Goal: Task Accomplishment & Management: Complete application form

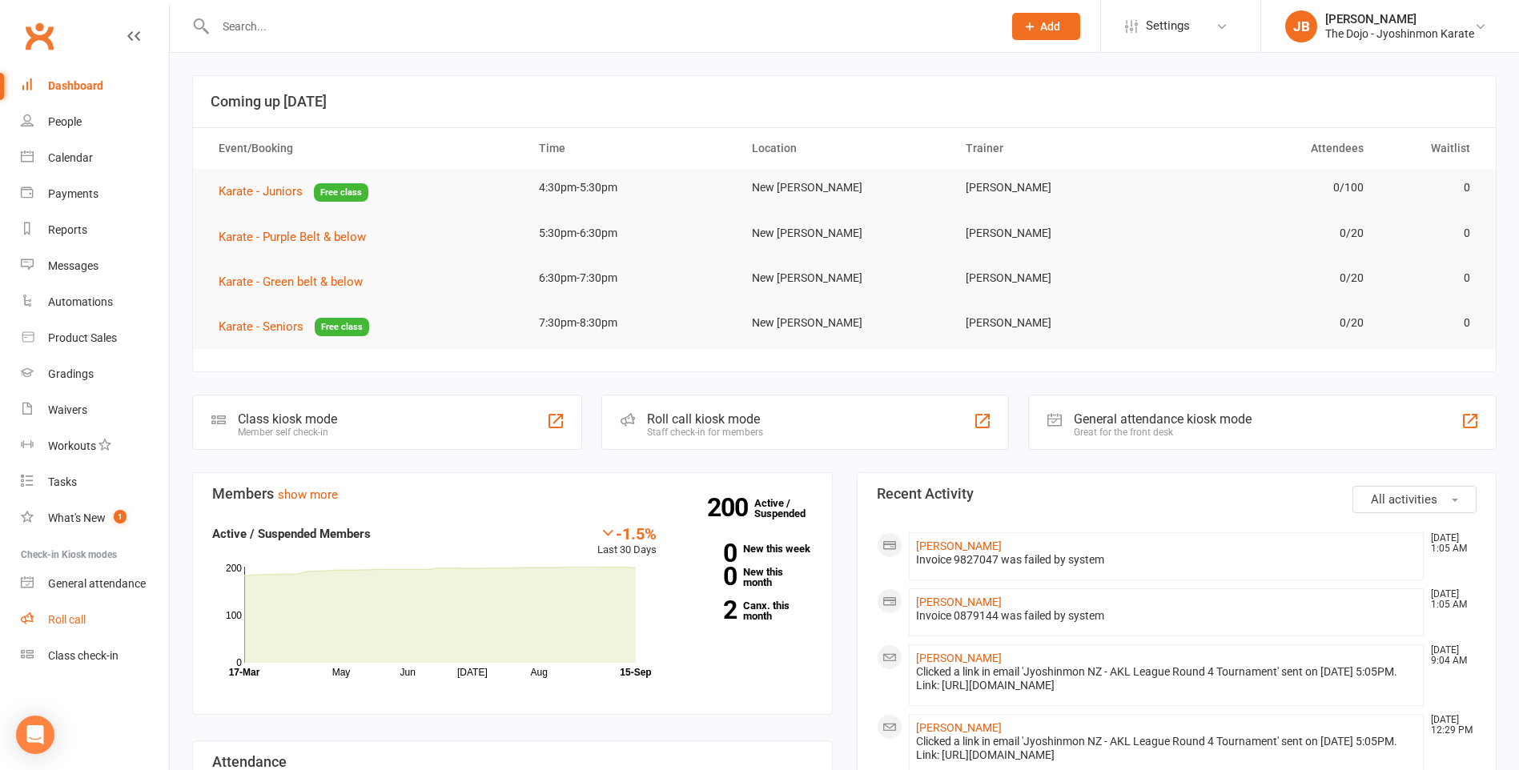
click at [86, 621] on div "Roll call" at bounding box center [67, 619] width 38 height 13
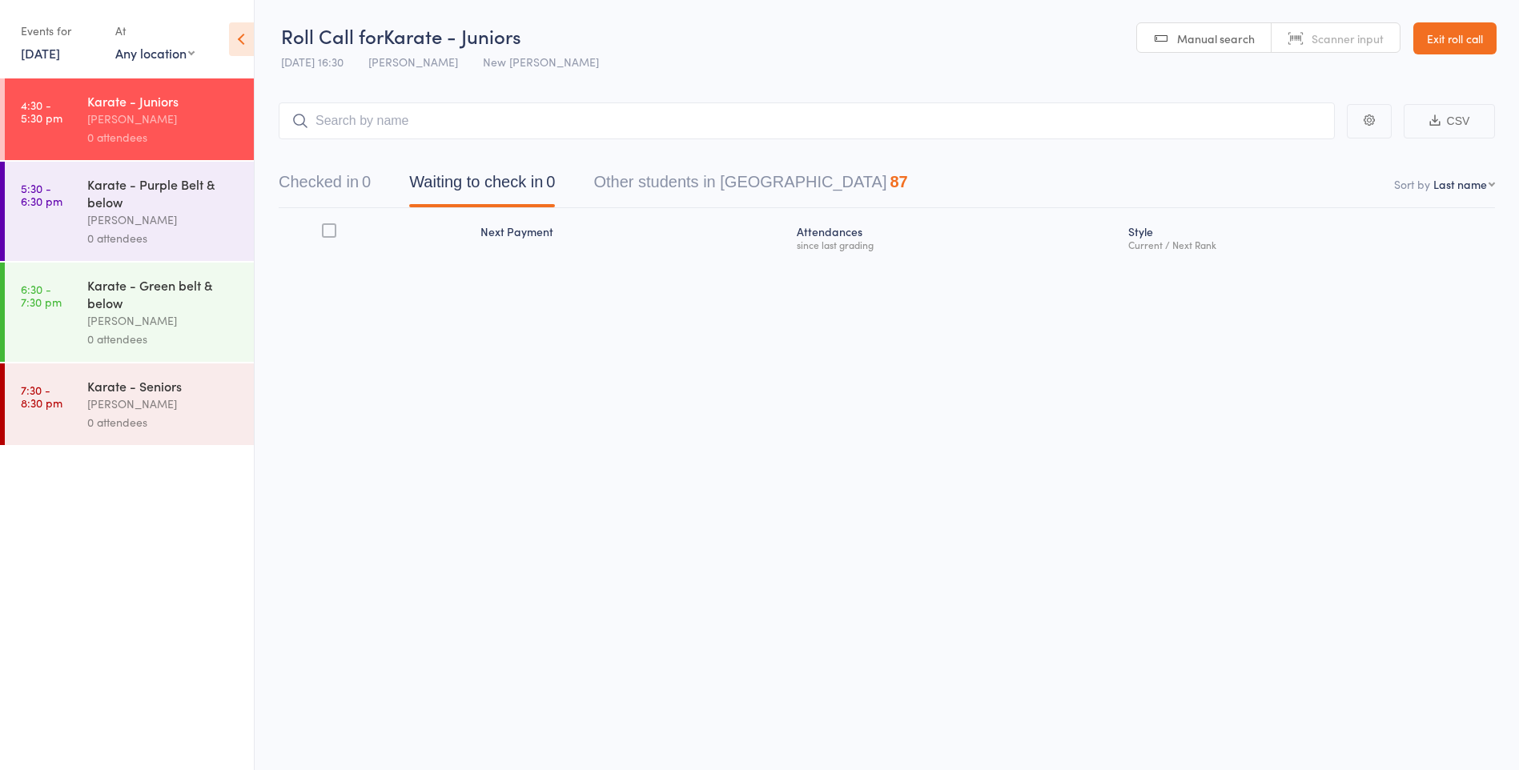
click at [394, 127] on input "search" at bounding box center [807, 121] width 1056 height 37
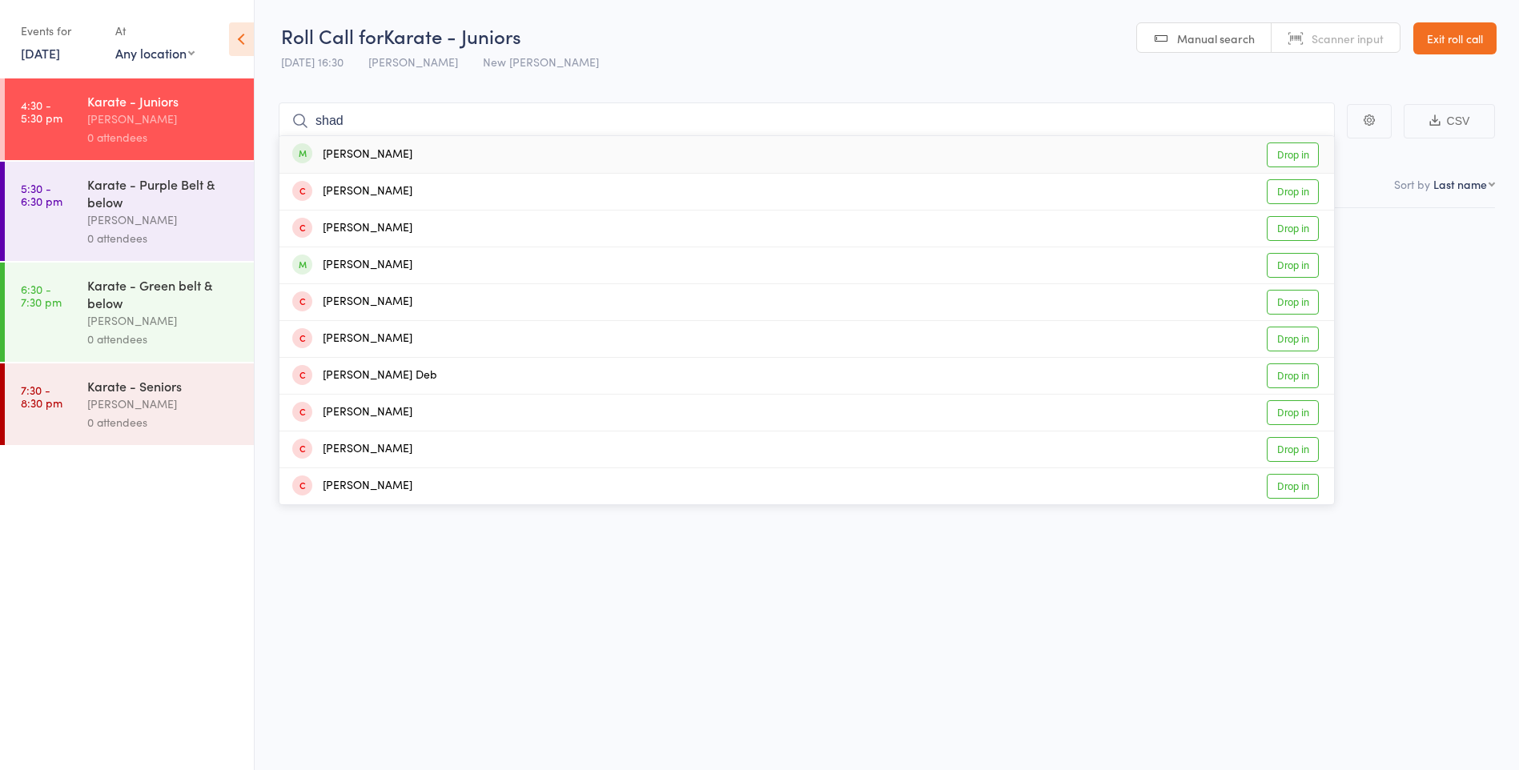
type input "shad"
click at [385, 149] on div "[PERSON_NAME]" at bounding box center [352, 155] width 120 height 18
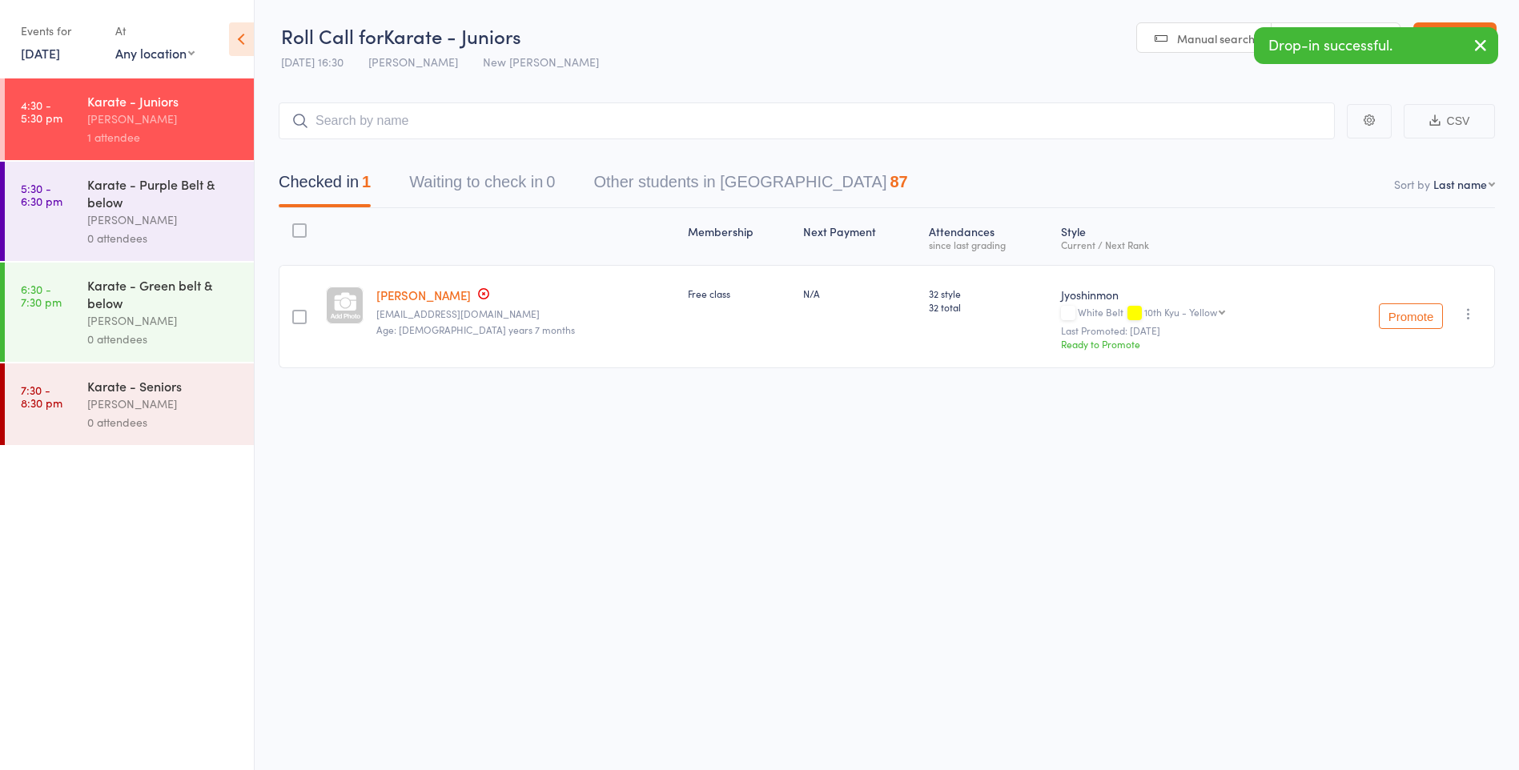
click at [1463, 184] on select "First name Last name Birthday today? Behind on payments? Check in time Next pay…" at bounding box center [1465, 184] width 62 height 16
select select "0"
click at [1434, 176] on select "First name Last name Birthday today? Behind on payments? Check in time Next pay…" at bounding box center [1465, 184] width 62 height 16
click at [587, 107] on input "search" at bounding box center [807, 121] width 1056 height 37
type input "lohi"
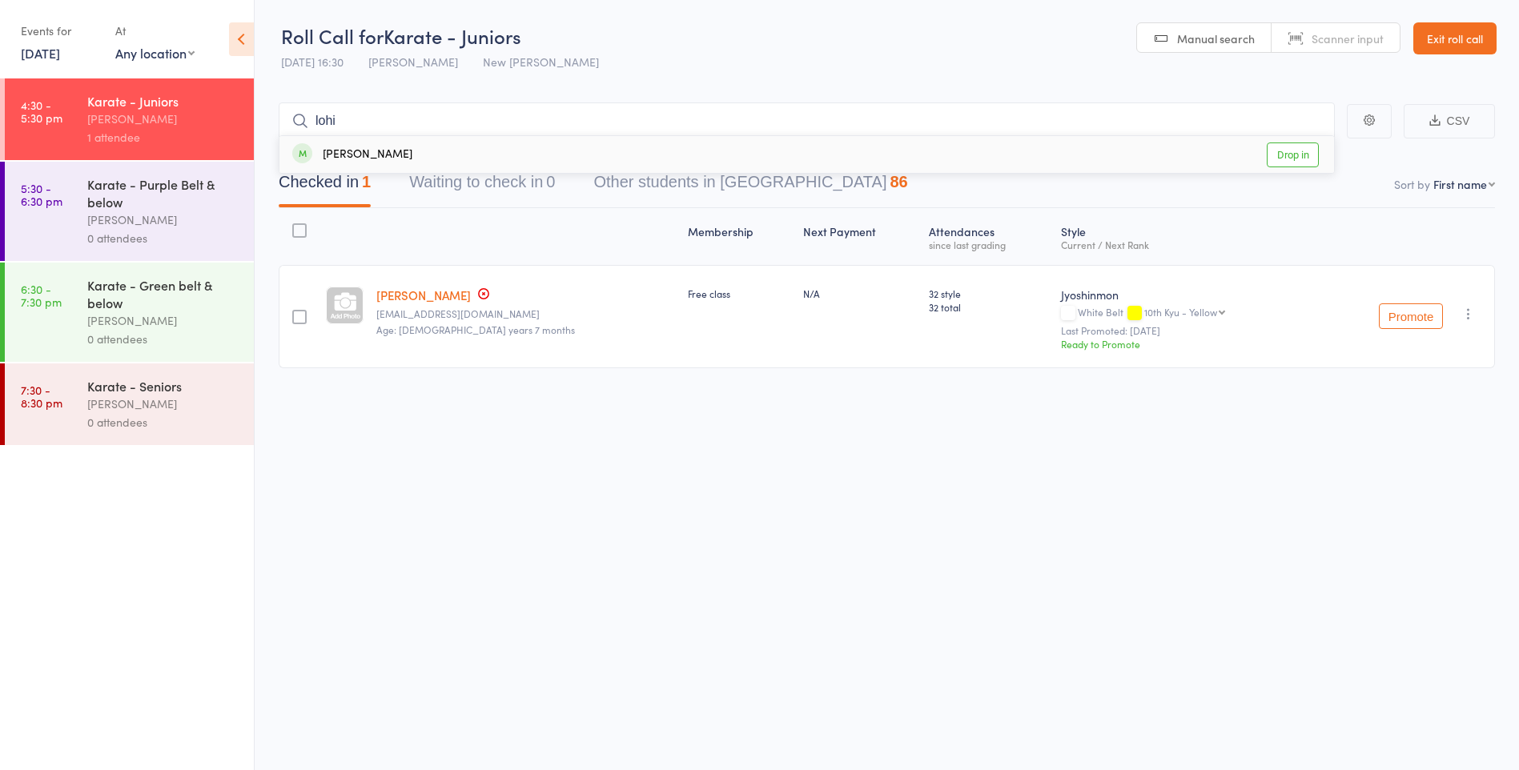
click at [576, 151] on div "Lohithaksha Vudathaneni Drop in" at bounding box center [807, 154] width 1055 height 37
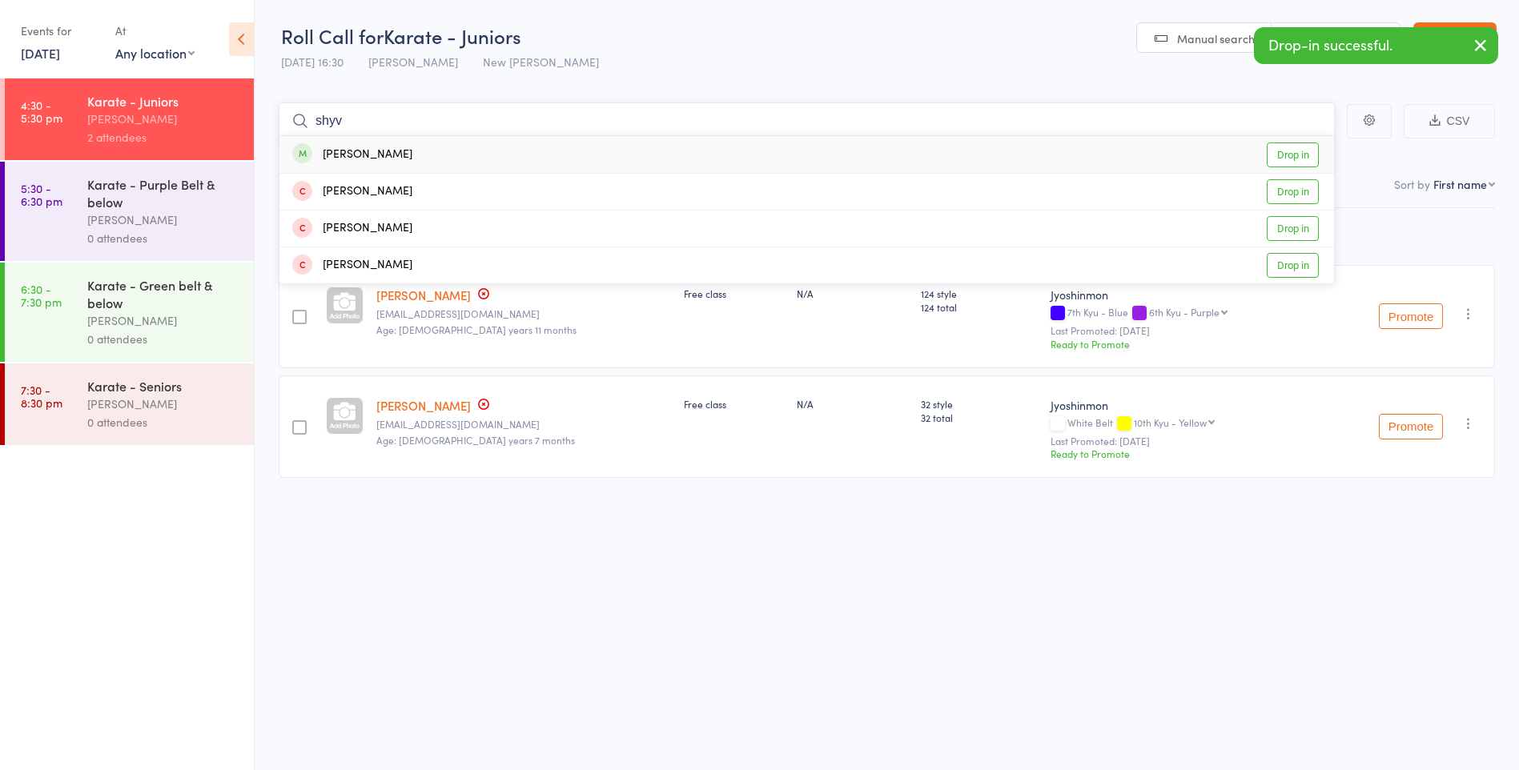
type input "shyv"
click at [576, 151] on div "Shyvaya Walters Drop in" at bounding box center [807, 154] width 1055 height 37
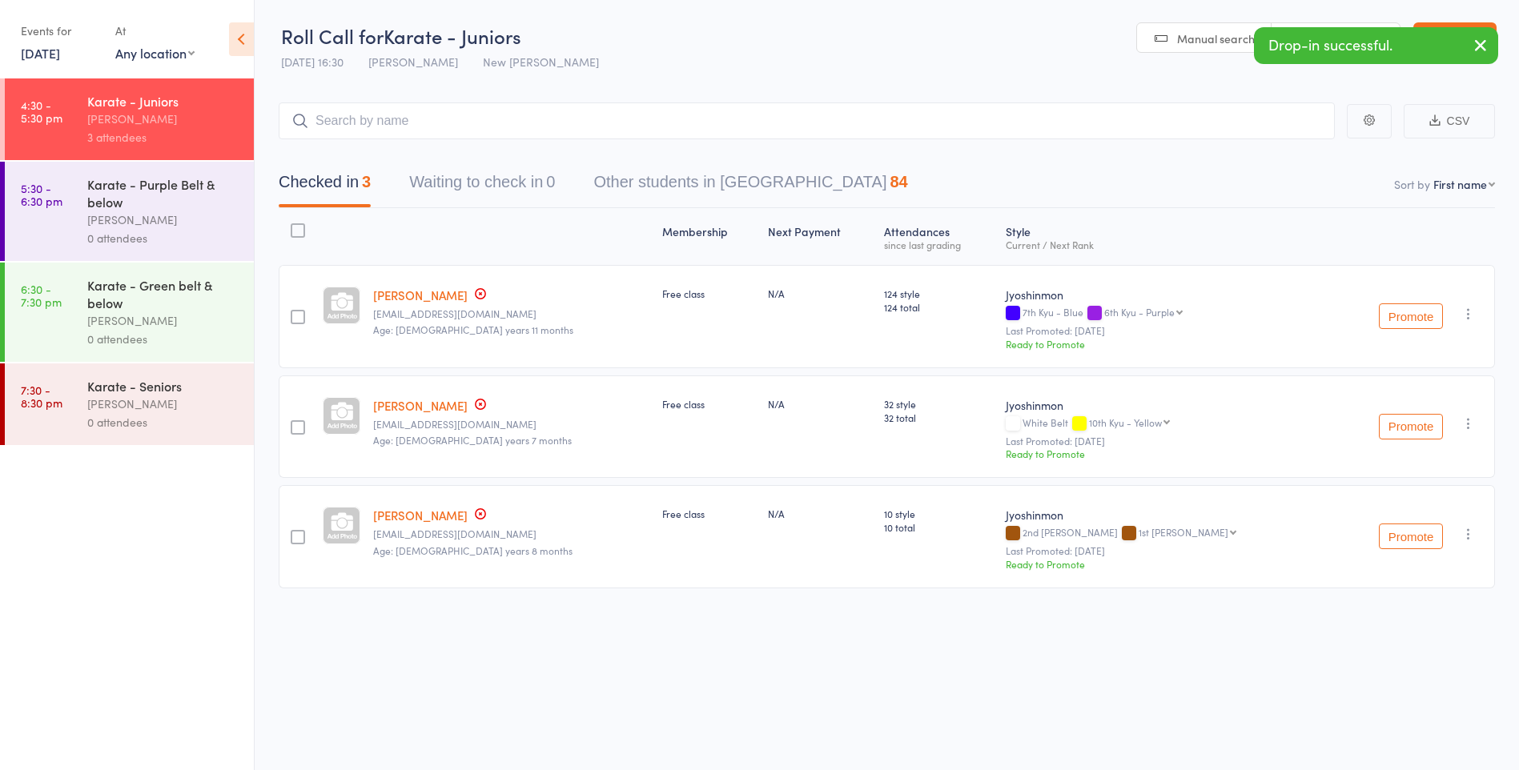
click at [1488, 51] on icon "button" at bounding box center [1480, 45] width 19 height 20
click at [1476, 41] on link "Exit roll call" at bounding box center [1455, 38] width 83 height 32
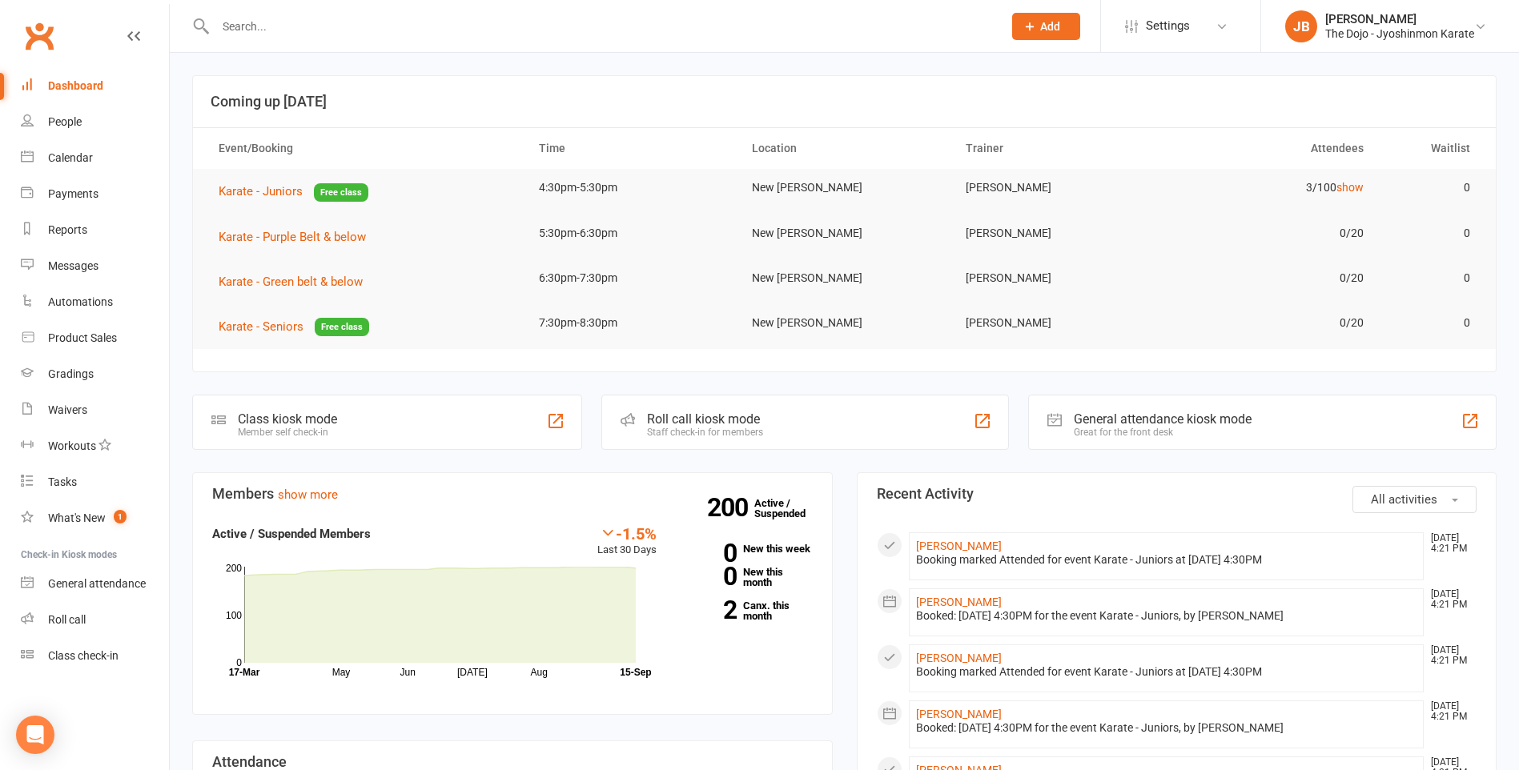
click at [1032, 30] on icon at bounding box center [1030, 26] width 14 height 14
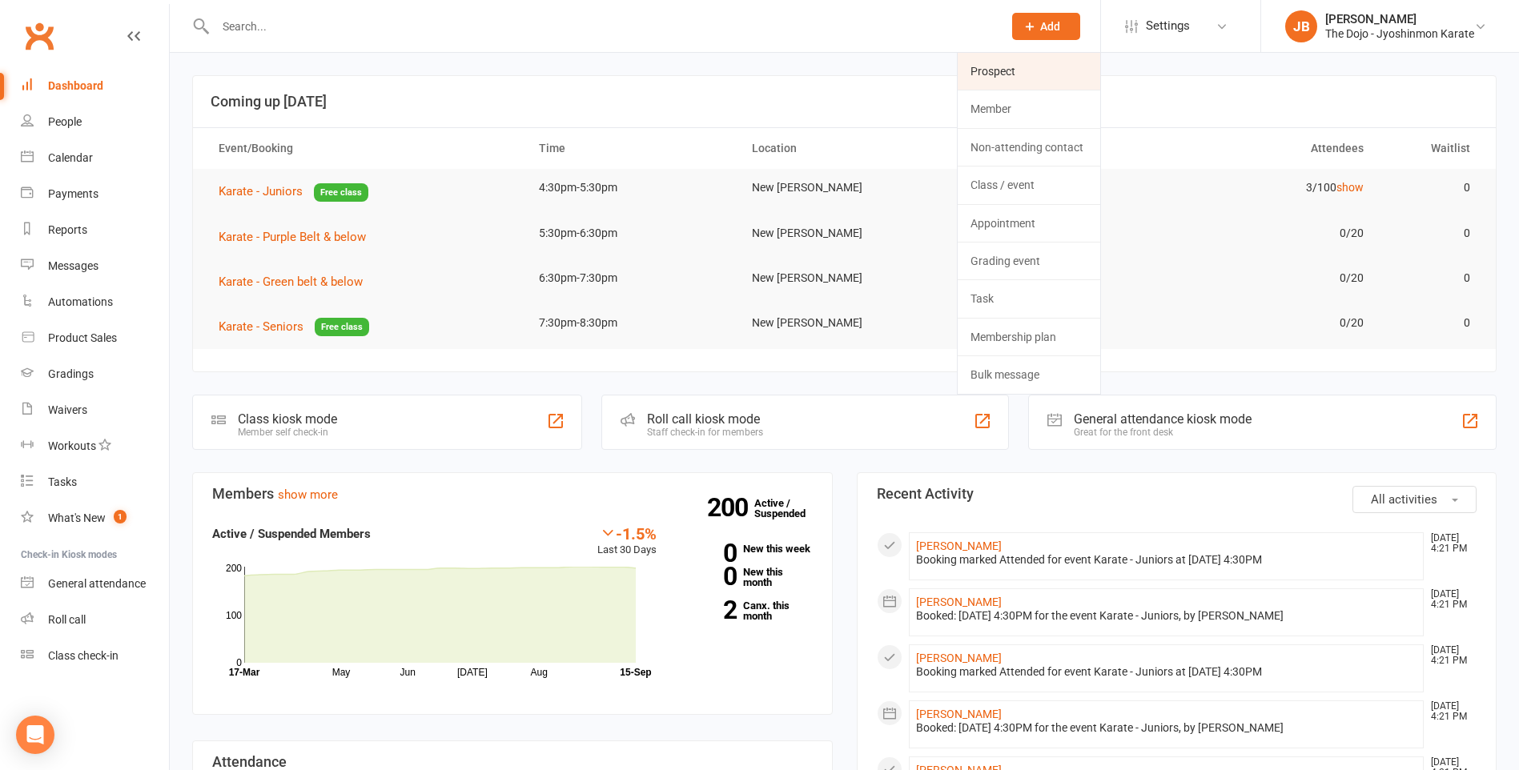
click at [1020, 65] on link "Prospect" at bounding box center [1029, 71] width 143 height 37
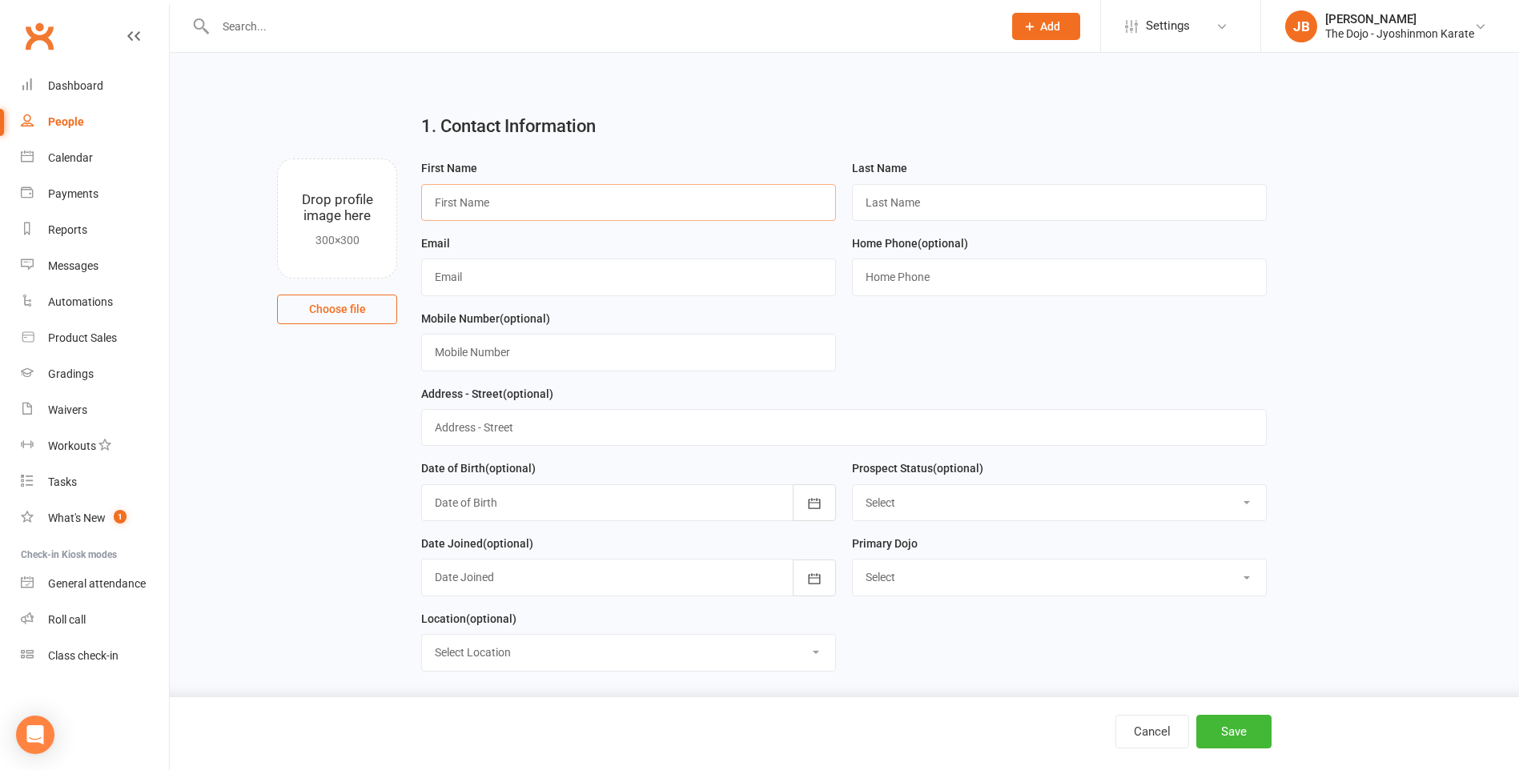
click at [581, 204] on input "text" at bounding box center [628, 202] width 415 height 37
click at [805, 352] on input "text" at bounding box center [628, 352] width 415 height 37
click at [651, 203] on input "text" at bounding box center [628, 202] width 415 height 37
type input "[PERSON_NAME]"
type input "He"
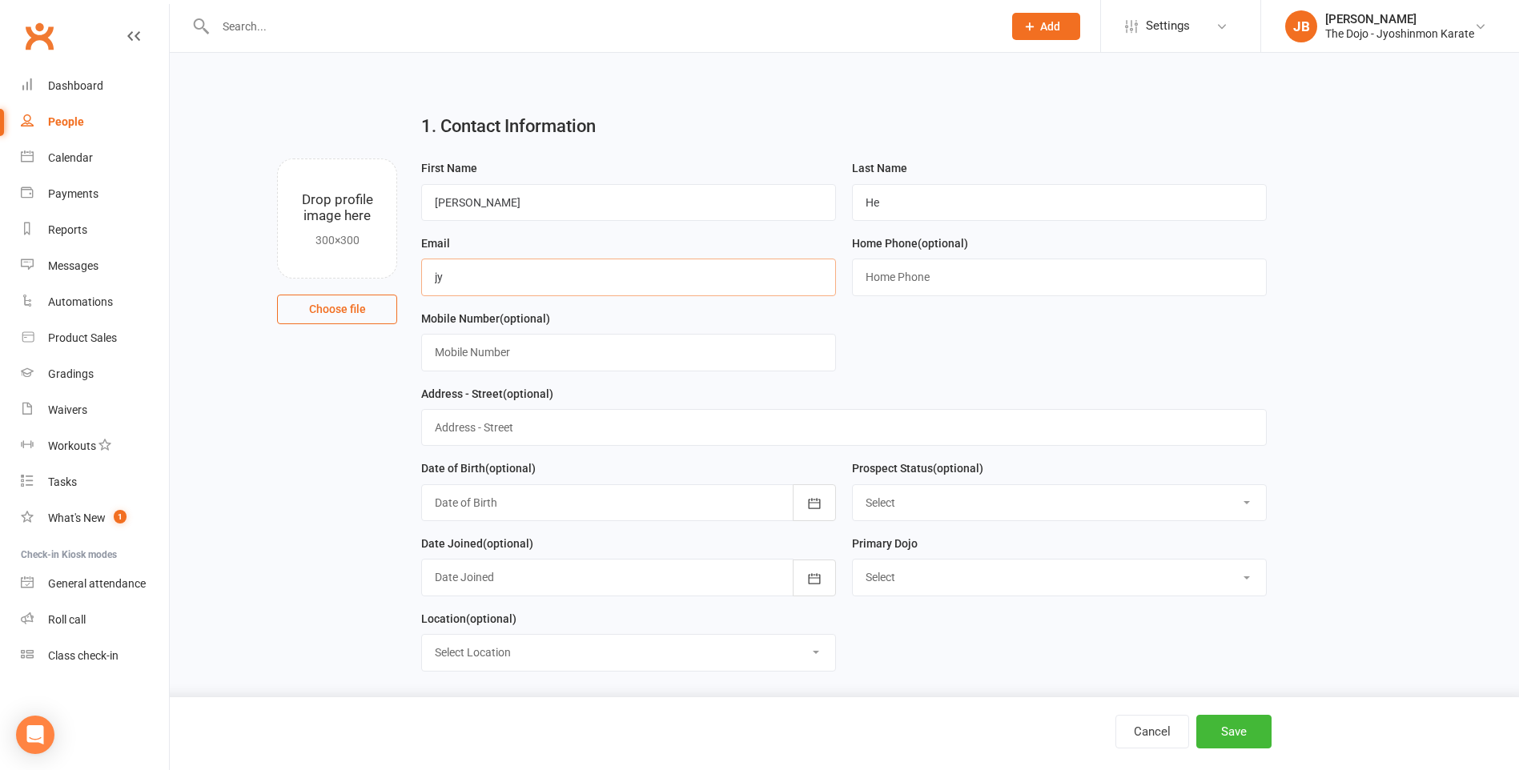
type input "[EMAIL_ADDRESS][DOMAIN_NAME]"
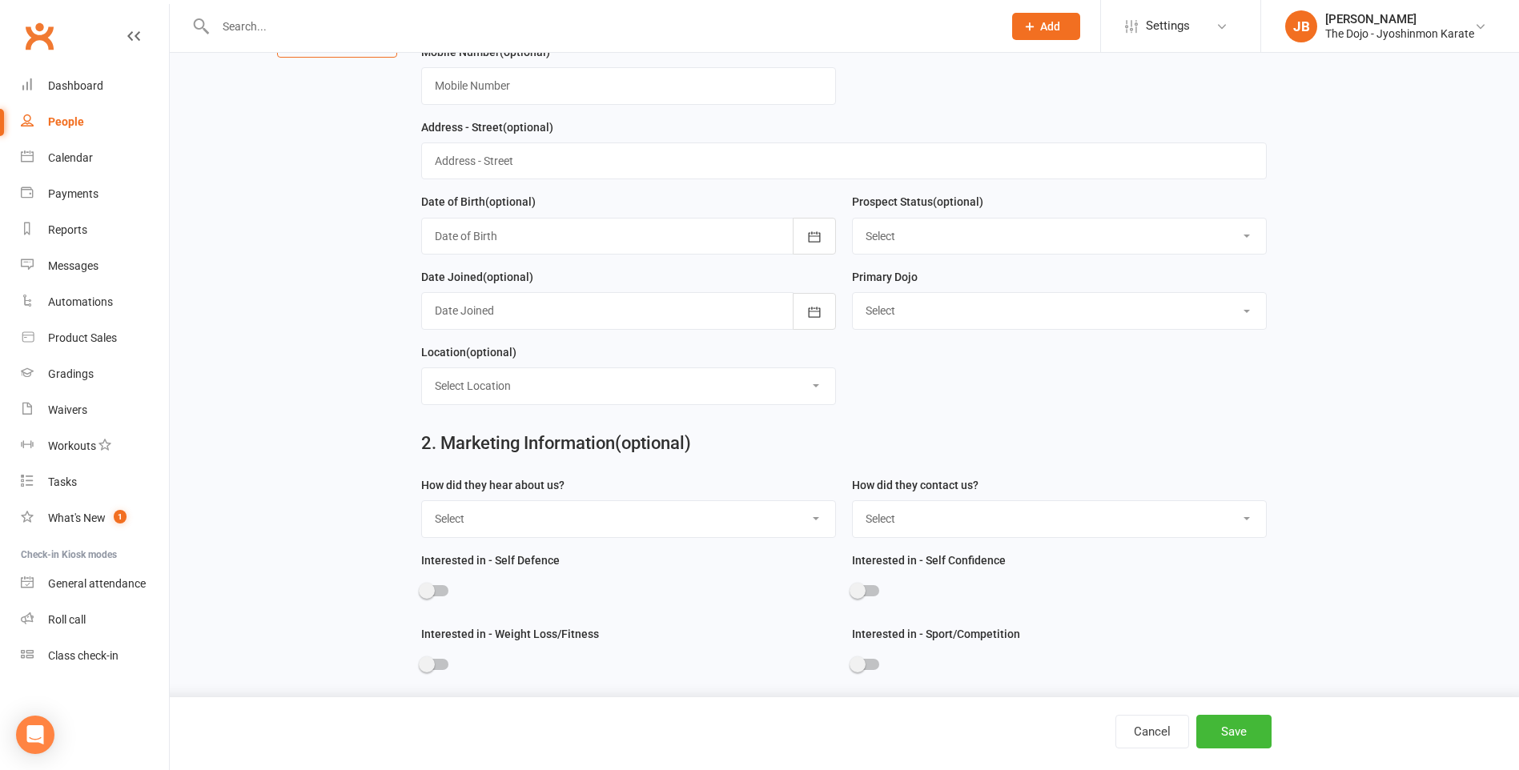
scroll to position [320, 0]
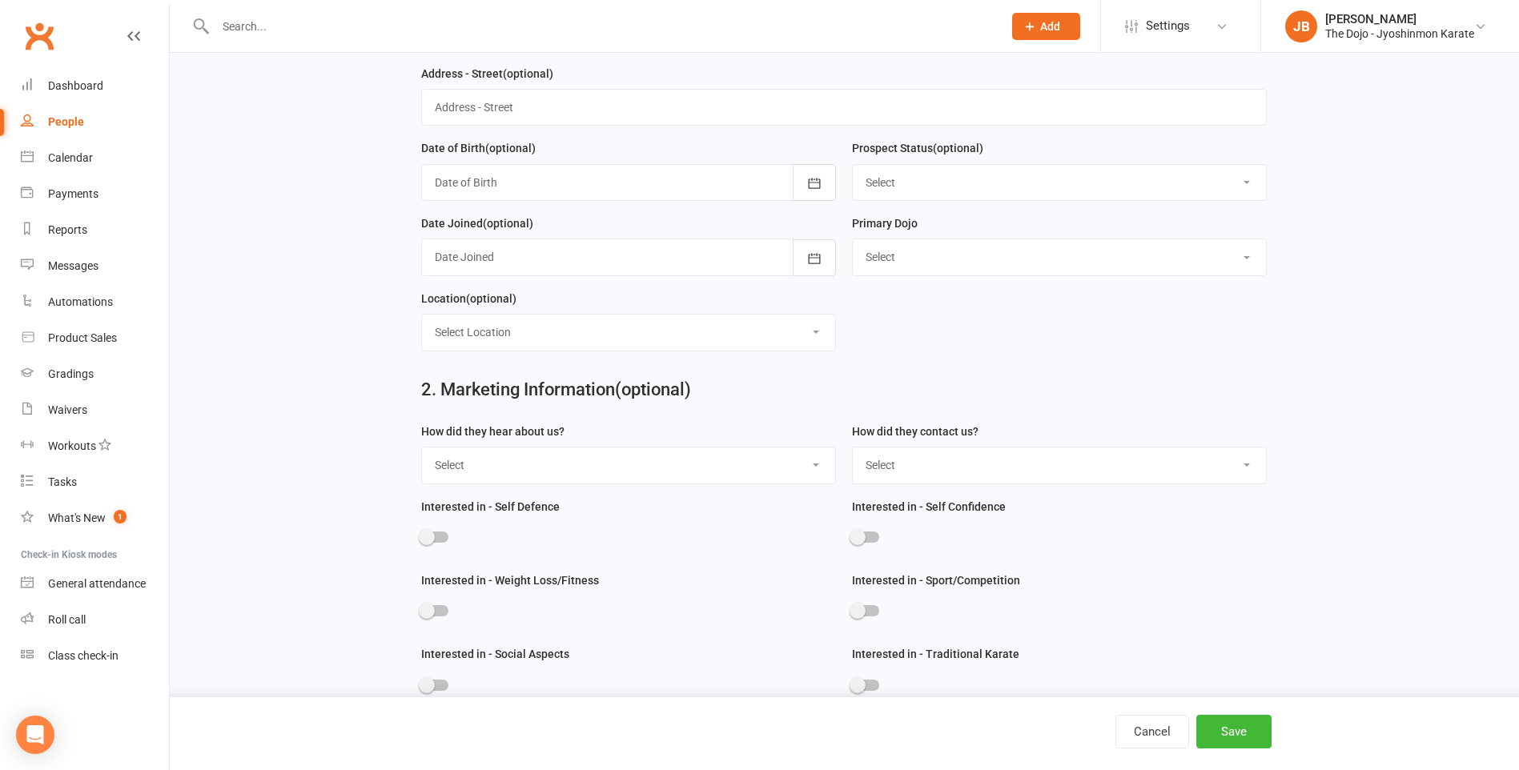
click at [942, 256] on select "Select New [PERSON_NAME] Onehunga" at bounding box center [1059, 256] width 413 height 35
select select "New [PERSON_NAME]"
click at [853, 244] on select "Select New [PERSON_NAME] Onehunga" at bounding box center [1059, 256] width 413 height 35
click at [826, 341] on select "Select Location Manurewa Dojo New Lynn Dojo Onehunga Dojo" at bounding box center [628, 332] width 413 height 35
select select "1"
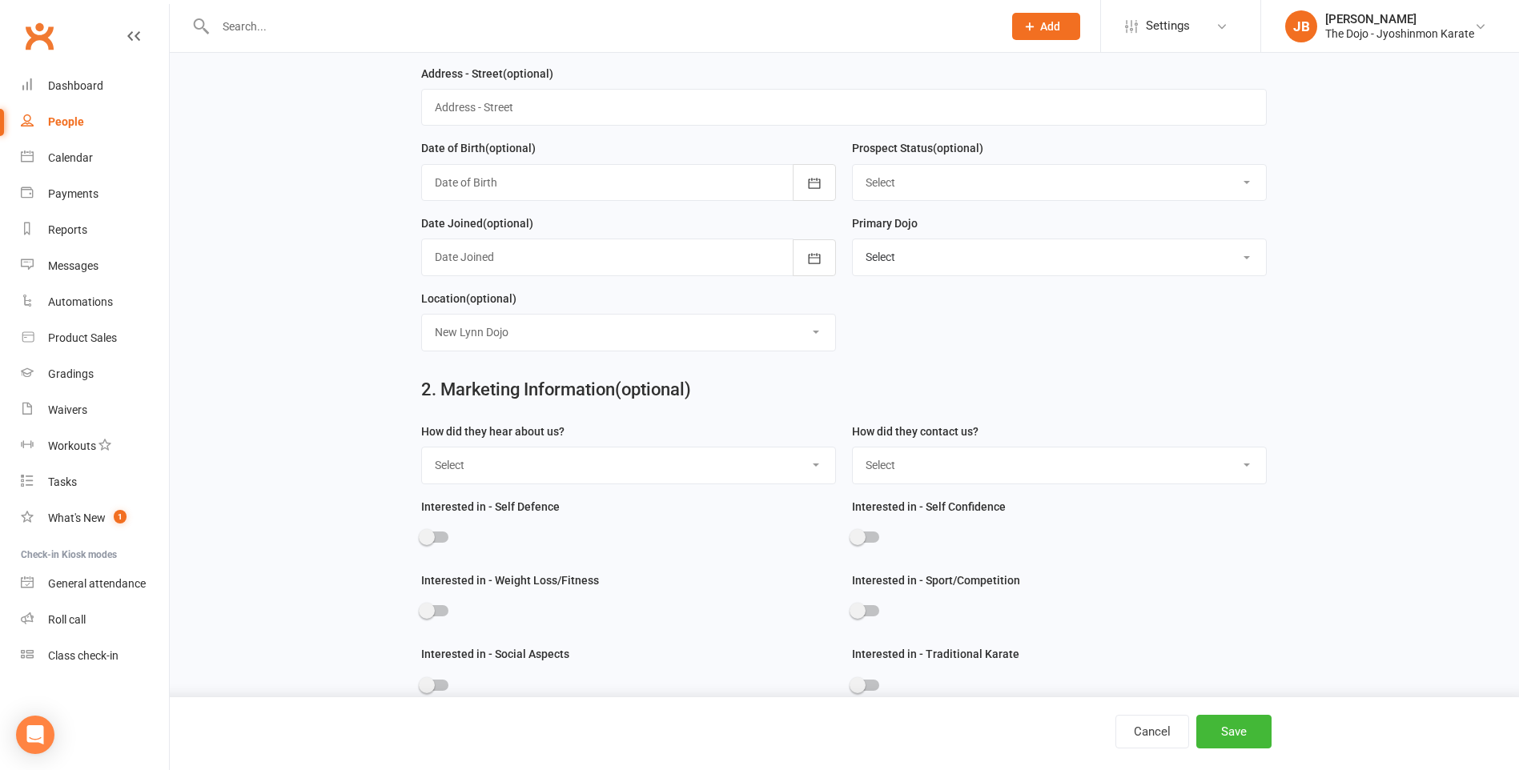
click at [422, 320] on select "Select Location Manurewa Dojo New Lynn Dojo Onehunga Dojo" at bounding box center [628, 332] width 413 height 35
click at [1233, 739] on button "Save" at bounding box center [1234, 732] width 75 height 34
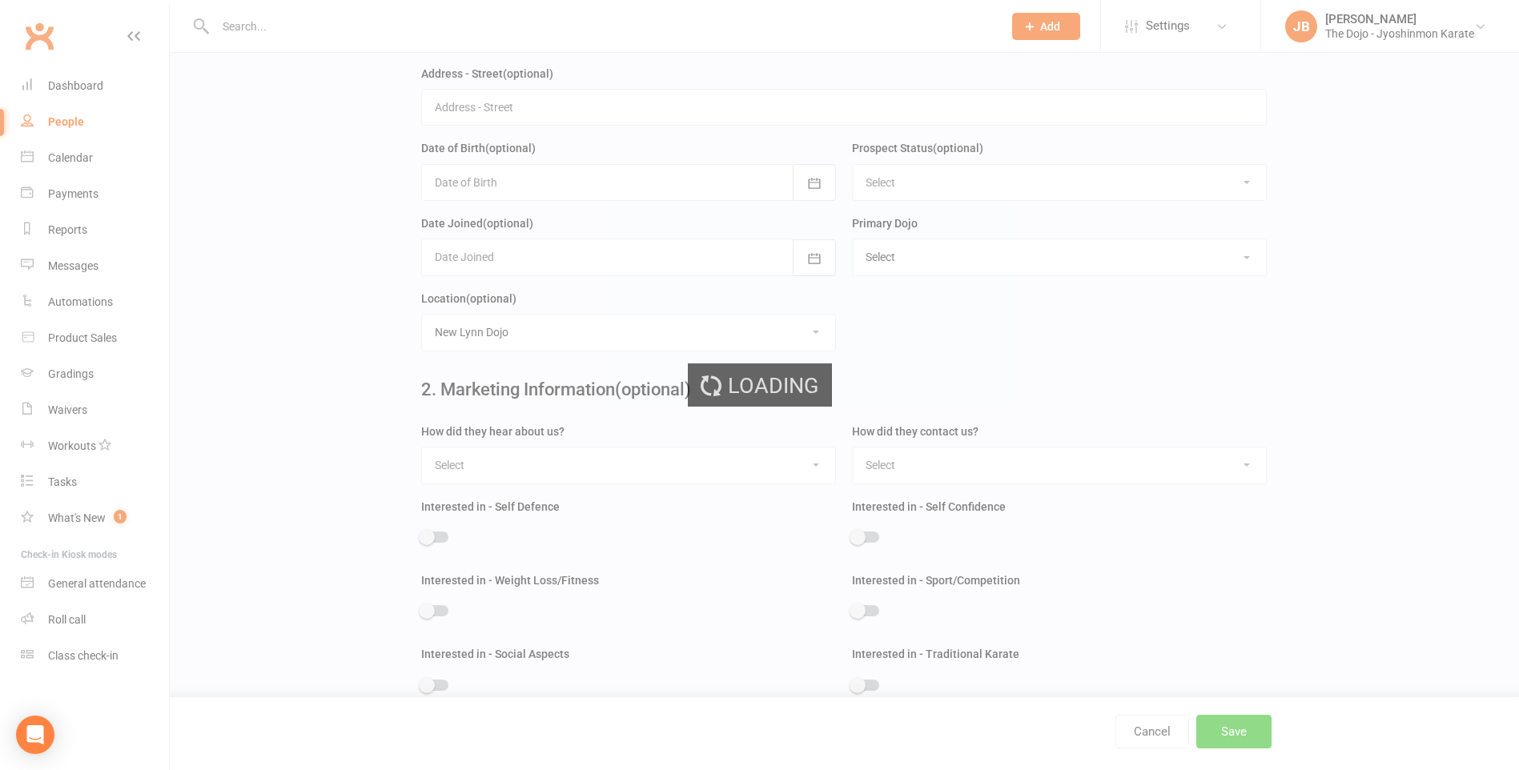
scroll to position [0, 0]
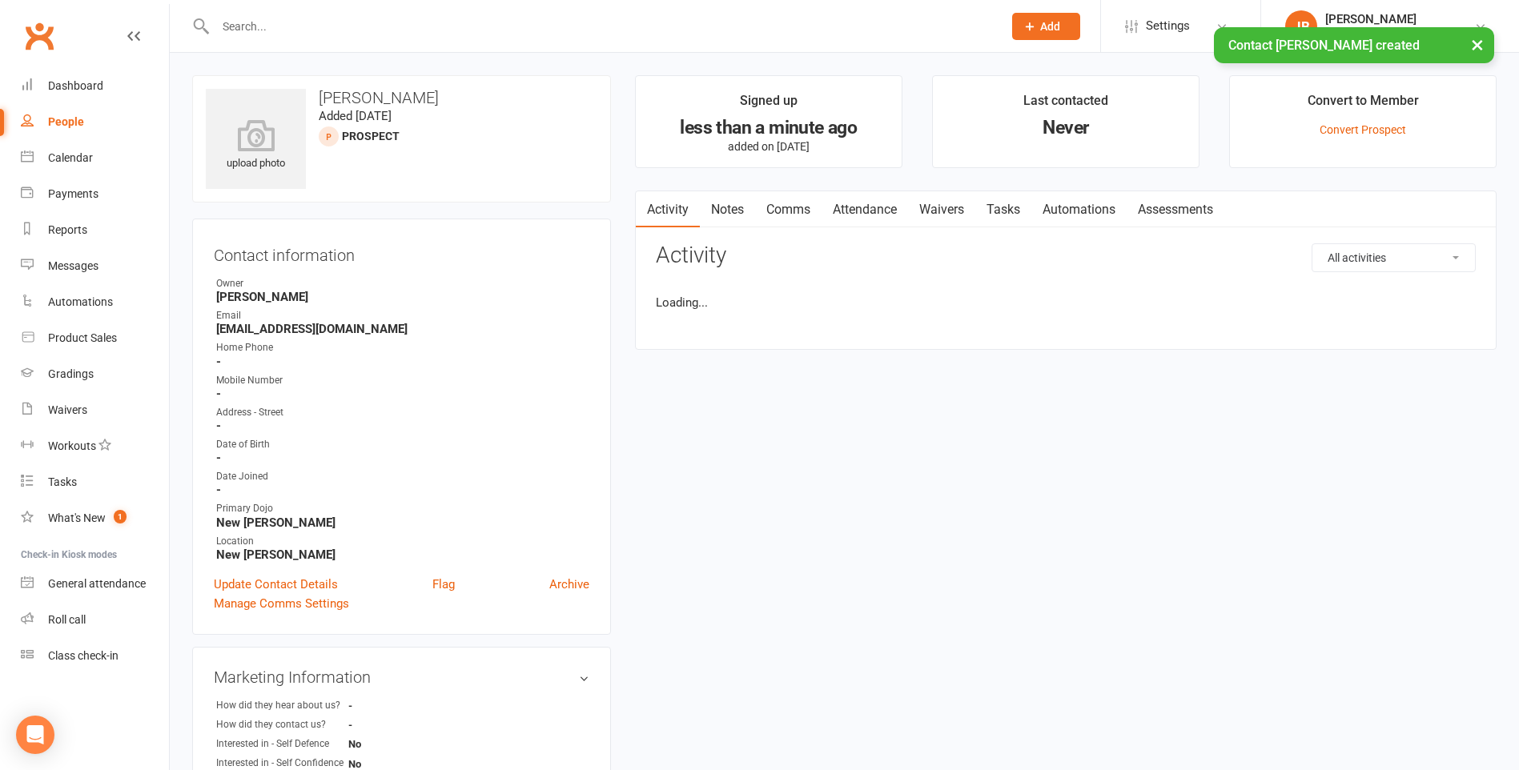
click at [1048, 6] on div "Prospect Member Non-attending contact Class / event Appointment Grading event T…" at bounding box center [1045, 26] width 109 height 52
click at [1048, 26] on span "Add" at bounding box center [1050, 26] width 20 height 13
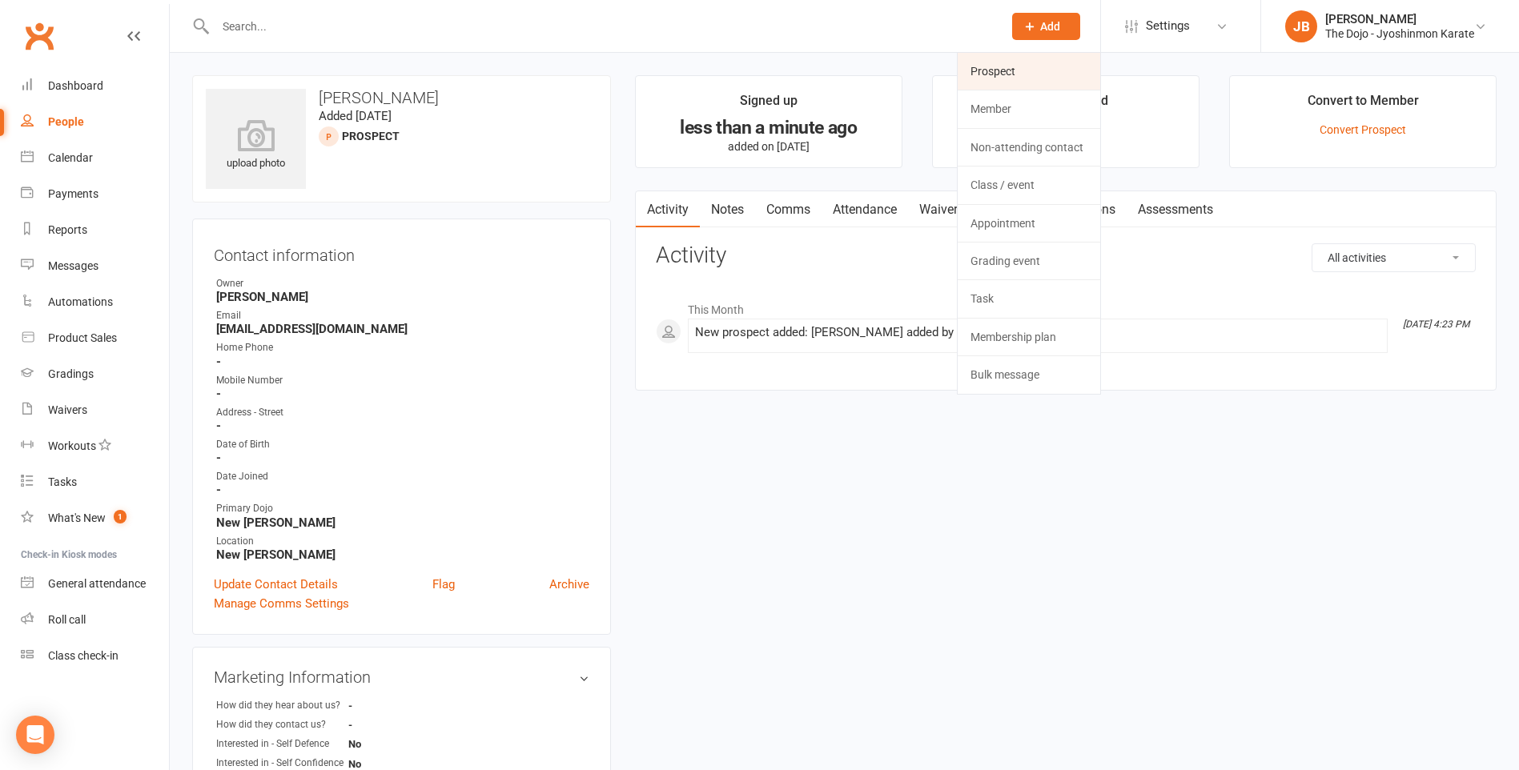
click at [991, 74] on link "Prospect" at bounding box center [1029, 71] width 143 height 37
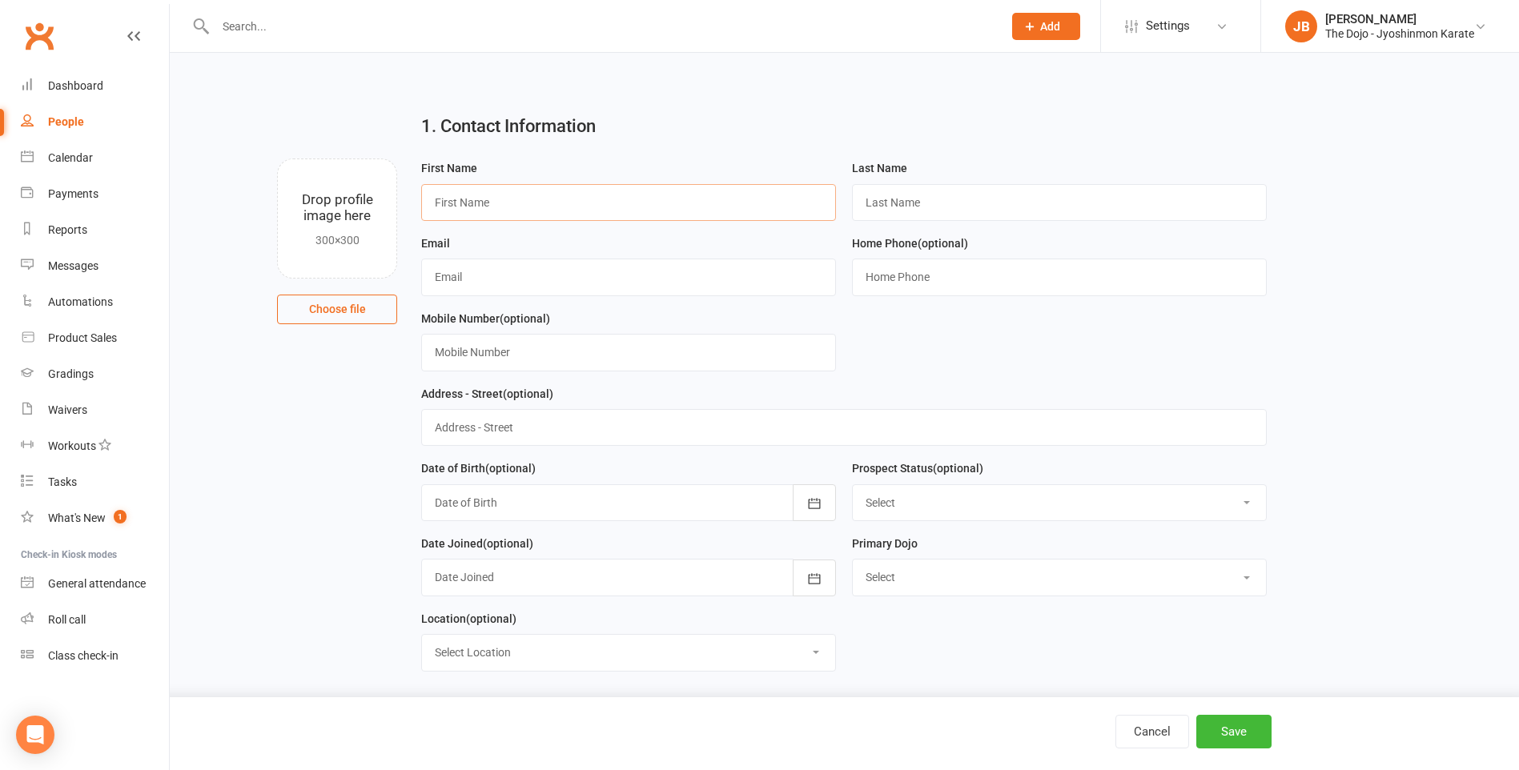
click at [629, 197] on input "text" at bounding box center [628, 202] width 415 height 37
type input "Eric"
type input "He"
type input "jyoshinmonjojina@gmail.com"
select select "1"
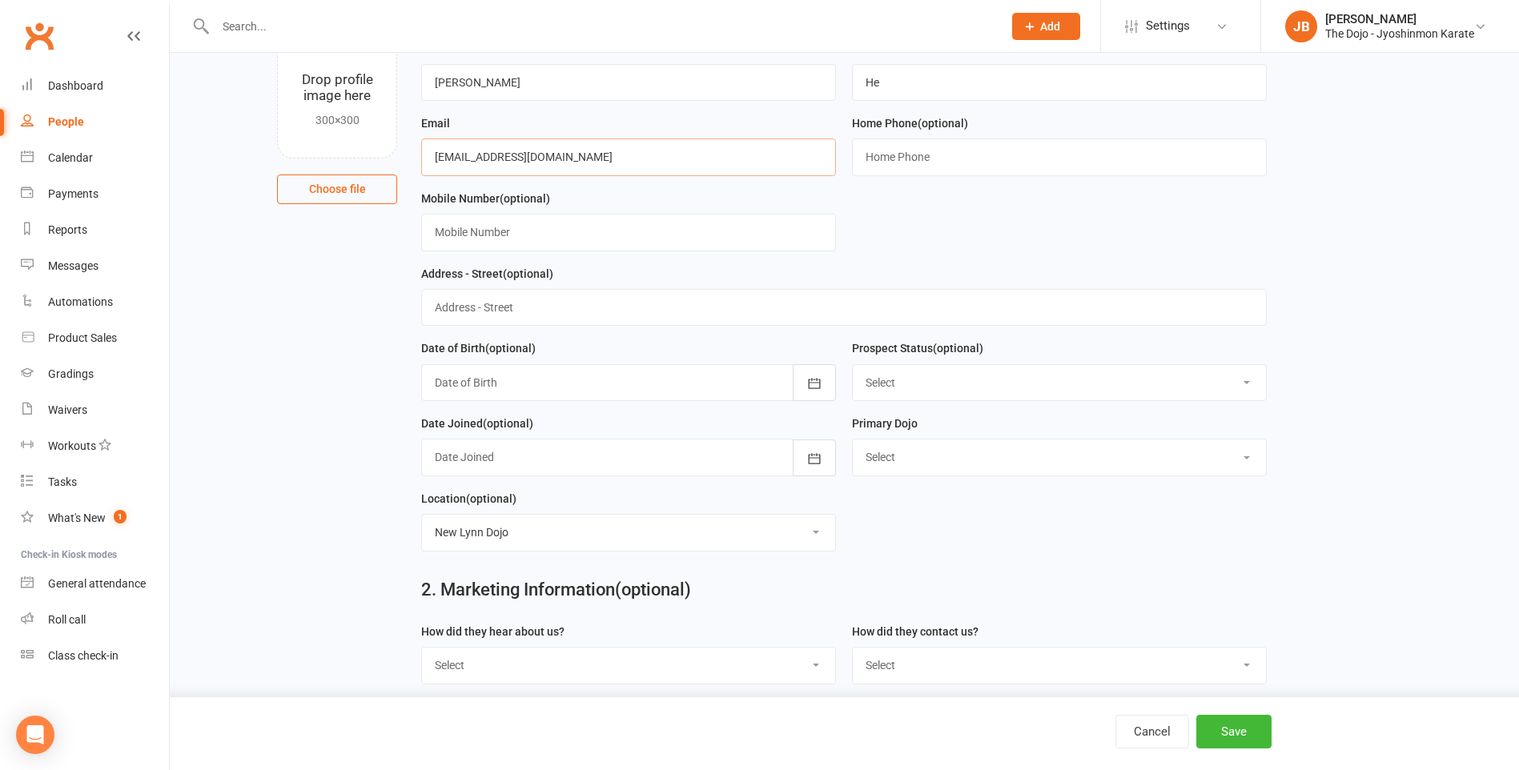
scroll to position [240, 0]
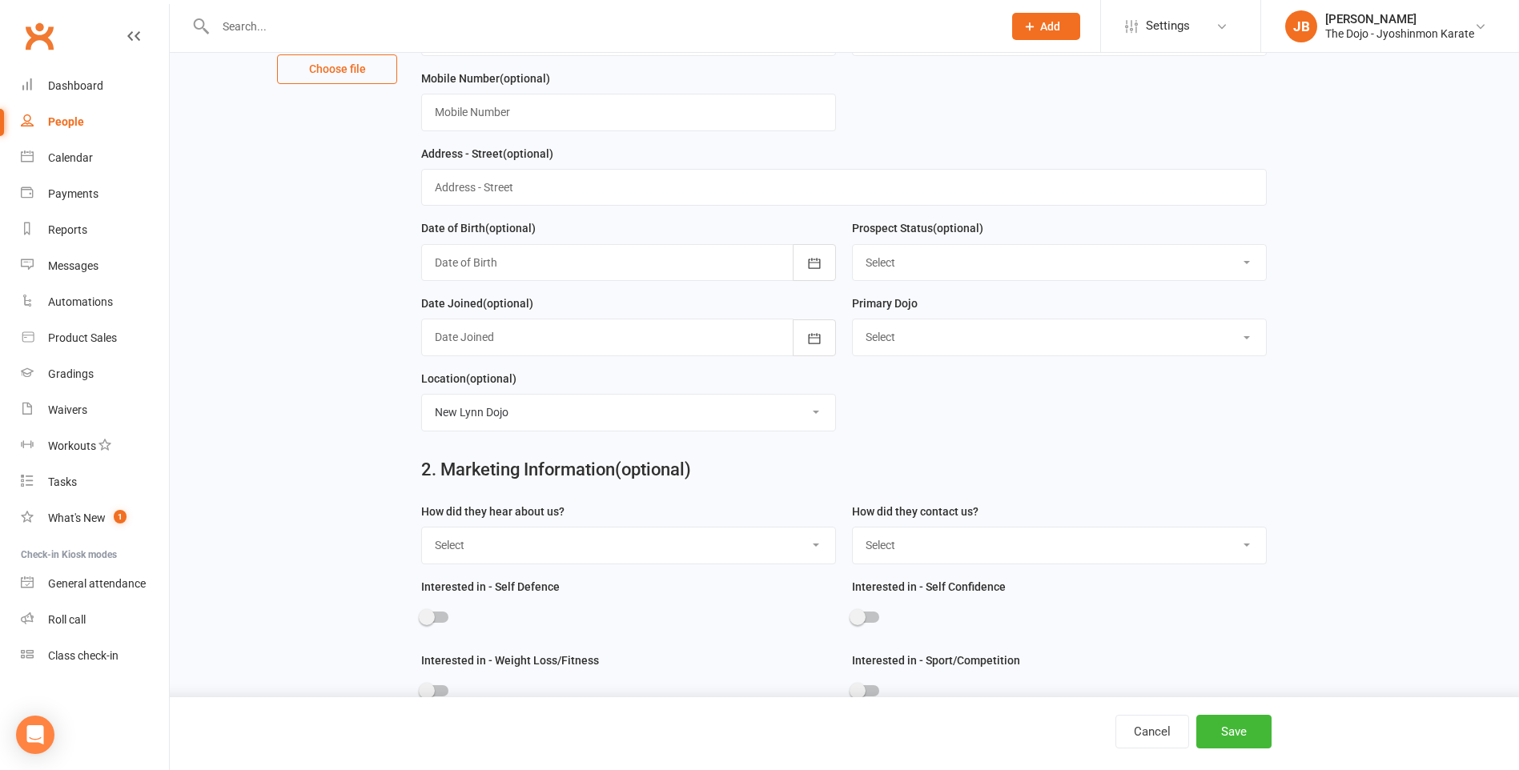
click at [908, 345] on select "Select New Lynn Manurewa Onehunga" at bounding box center [1059, 337] width 413 height 35
select select "New Lynn"
click at [853, 324] on select "Select New Lynn Manurewa Onehunga" at bounding box center [1059, 337] width 413 height 35
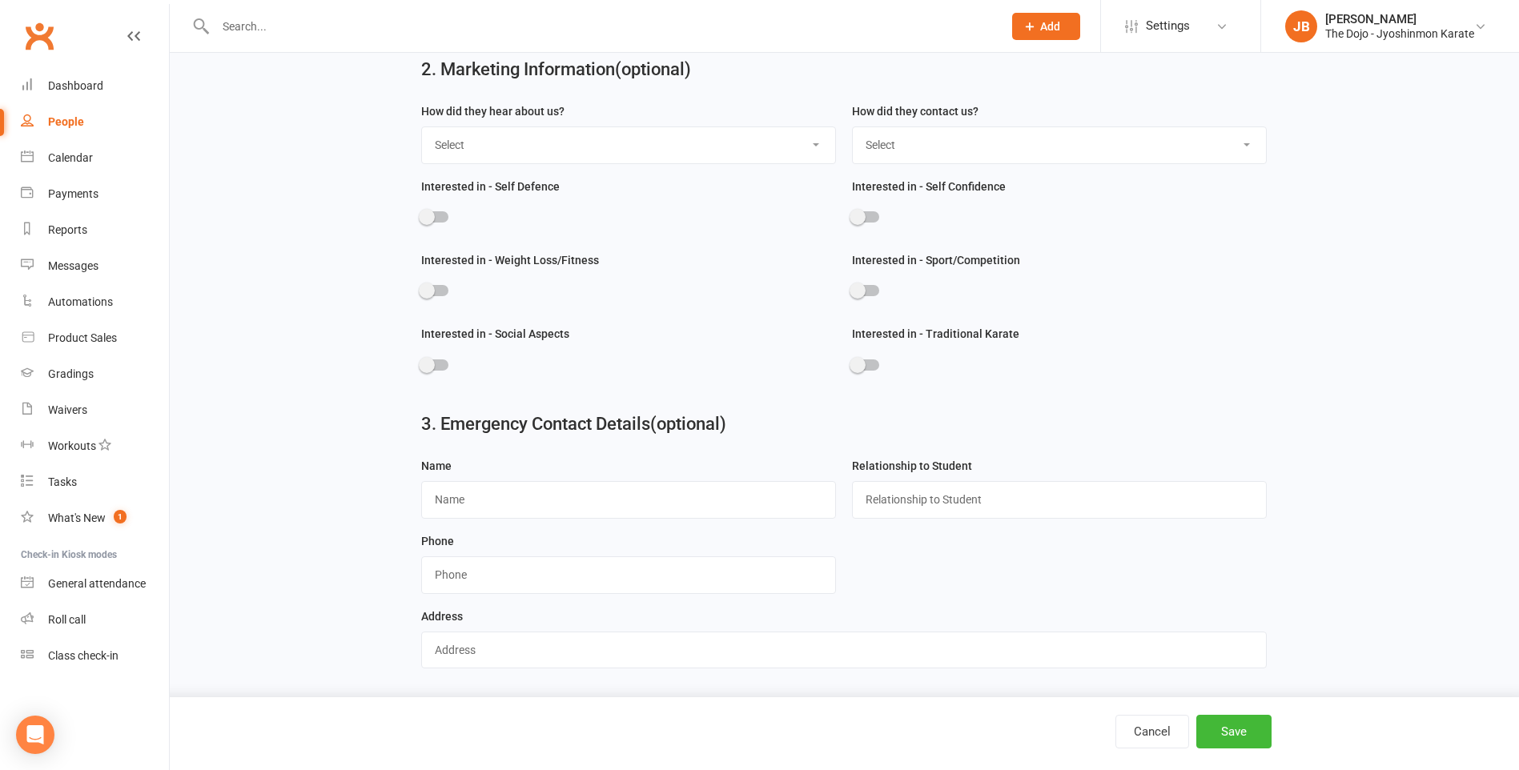
scroll to position [652, 0]
click at [1245, 733] on button "Save" at bounding box center [1234, 732] width 75 height 34
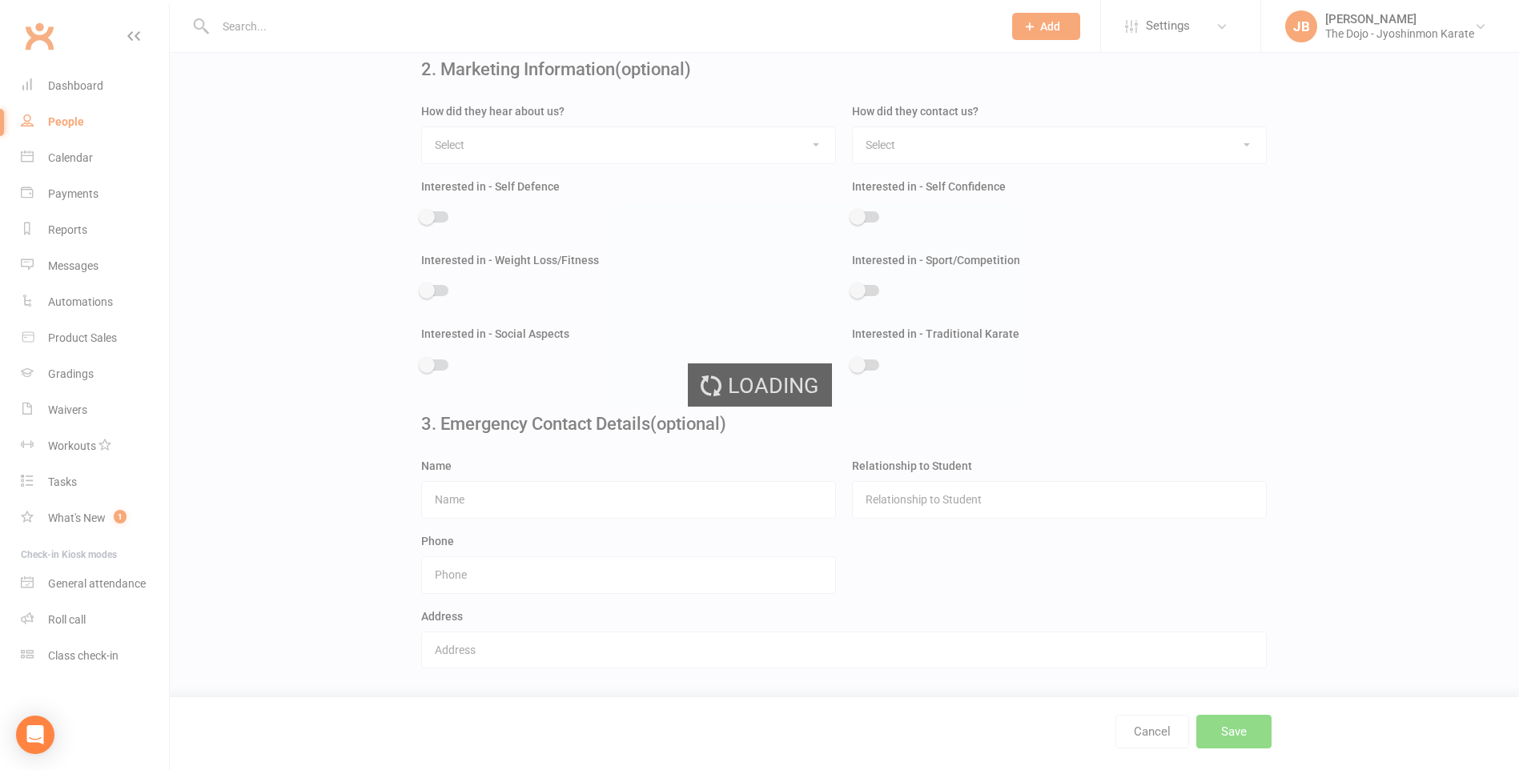
scroll to position [0, 0]
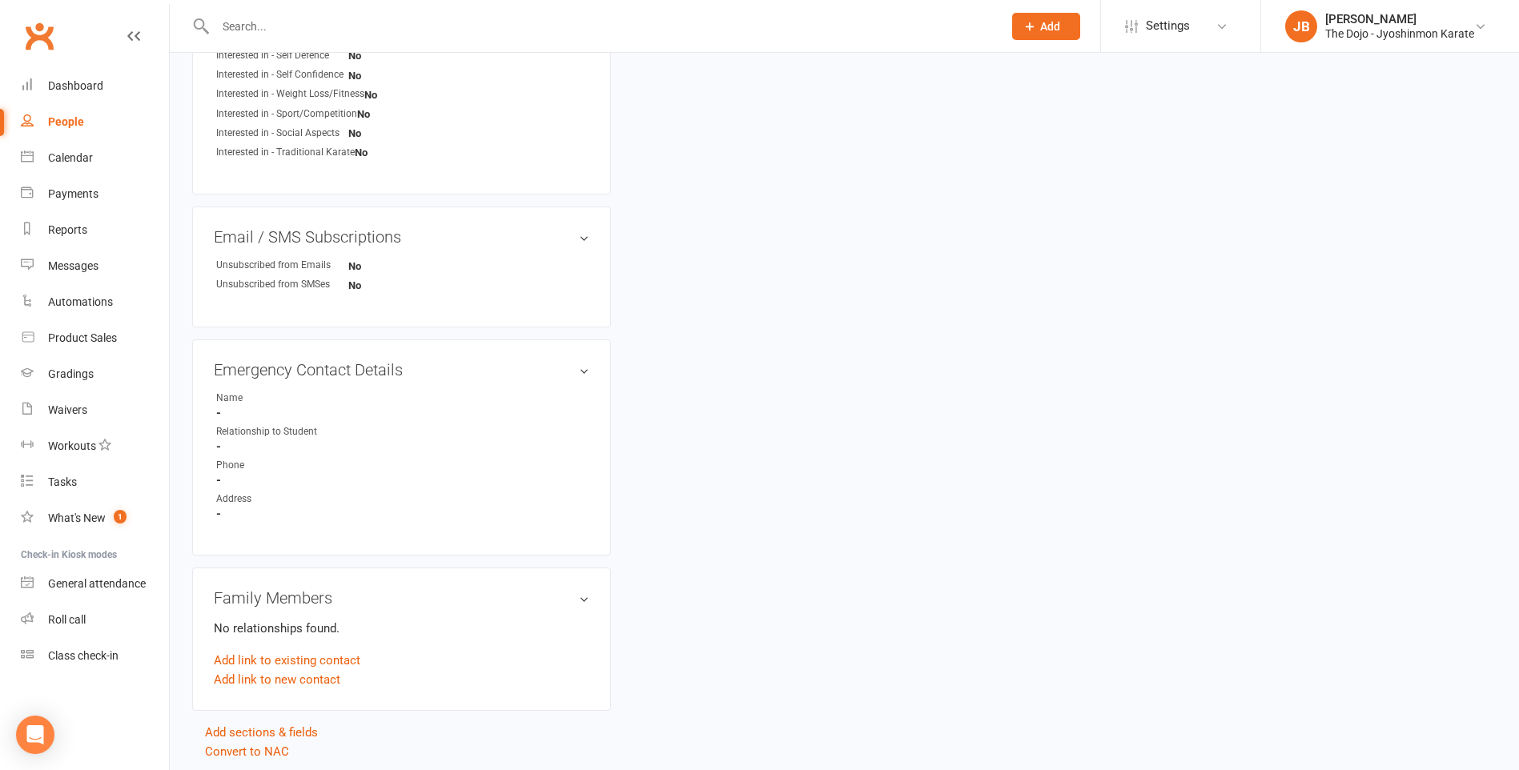
scroll to position [743, 0]
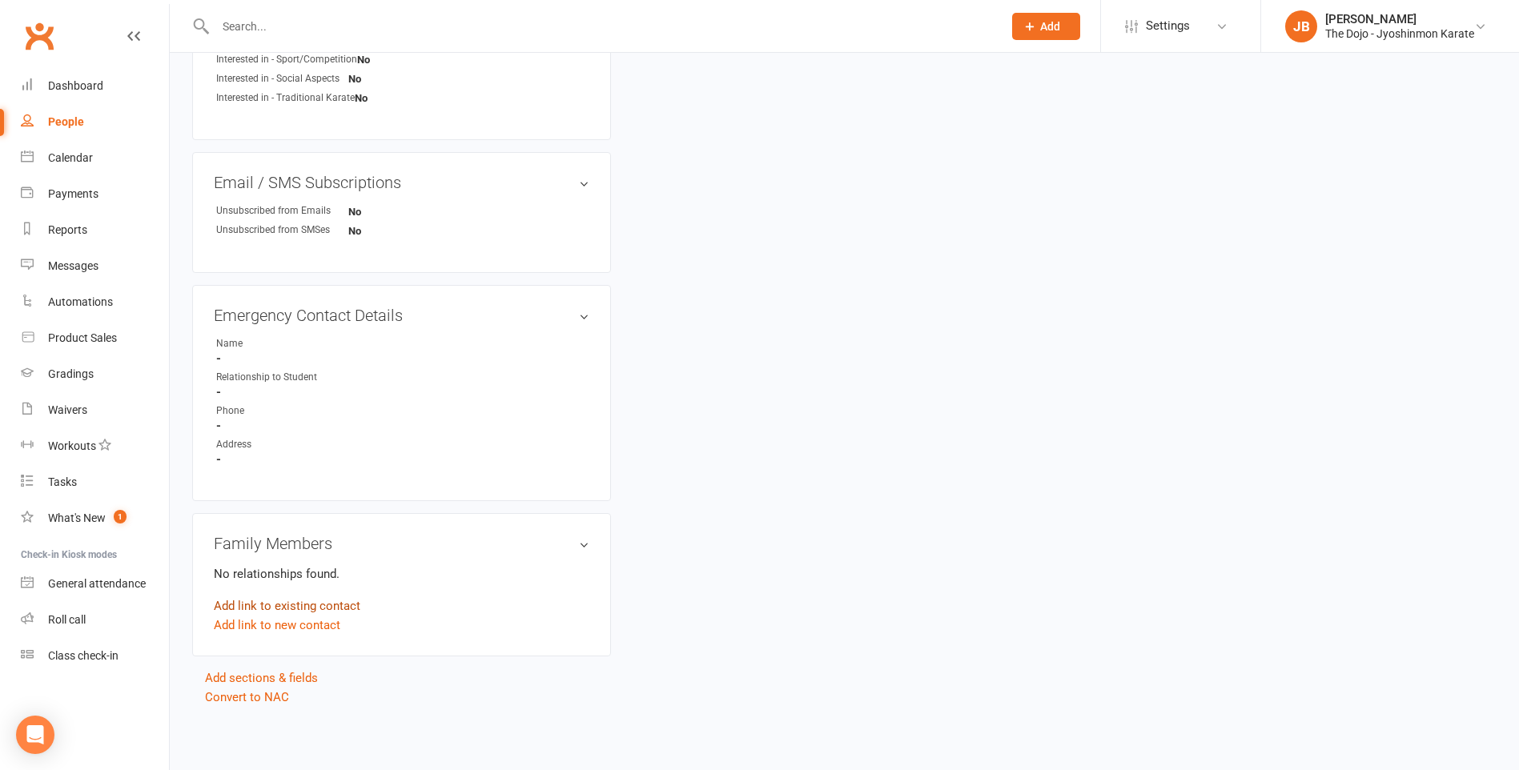
click at [318, 609] on link "Add link to existing contact" at bounding box center [287, 606] width 147 height 19
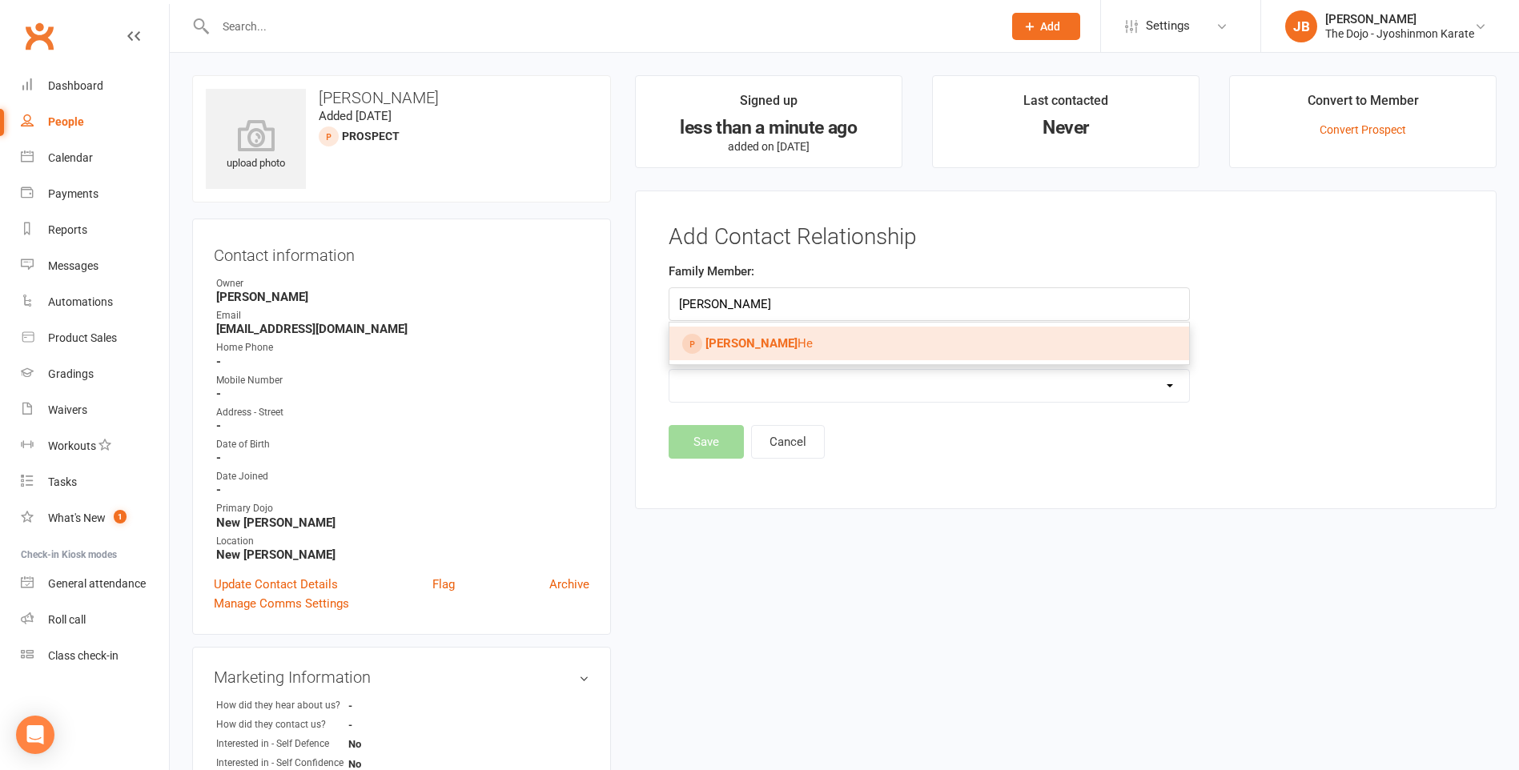
type input "eddie"
click at [761, 336] on link "Eddie He" at bounding box center [930, 344] width 520 height 34
type input "[PERSON_NAME]"
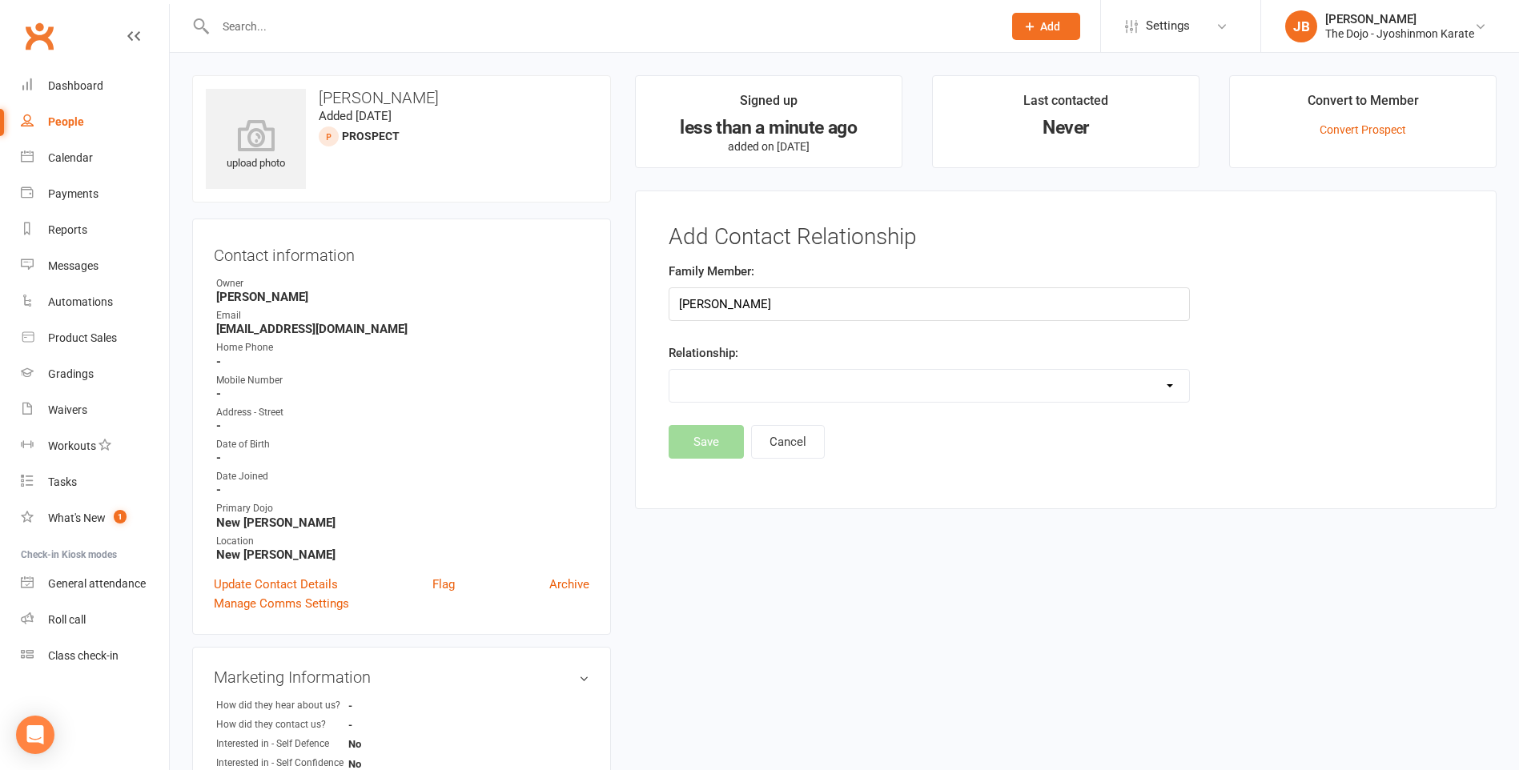
click at [760, 384] on select "Parent / Guardian Child Sibling (parent not in system) Spouse / Partner Cousin …" at bounding box center [930, 386] width 520 height 32
select select "2"
click at [670, 370] on select "Parent / Guardian Child Sibling (parent not in system) Spouse / Partner Cousin …" at bounding box center [930, 386] width 520 height 32
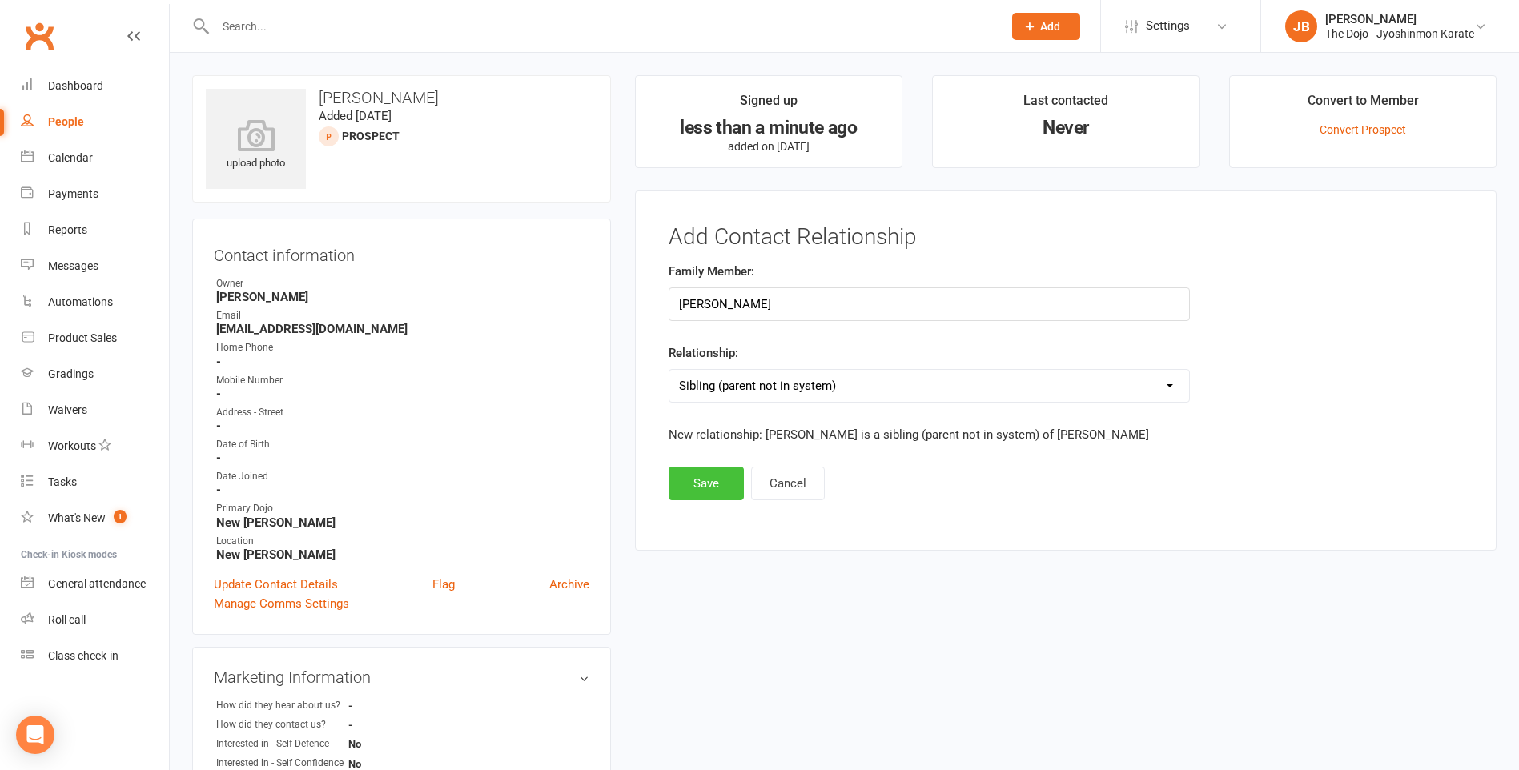
click at [706, 484] on button "Save" at bounding box center [706, 484] width 75 height 34
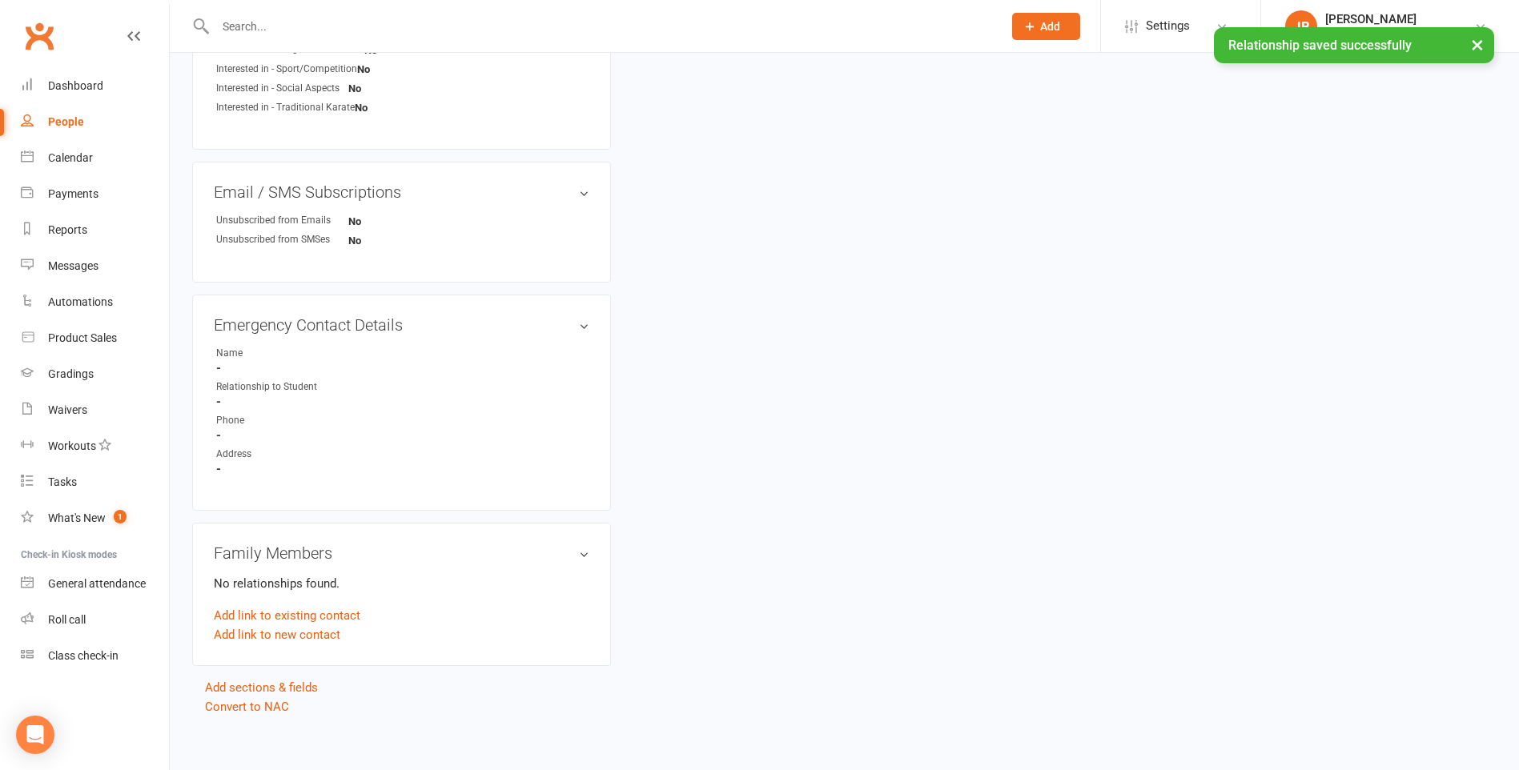
scroll to position [743, 0]
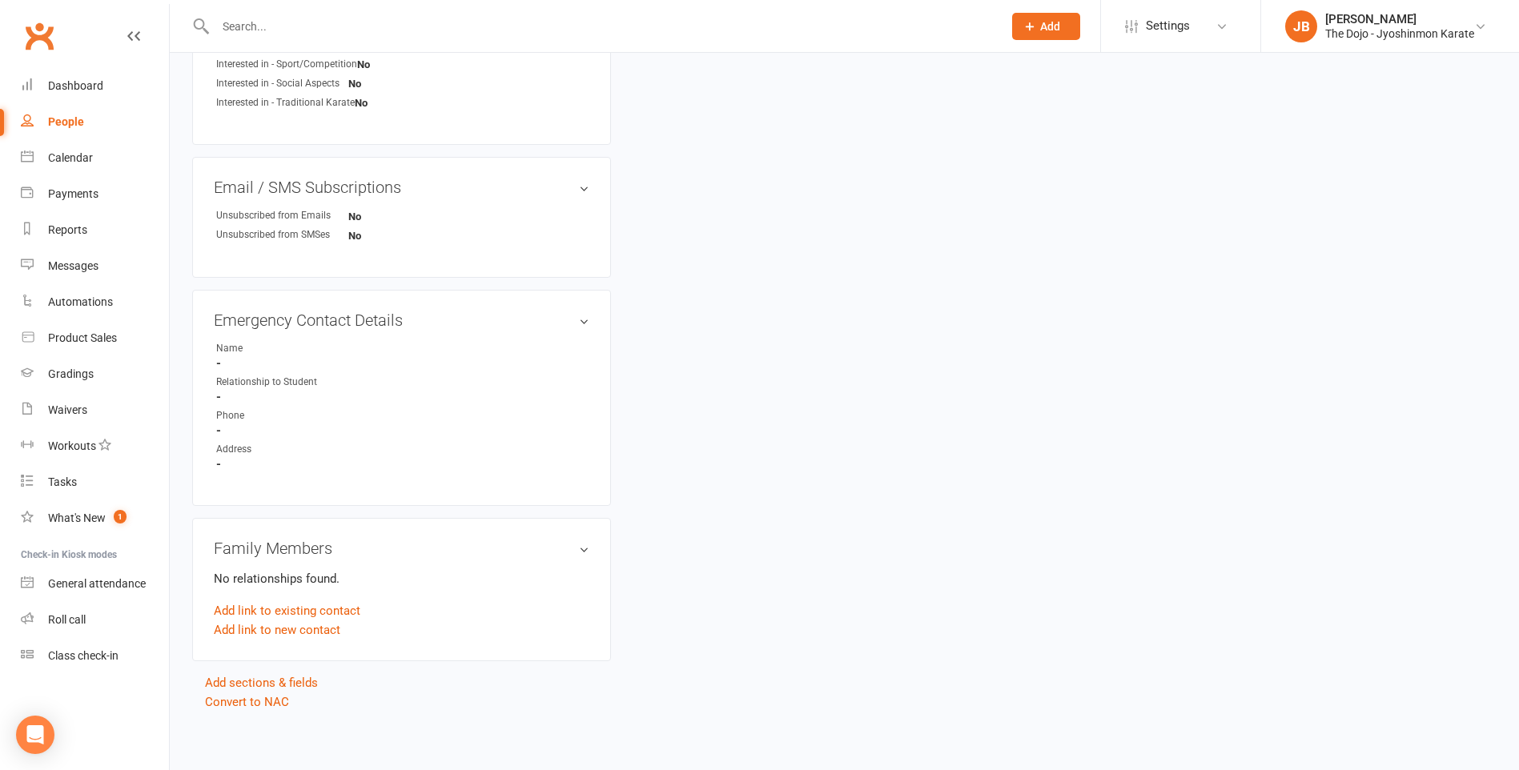
scroll to position [743, 0]
click at [581, 546] on h3 "Family Members" at bounding box center [402, 544] width 376 height 18
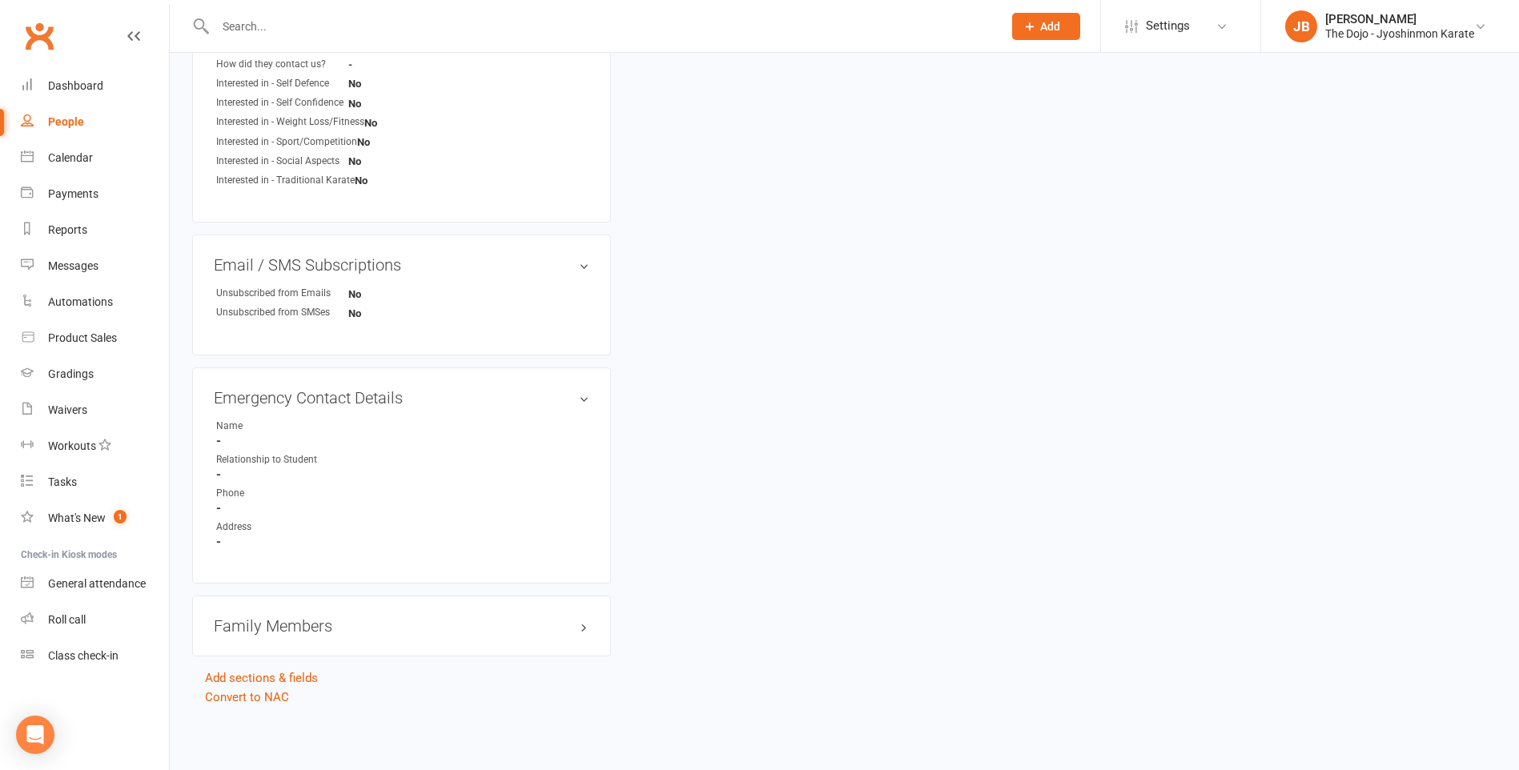
scroll to position [661, 0]
click at [584, 633] on h3 "Family Members" at bounding box center [402, 626] width 376 height 18
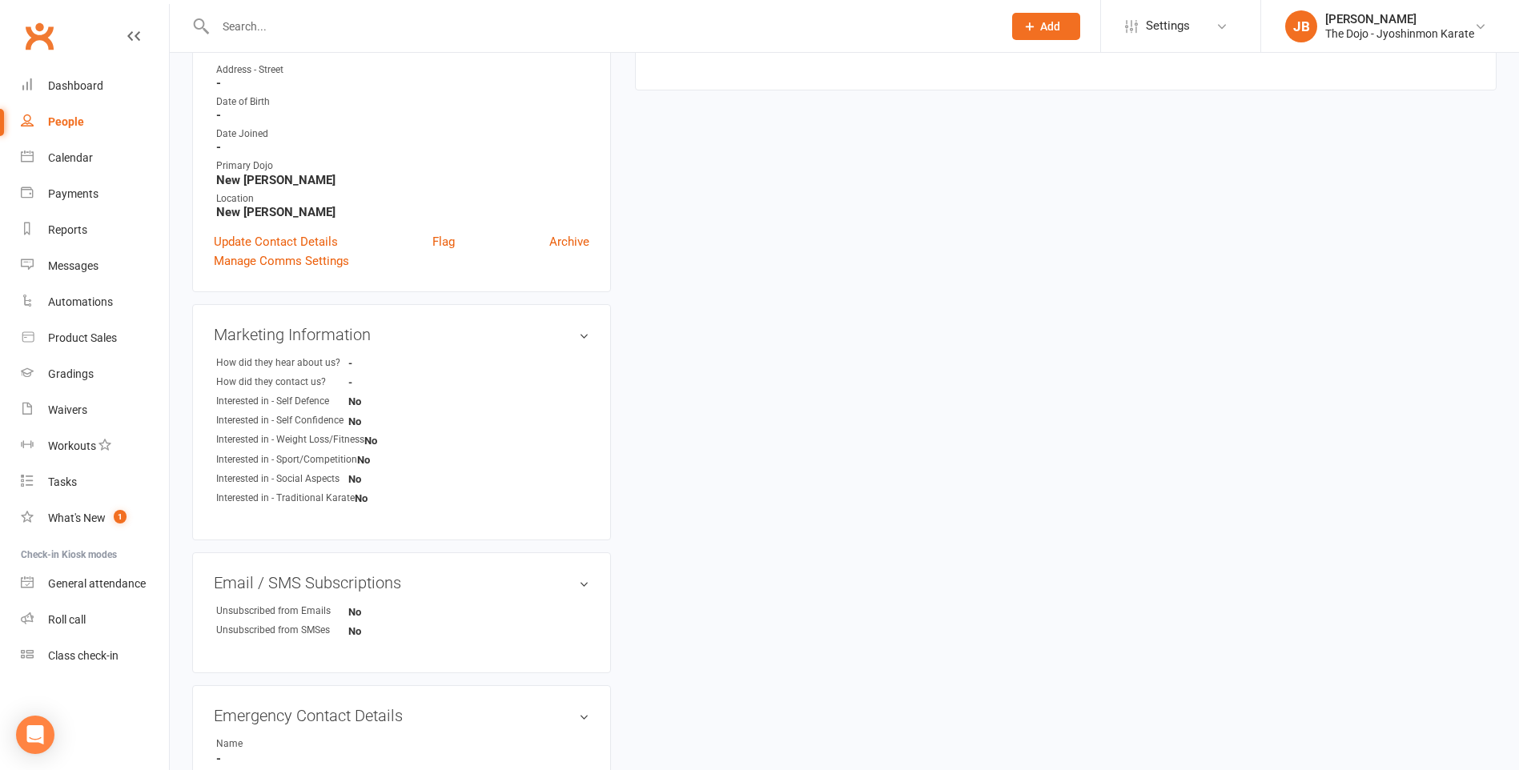
scroll to position [0, 0]
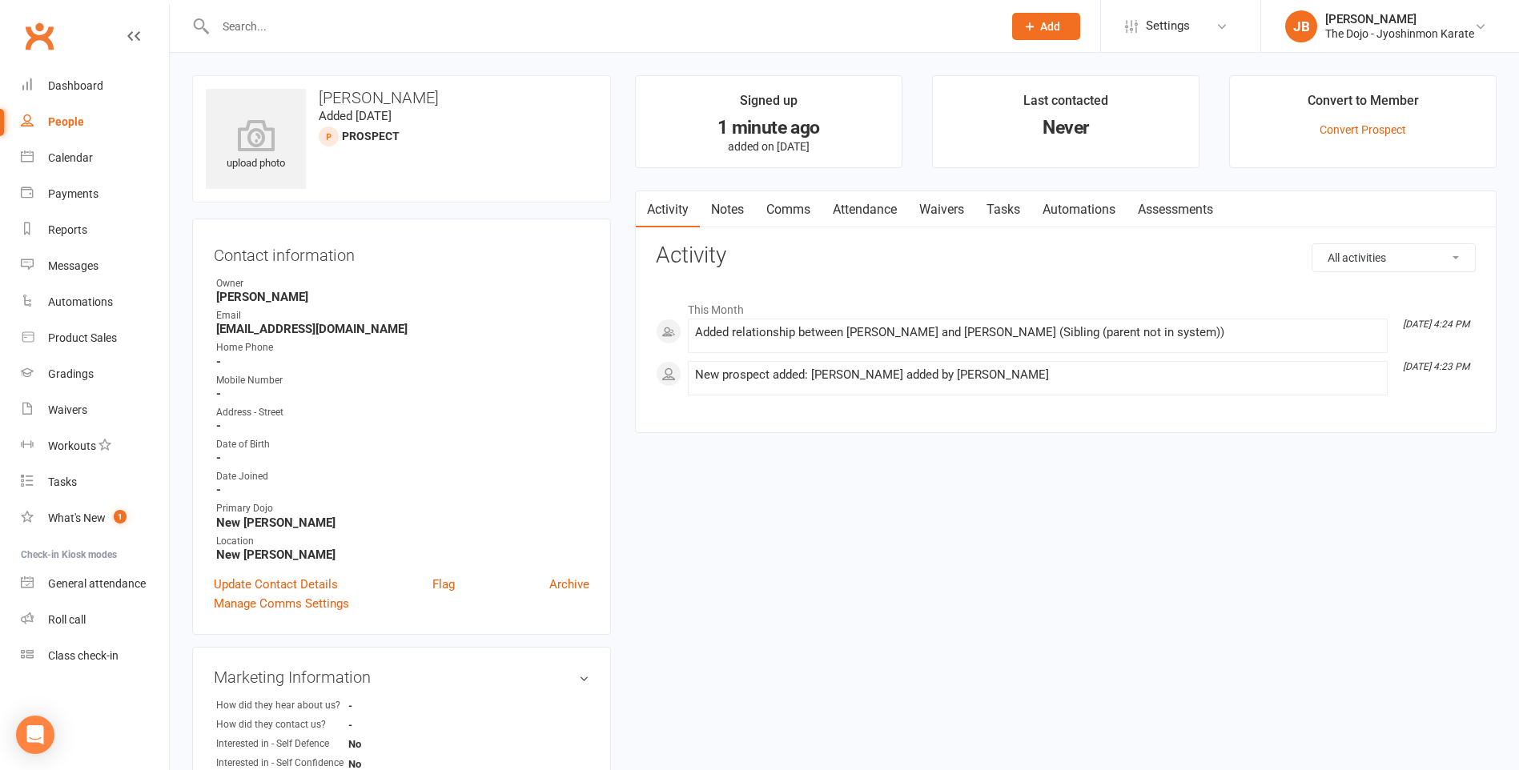
click at [254, 27] on input "text" at bounding box center [601, 26] width 781 height 22
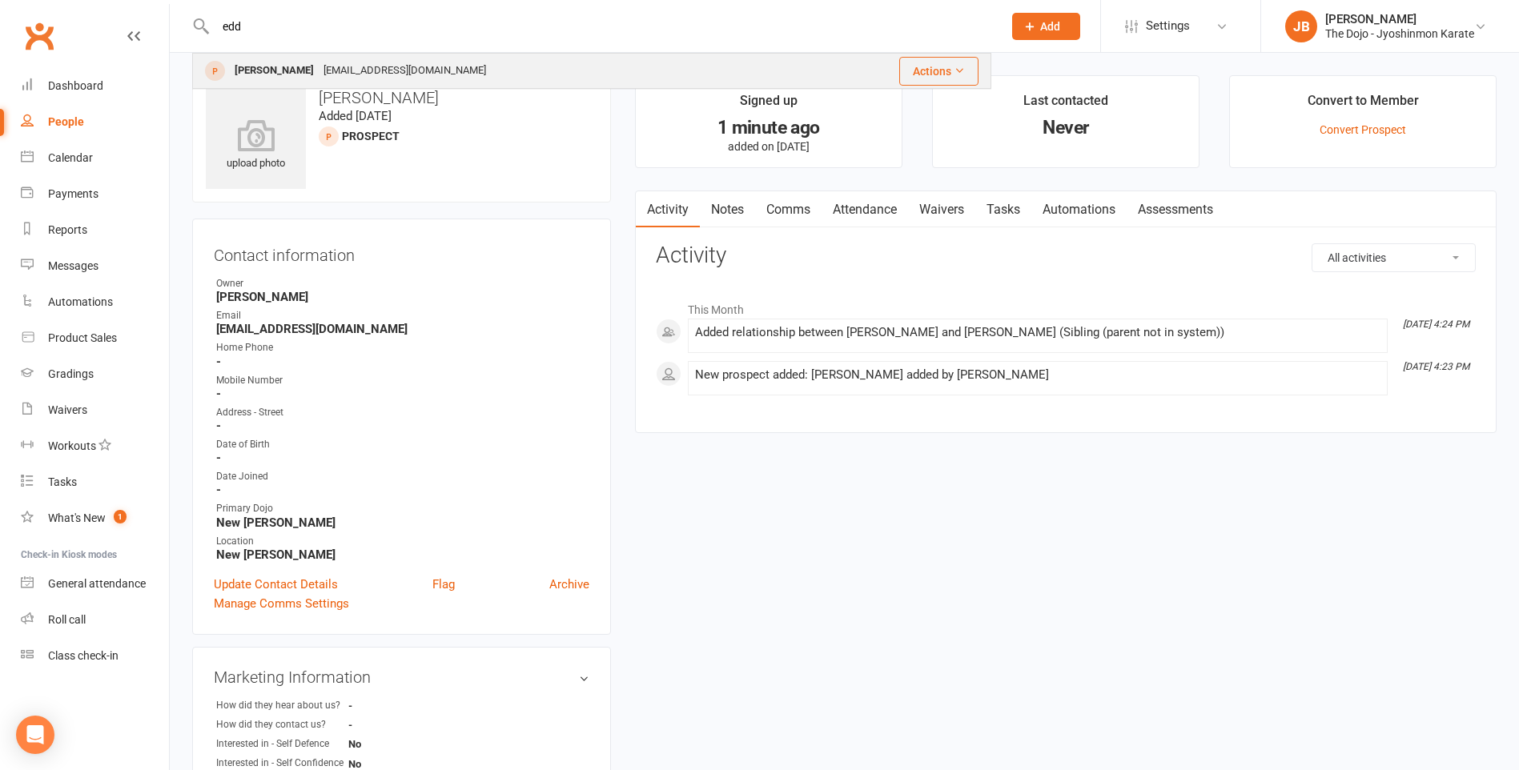
type input "edd"
click at [368, 75] on div "[EMAIL_ADDRESS][DOMAIN_NAME]" at bounding box center [405, 70] width 172 height 23
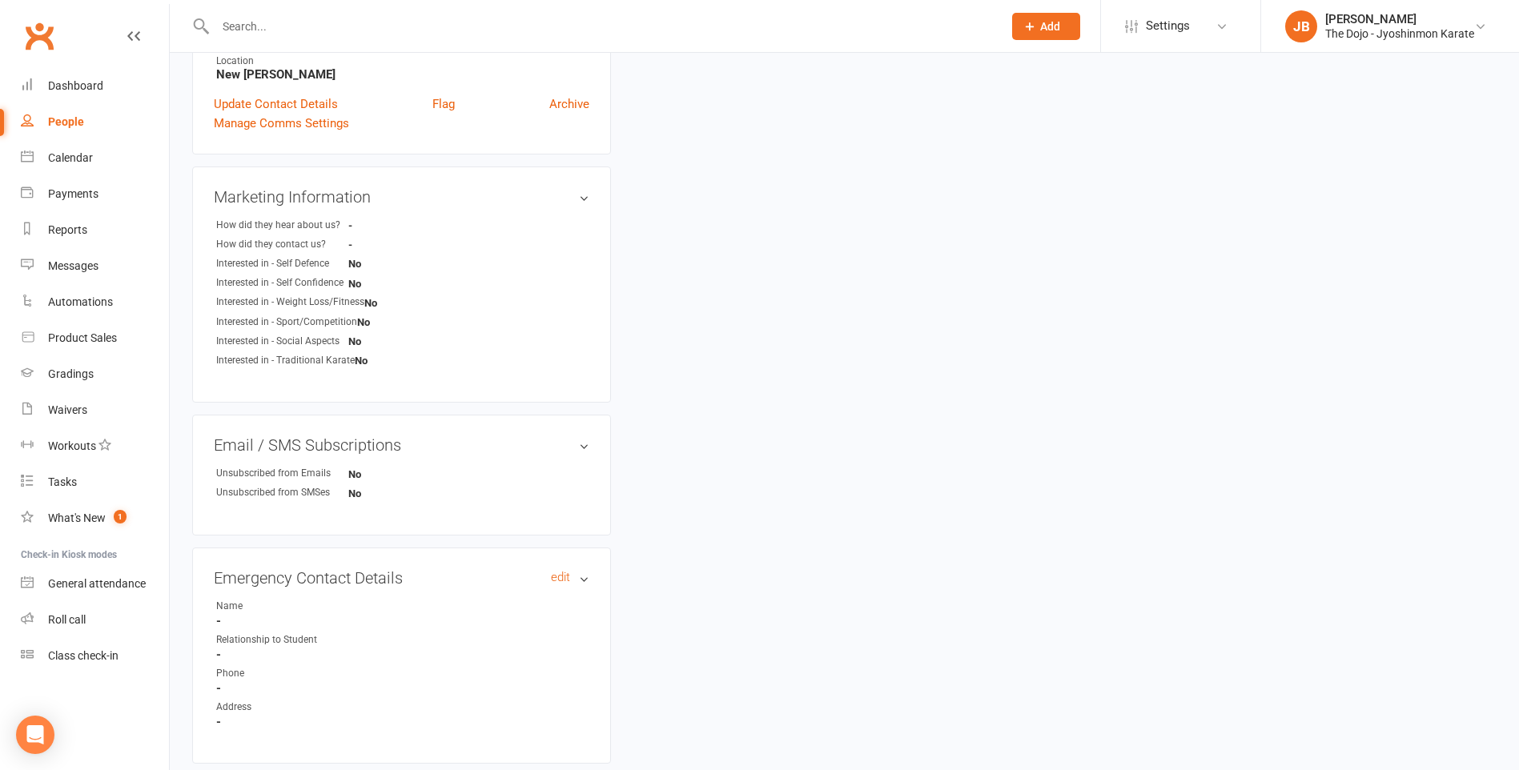
scroll to position [738, 0]
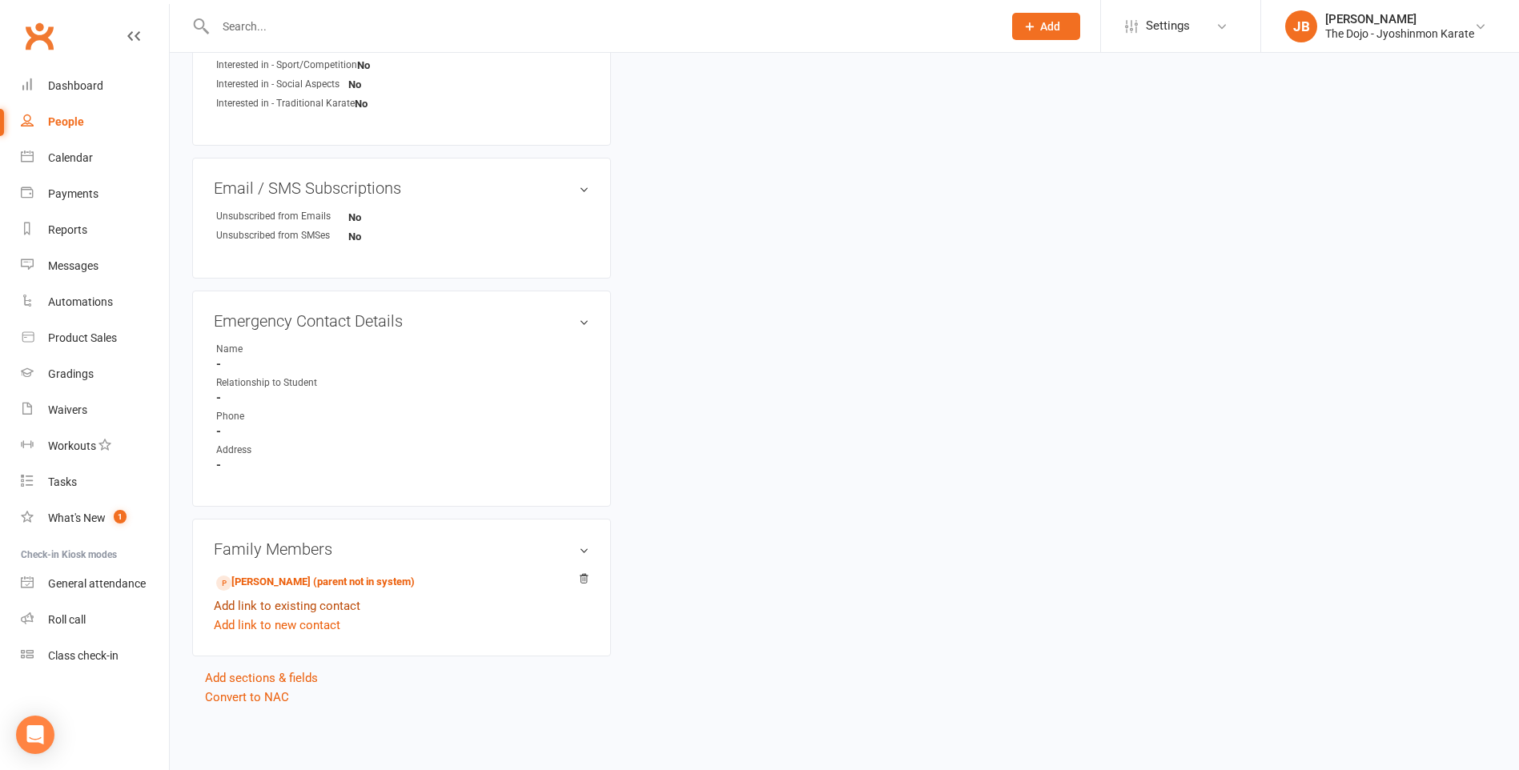
click at [335, 605] on link "Add link to existing contact" at bounding box center [287, 606] width 147 height 19
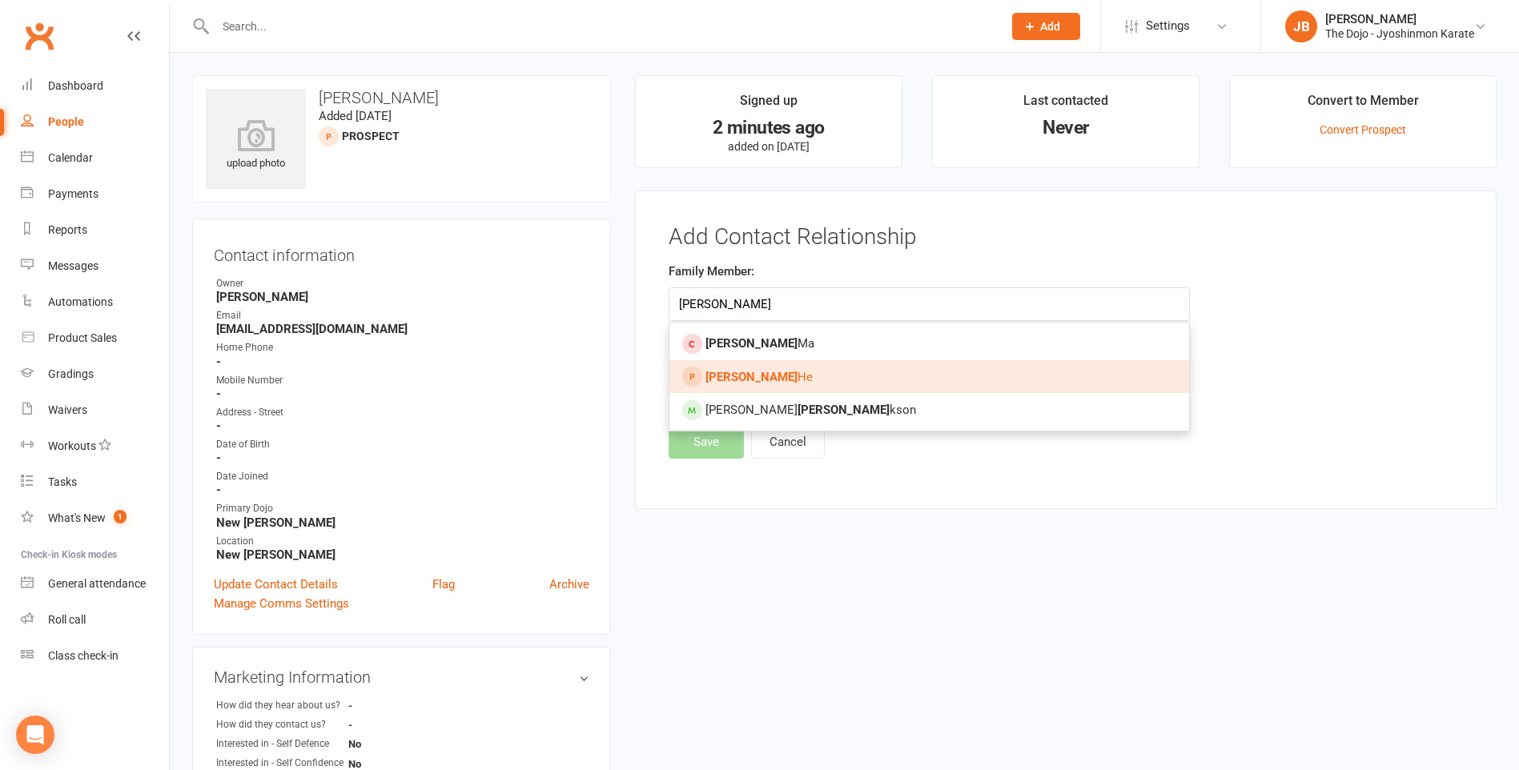
type input "eric"
click at [761, 368] on link "Eric He" at bounding box center [930, 377] width 520 height 34
type input "[PERSON_NAME]"
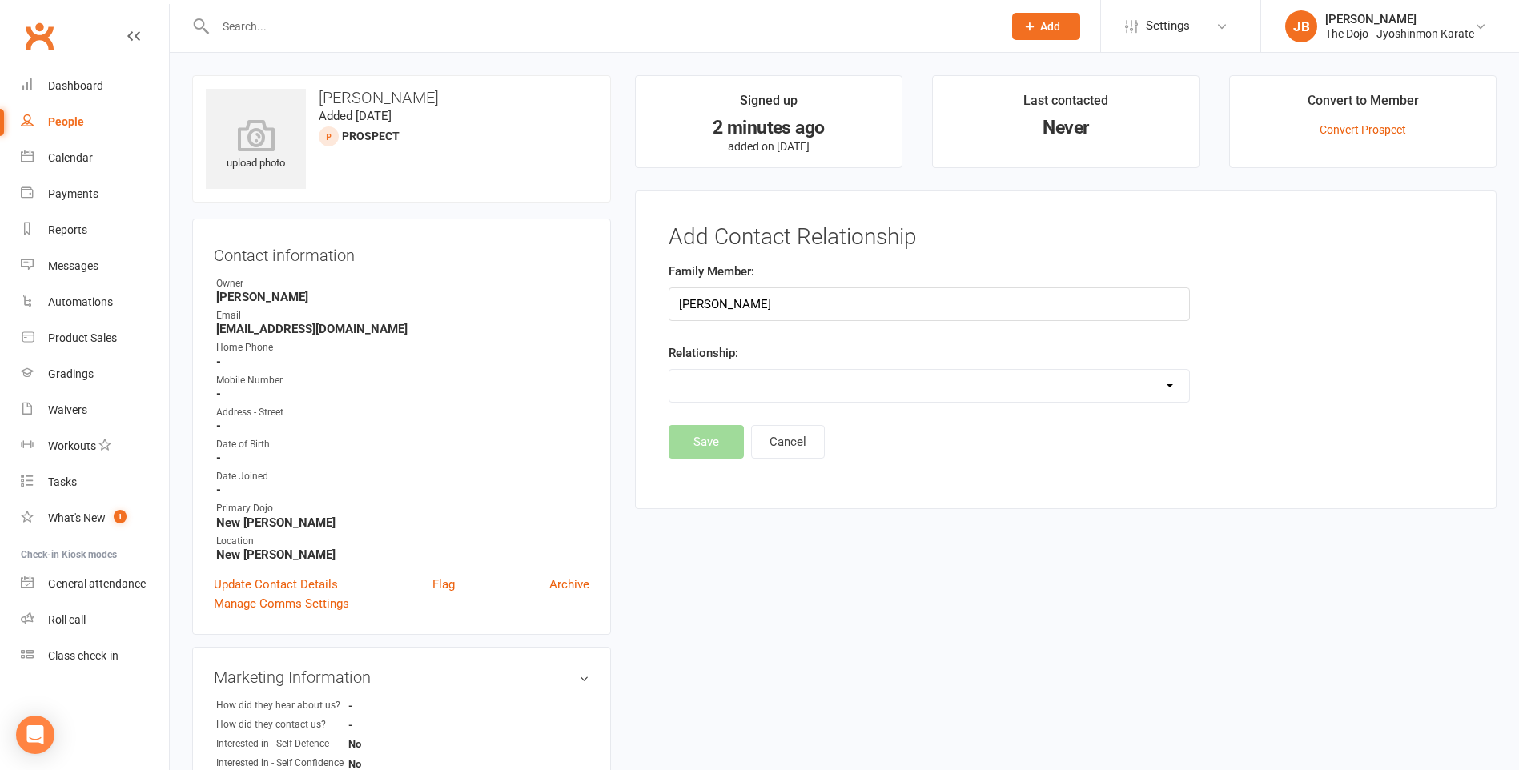
click at [771, 392] on select "Parent / Guardian Child Sibling (parent not in system) Spouse / Partner Cousin …" at bounding box center [930, 386] width 520 height 32
select select "2"
click at [670, 370] on select "Parent / Guardian Child Sibling (parent not in system) Spouse / Partner Cousin …" at bounding box center [930, 386] width 520 height 32
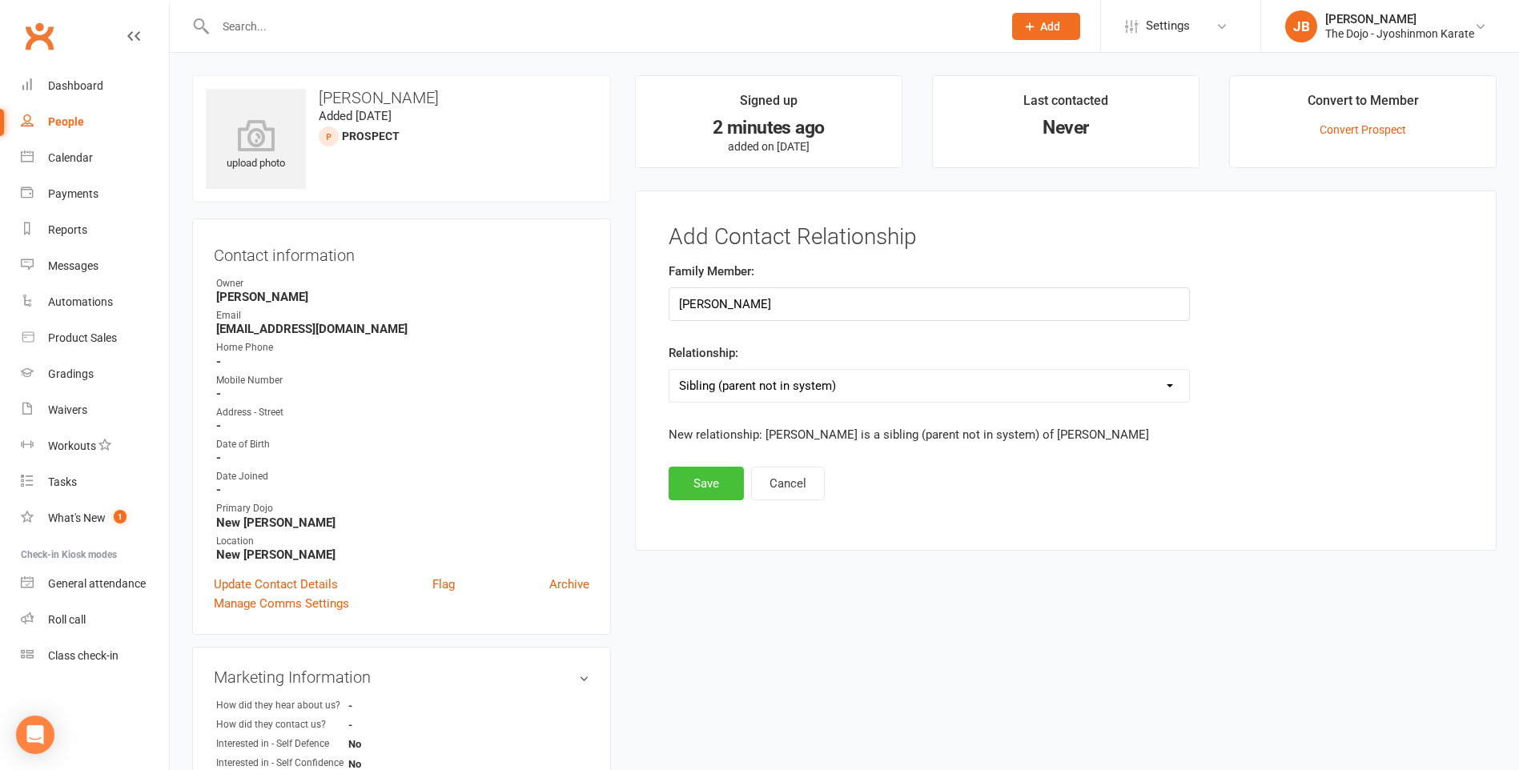
click at [726, 477] on button "Save" at bounding box center [706, 484] width 75 height 34
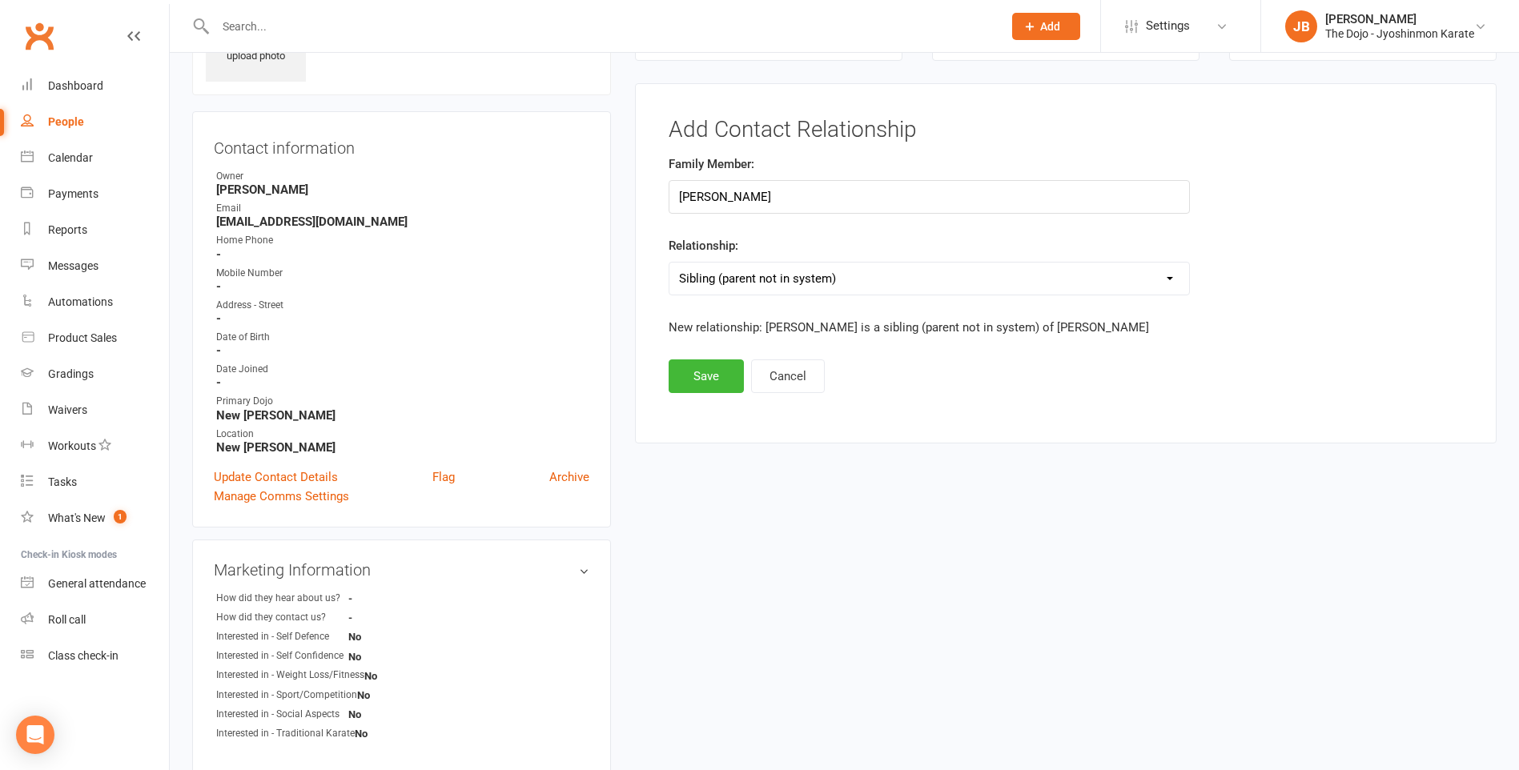
scroll to position [97, 0]
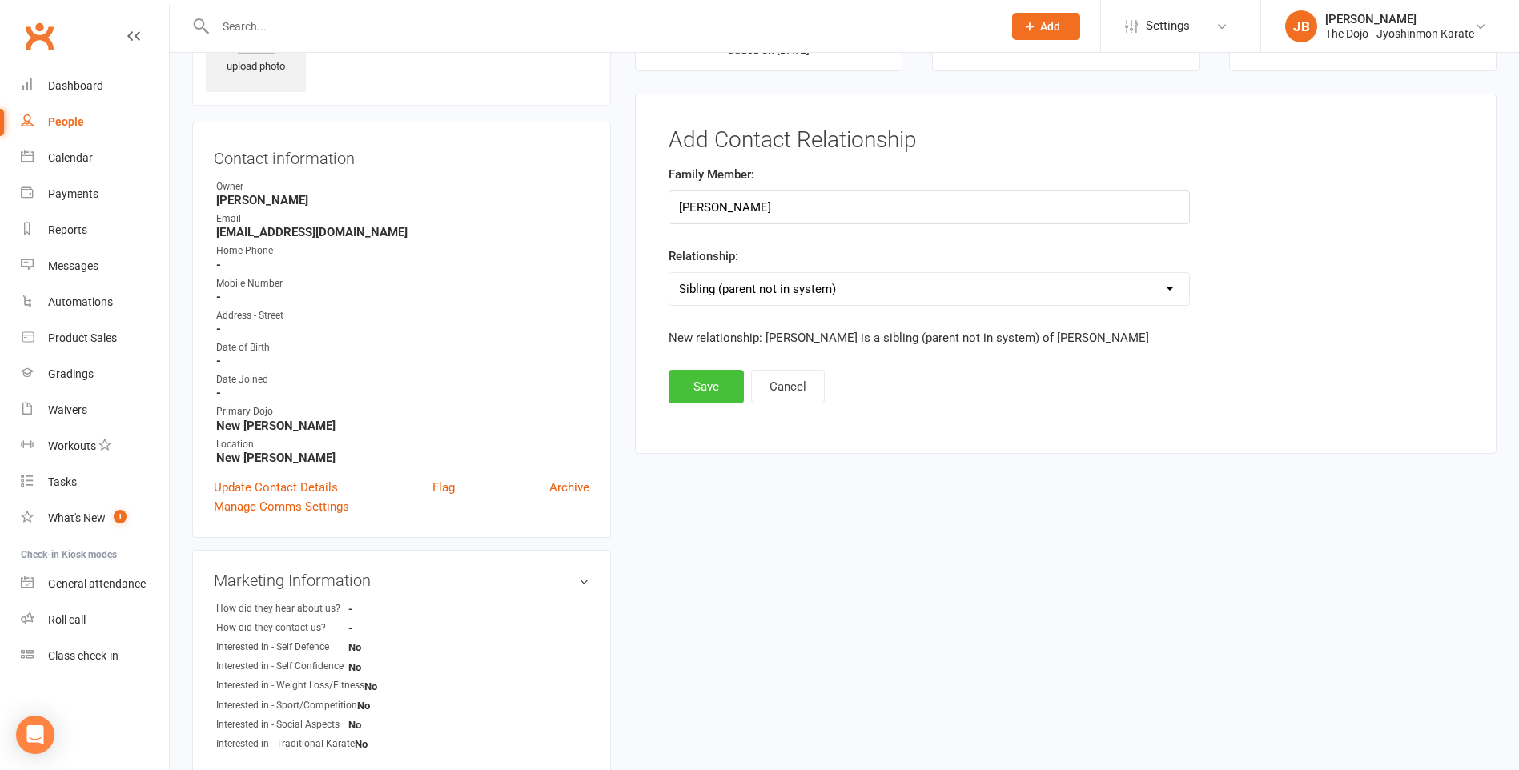
click at [717, 387] on button "Save" at bounding box center [706, 387] width 75 height 34
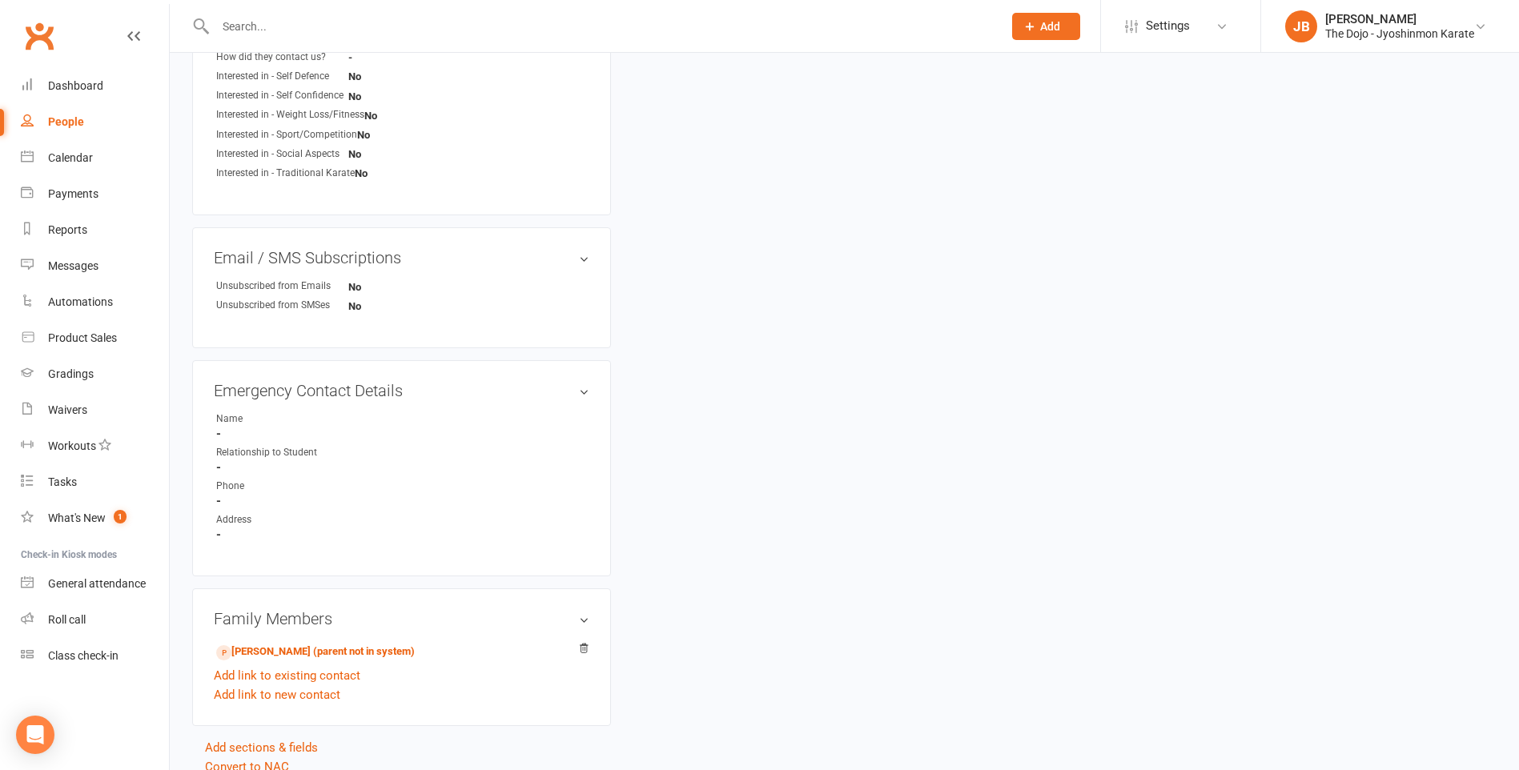
scroll to position [738, 0]
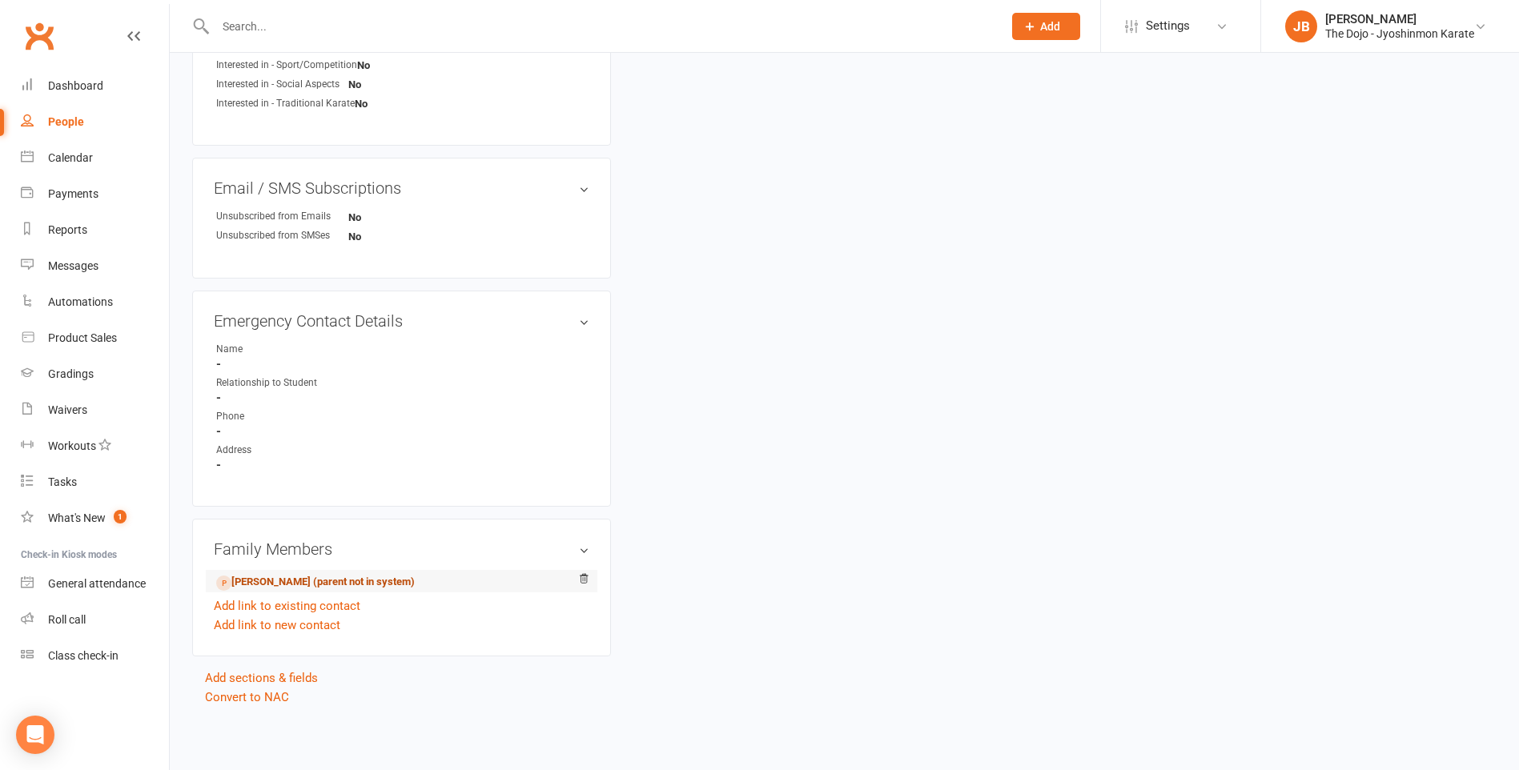
click at [372, 584] on link "Eric He - Sibling (parent not in system)" at bounding box center [315, 582] width 199 height 17
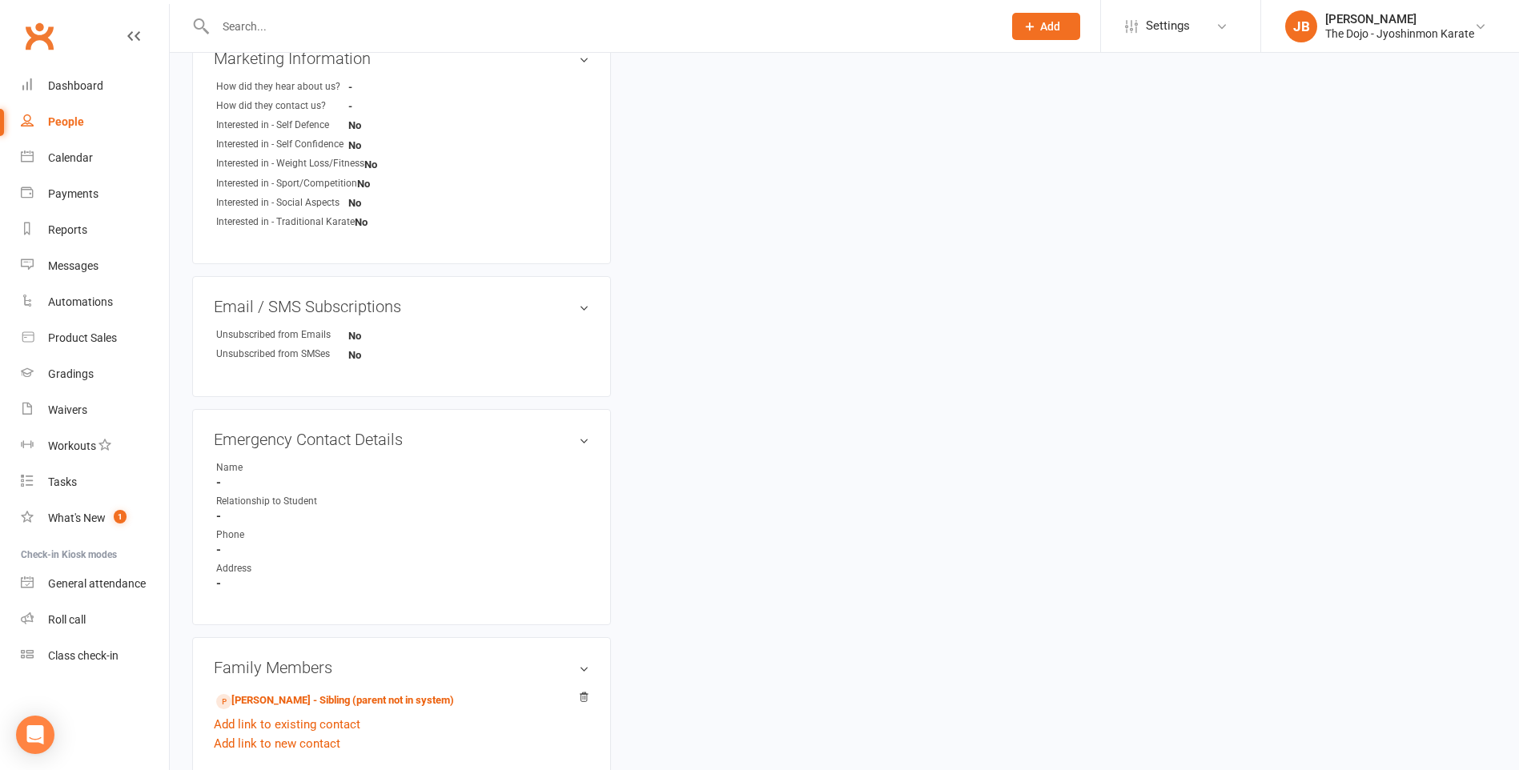
scroll to position [738, 0]
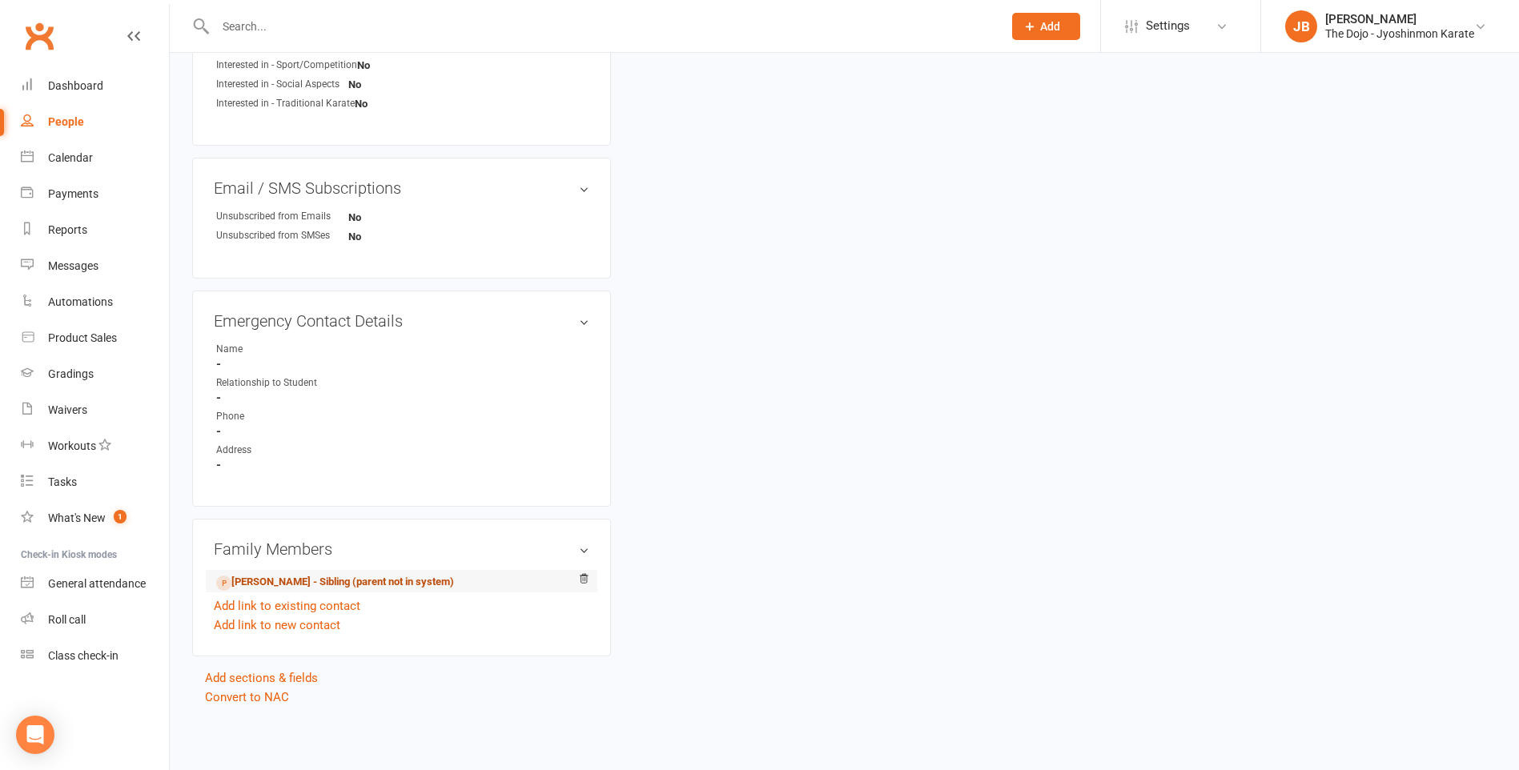
click at [406, 586] on link "Eddie He - Sibling (parent not in system)" at bounding box center [335, 582] width 238 height 17
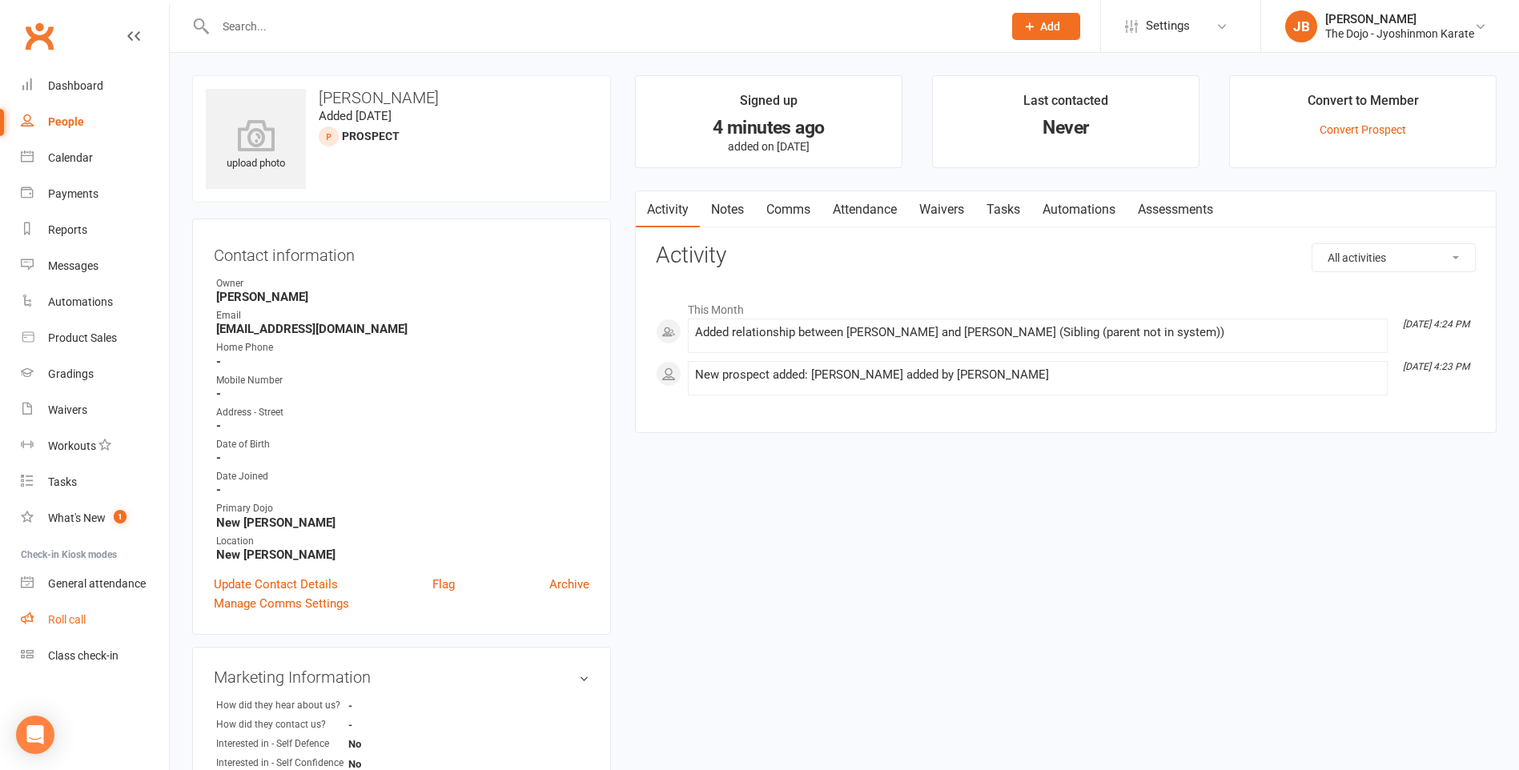
click at [90, 616] on link "Roll call" at bounding box center [95, 620] width 148 height 36
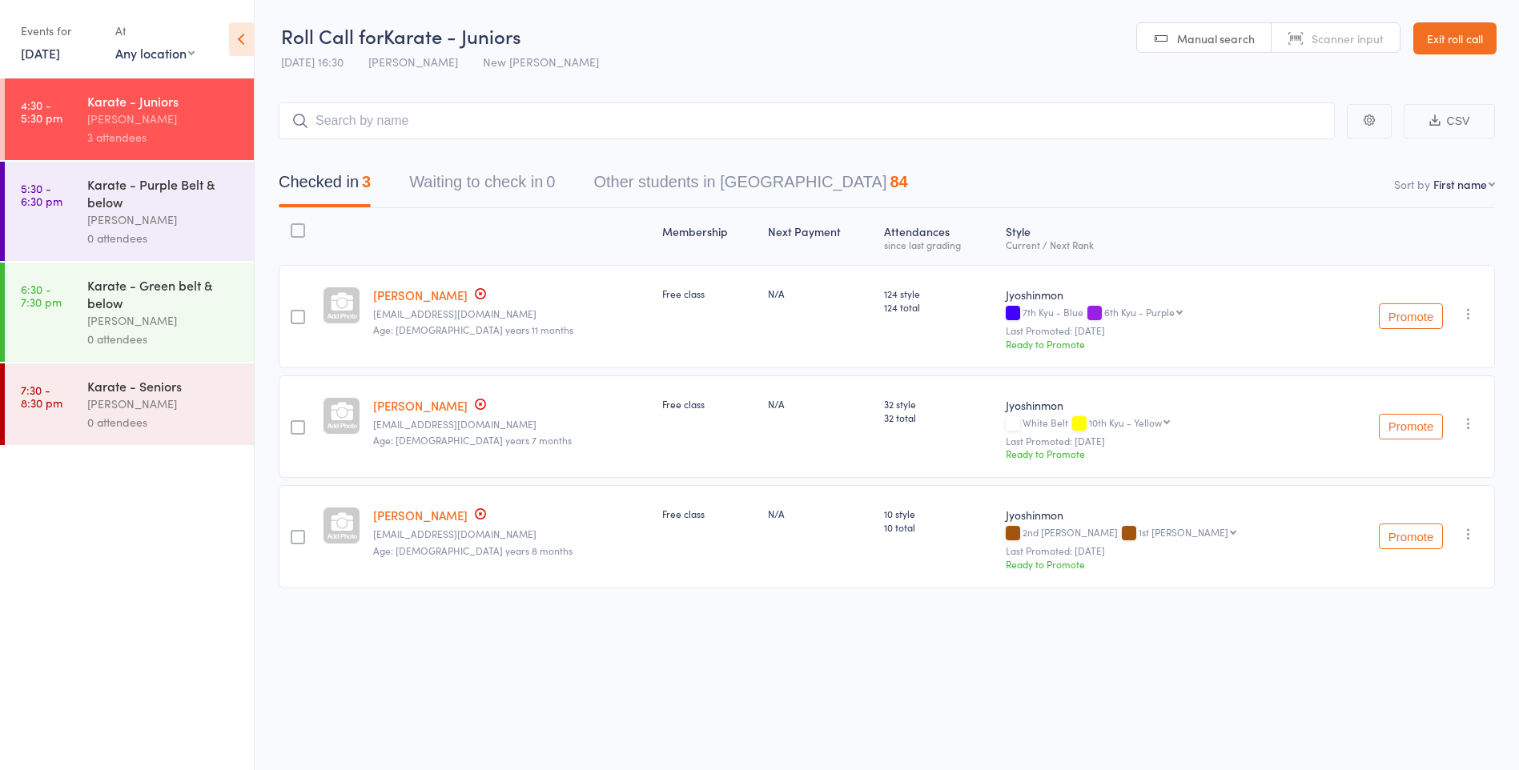
click at [376, 124] on input "search" at bounding box center [807, 121] width 1056 height 37
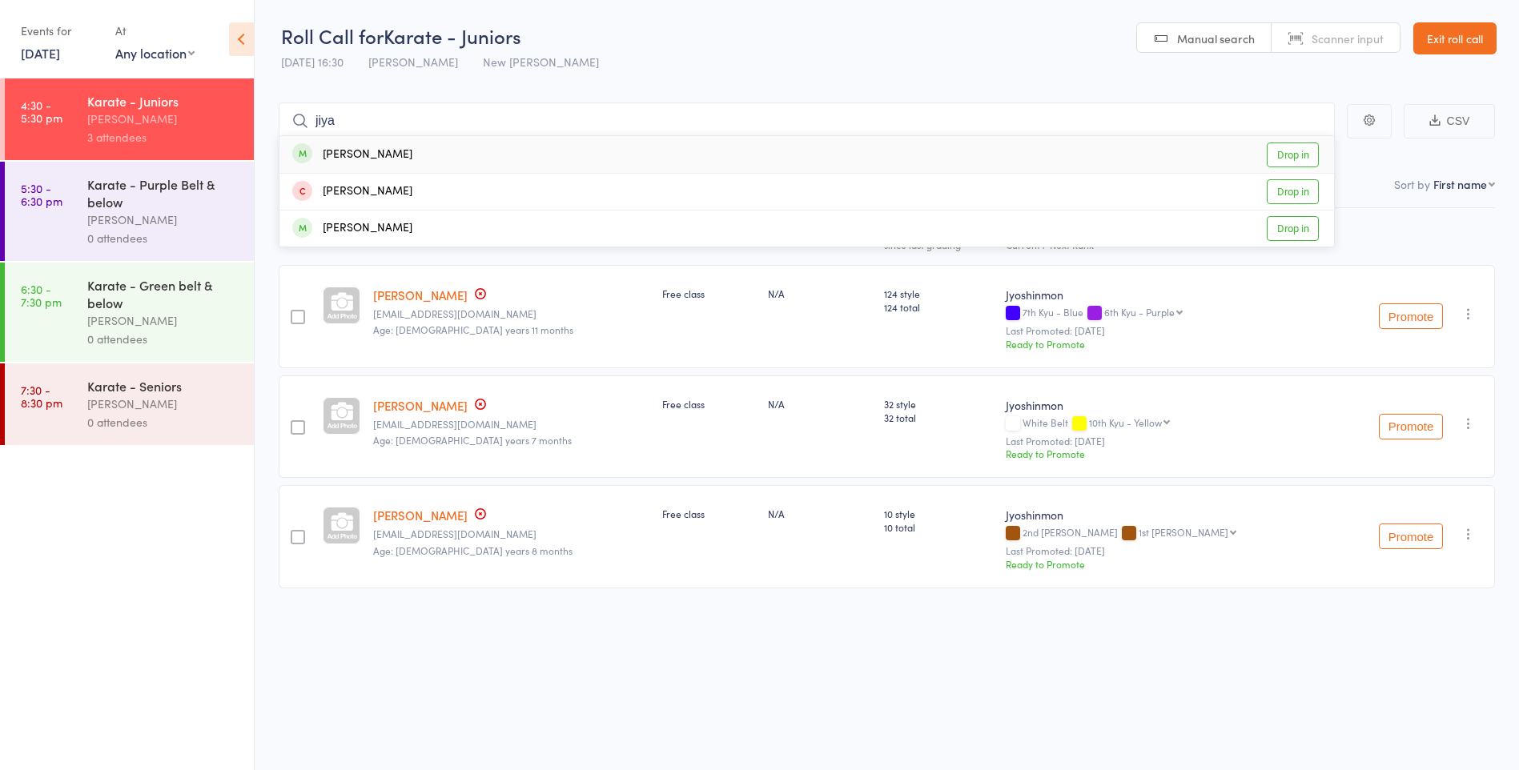
type input "jiya"
click at [373, 159] on div "[PERSON_NAME]" at bounding box center [352, 155] width 120 height 18
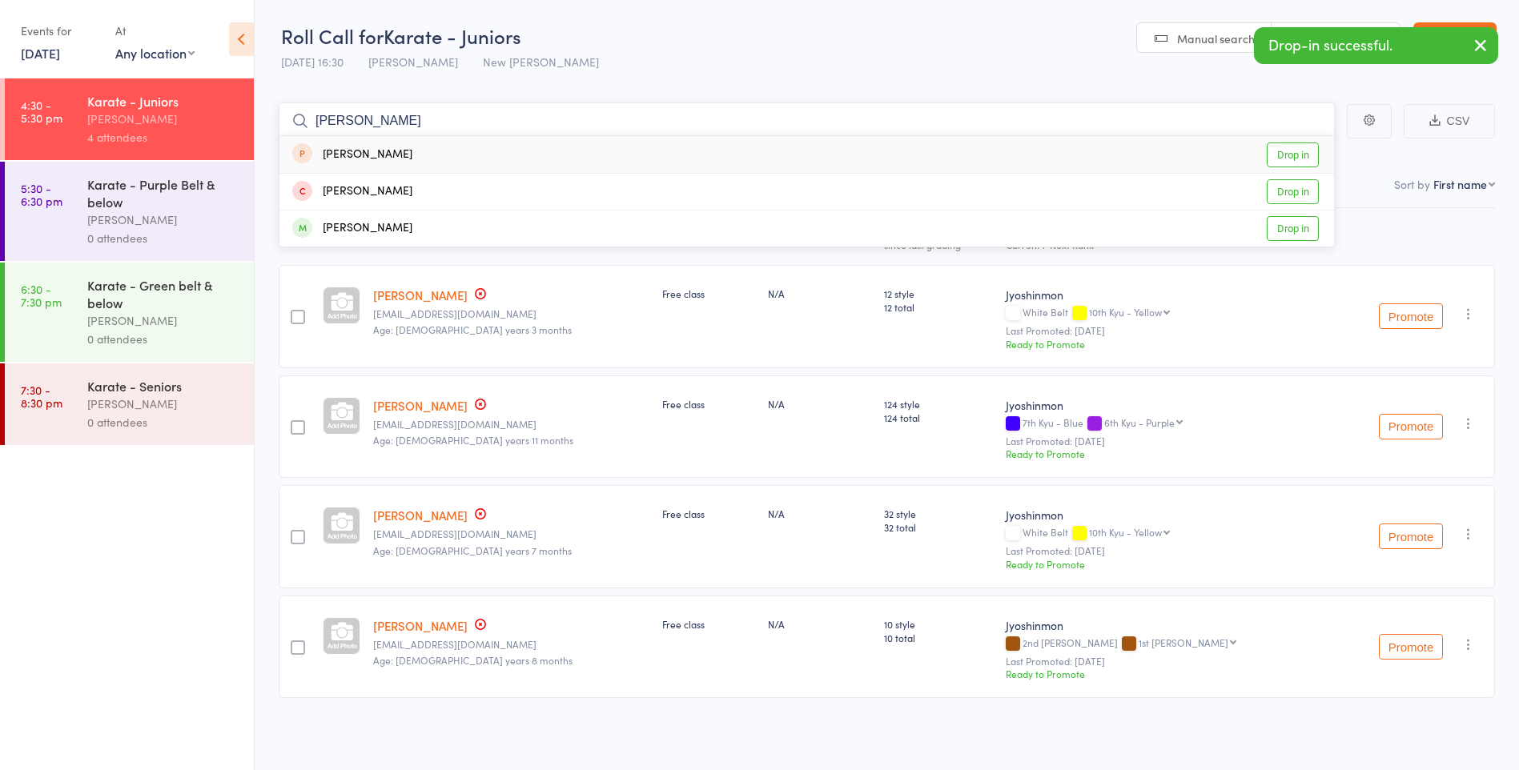
type input "eric"
click at [372, 154] on div "Eric He Drop in" at bounding box center [807, 154] width 1055 height 37
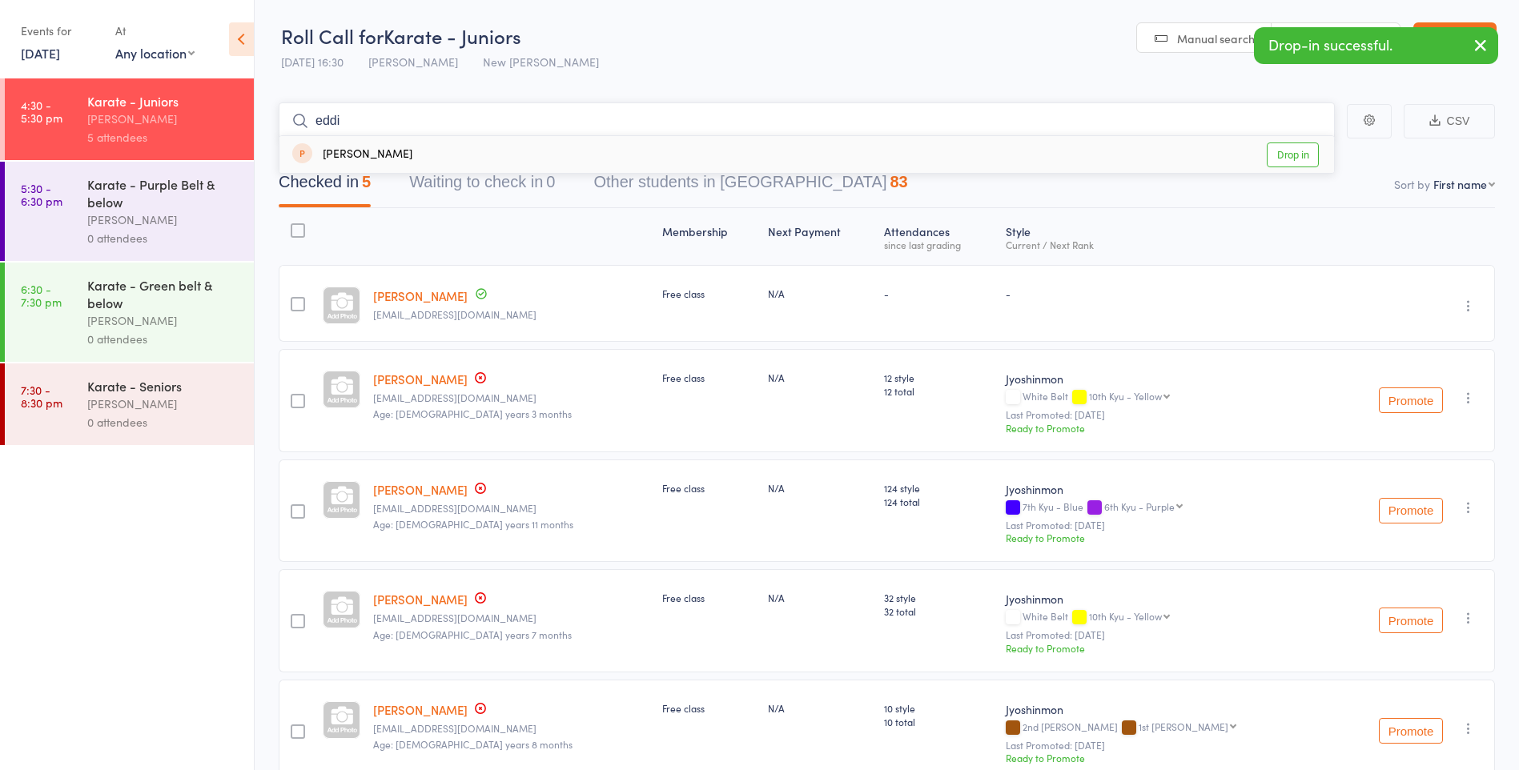
type input "eddi"
click at [372, 154] on div "Eddie He Drop in" at bounding box center [807, 154] width 1055 height 37
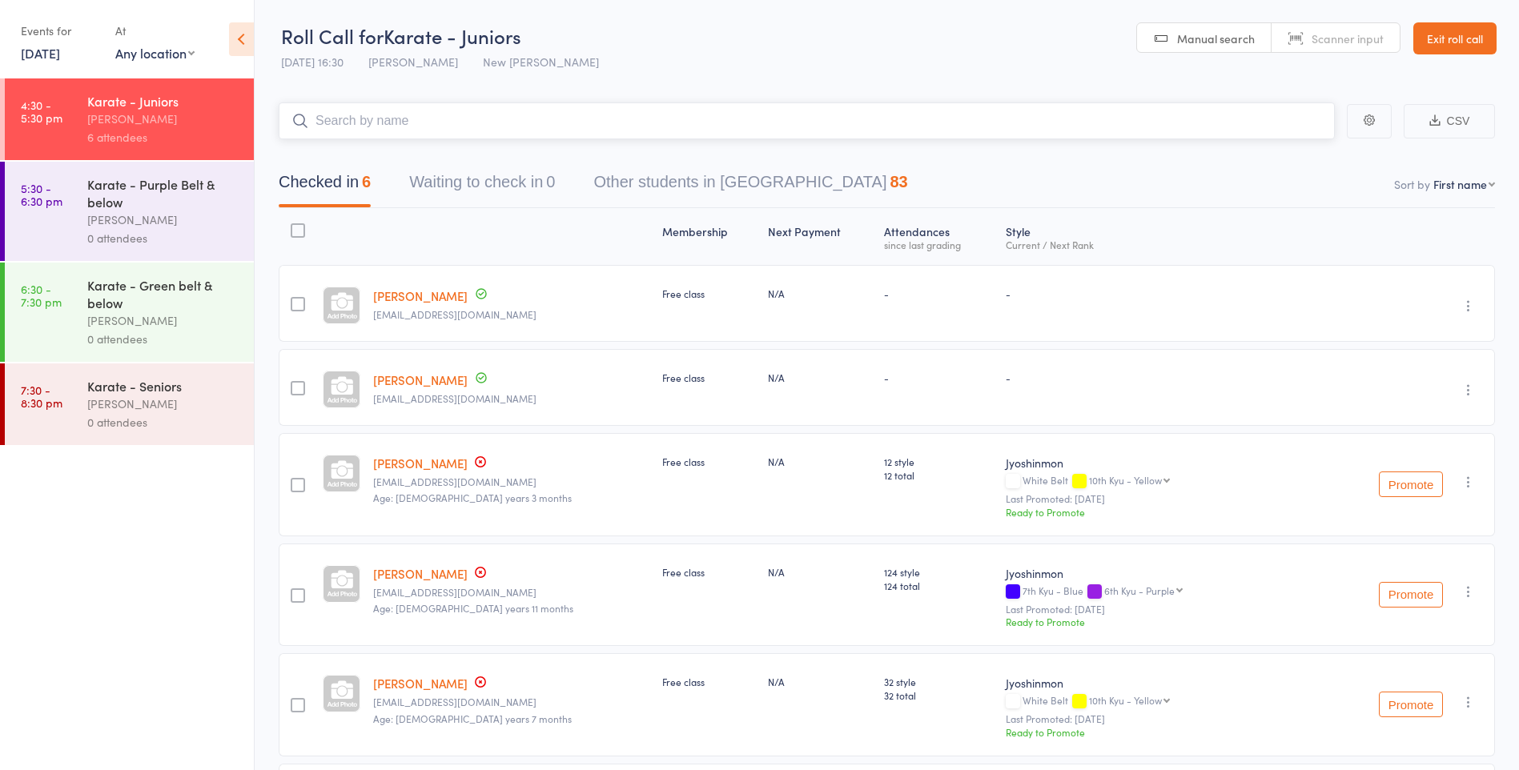
click at [407, 135] on input "search" at bounding box center [807, 121] width 1056 height 37
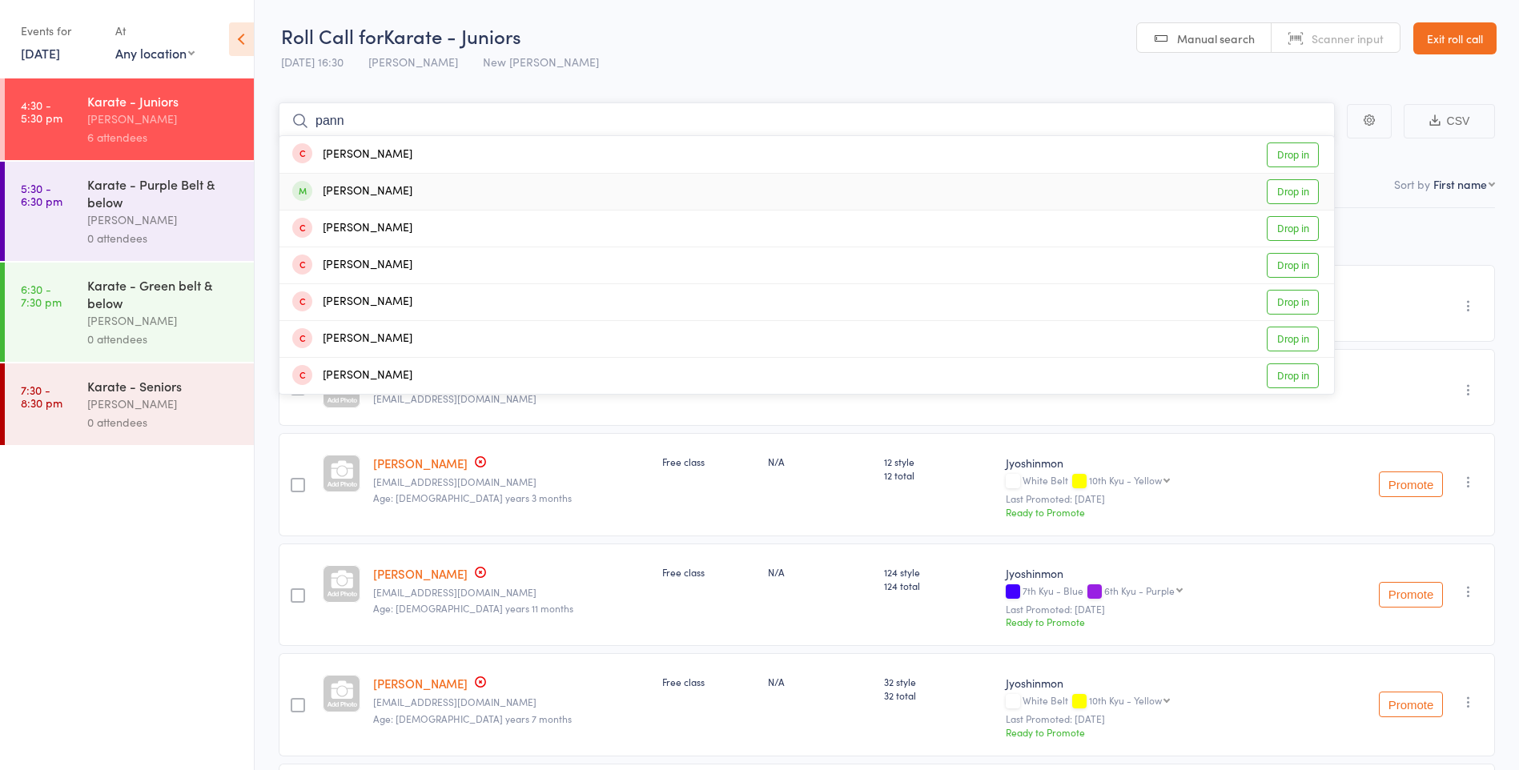
type input "pann"
click at [425, 199] on div "Pannia Peter Ngem Drop in" at bounding box center [807, 192] width 1055 height 36
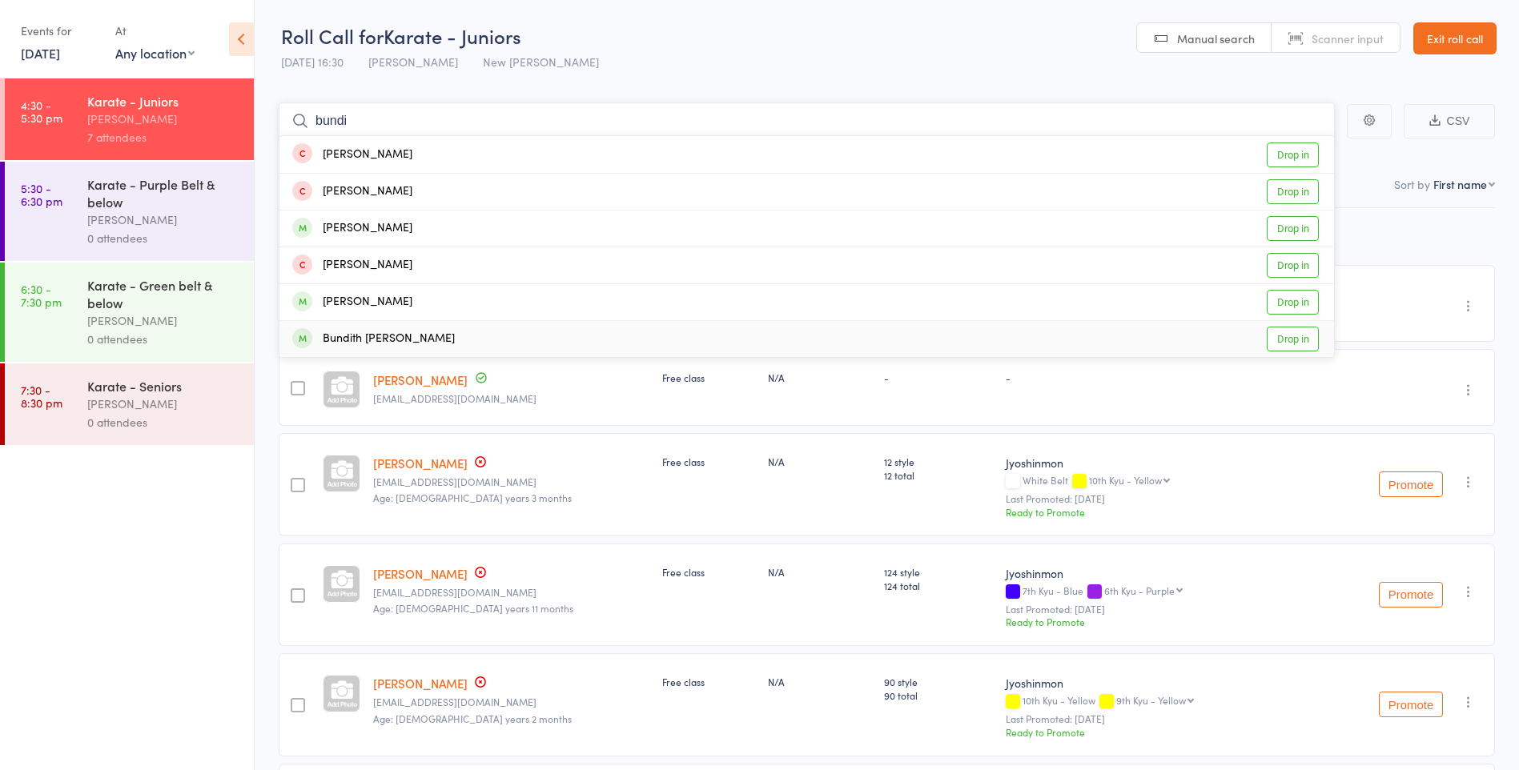
type input "bundi"
click at [455, 337] on div "Bundith [PERSON_NAME]" at bounding box center [373, 339] width 163 height 18
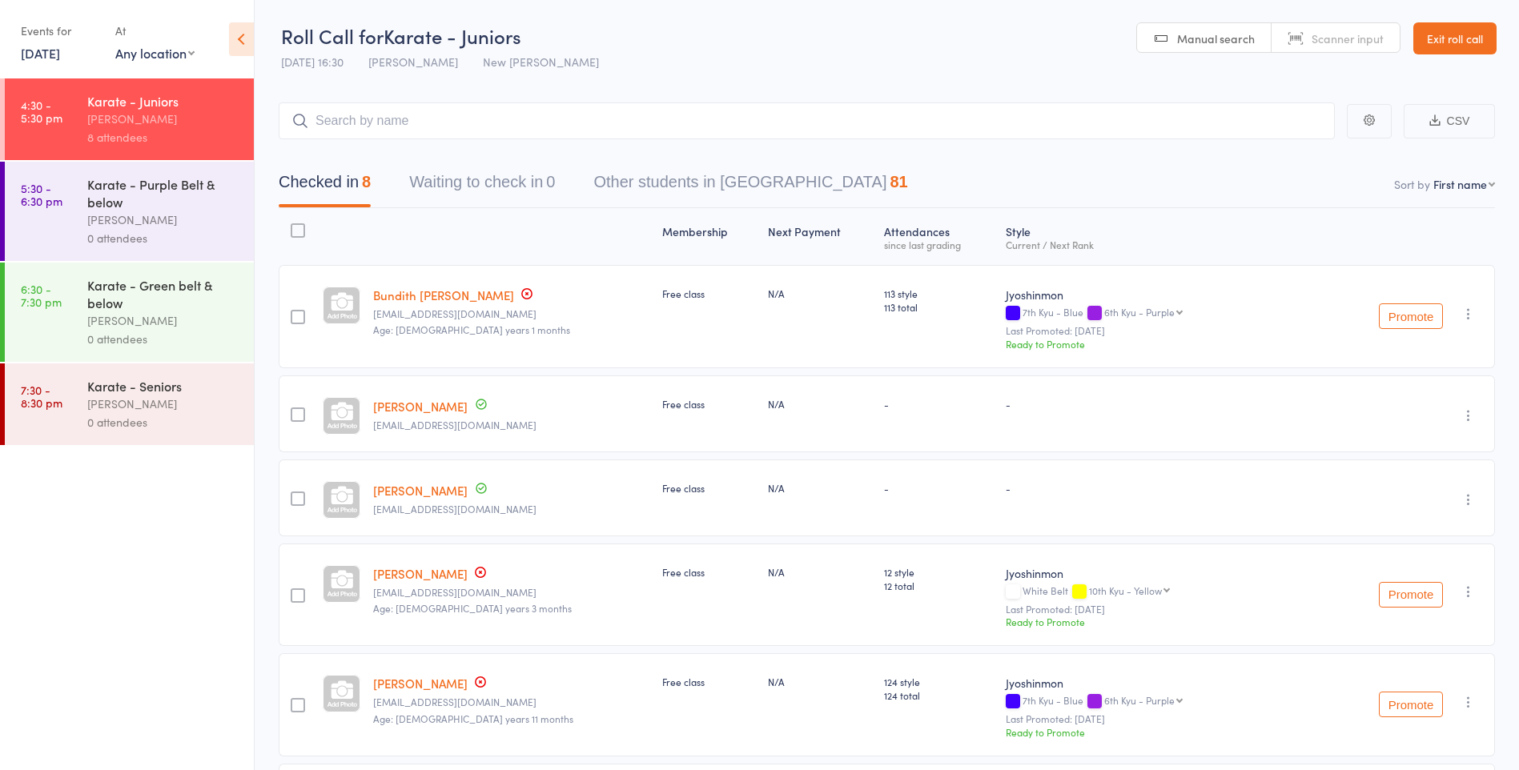
click at [1482, 49] on link "Exit roll call" at bounding box center [1455, 38] width 83 height 32
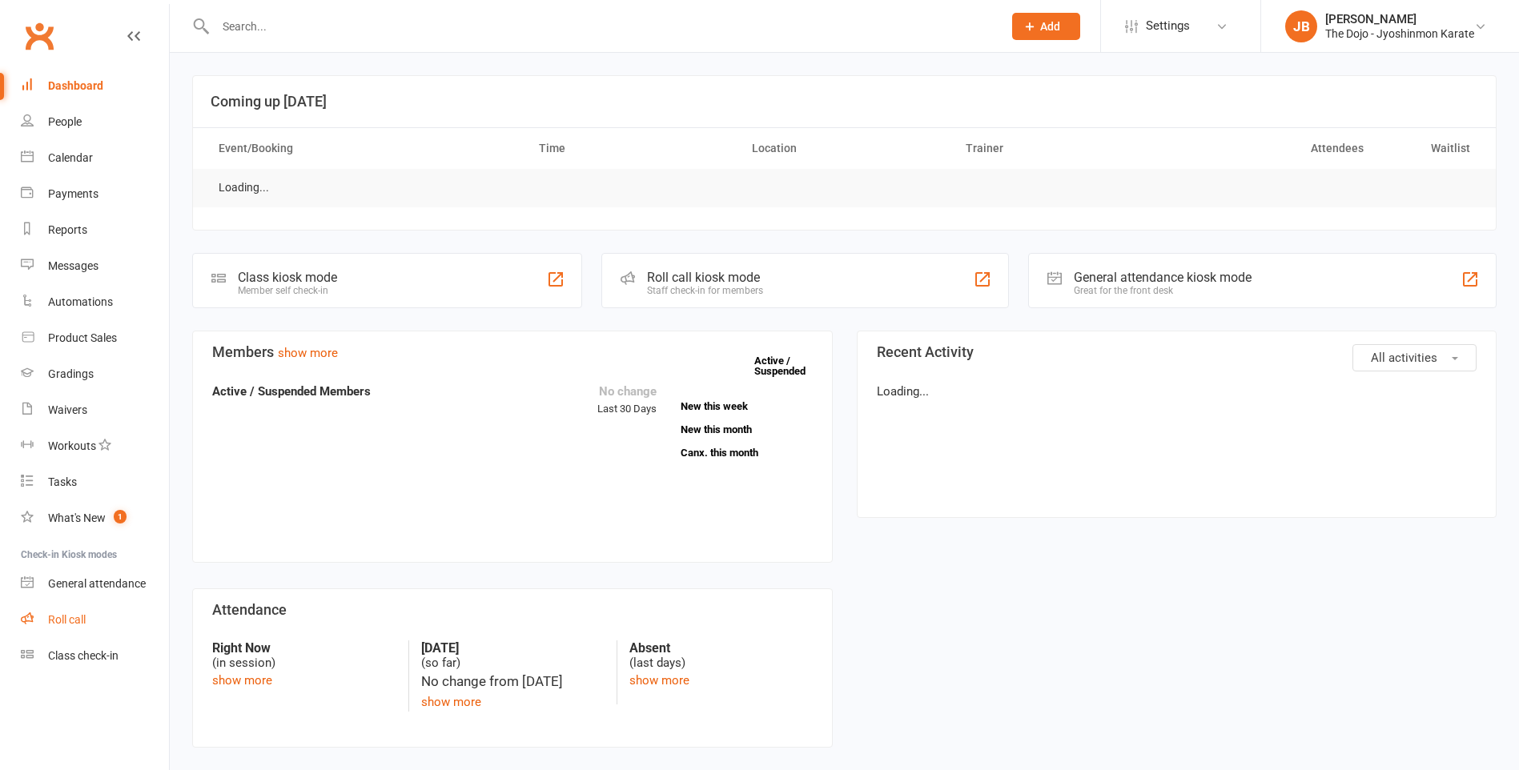
click at [92, 619] on link "Roll call" at bounding box center [95, 620] width 148 height 36
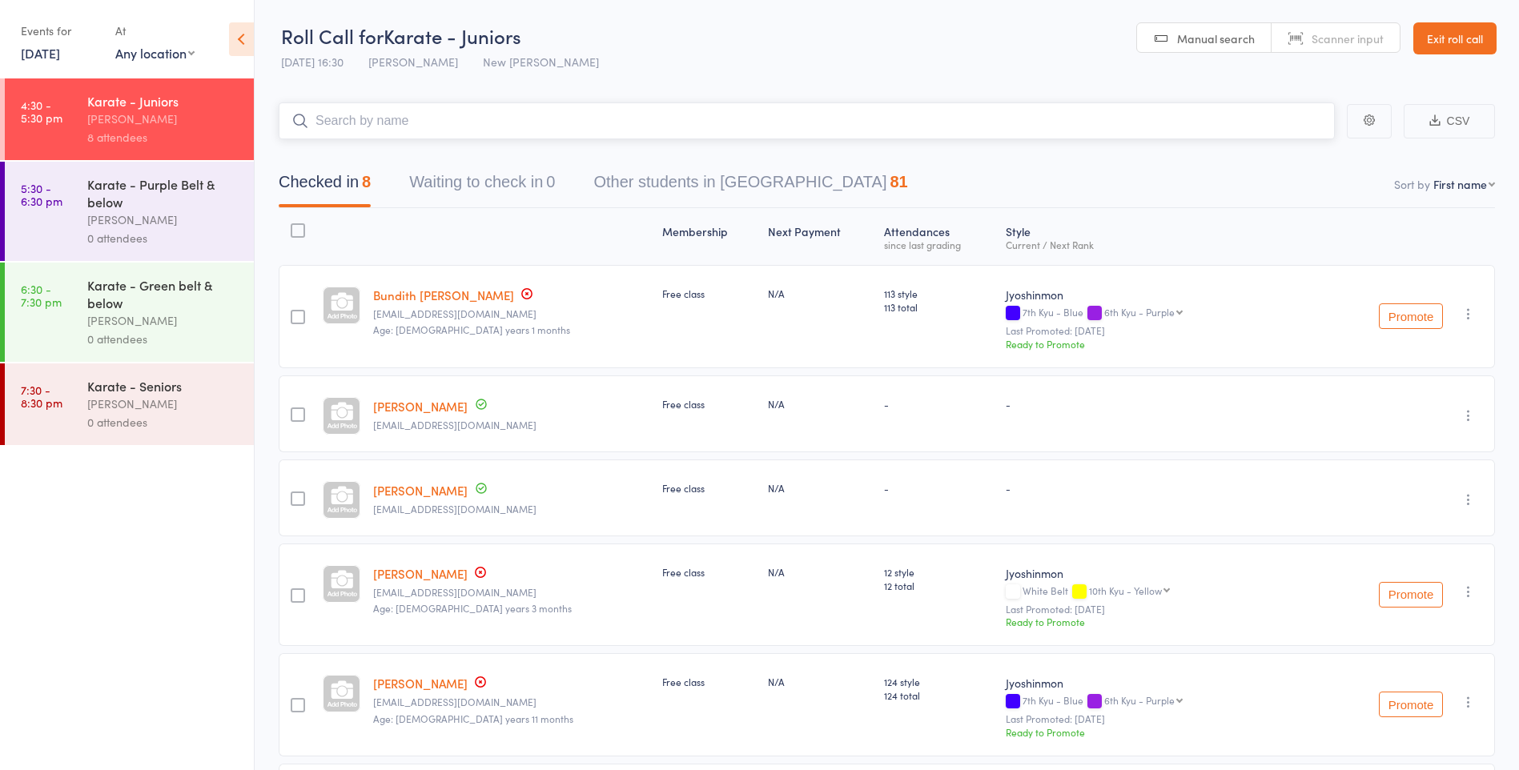
click at [406, 116] on input "search" at bounding box center [807, 121] width 1056 height 37
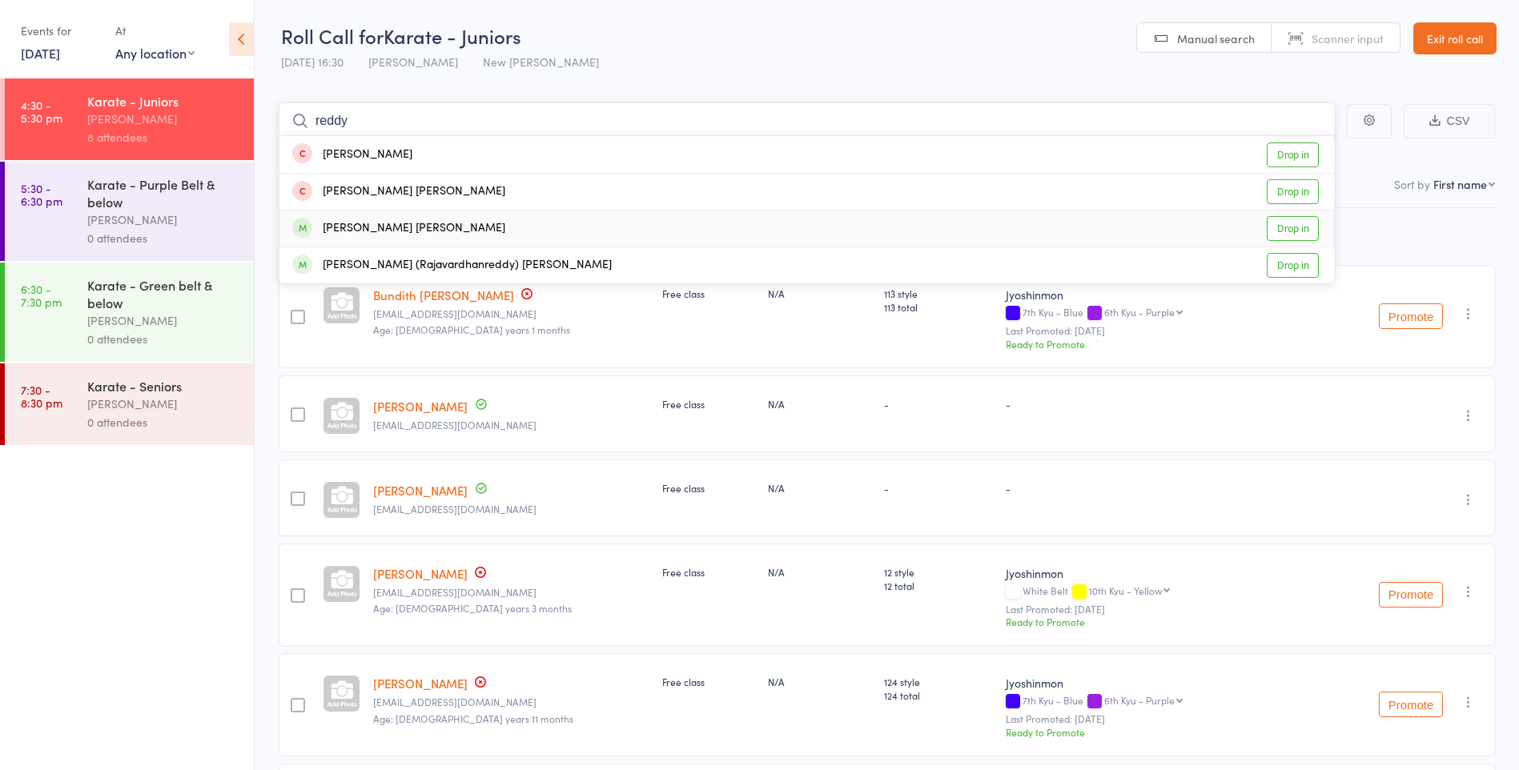
type input "reddy"
click at [400, 228] on div "[PERSON_NAME] [PERSON_NAME]" at bounding box center [398, 228] width 213 height 18
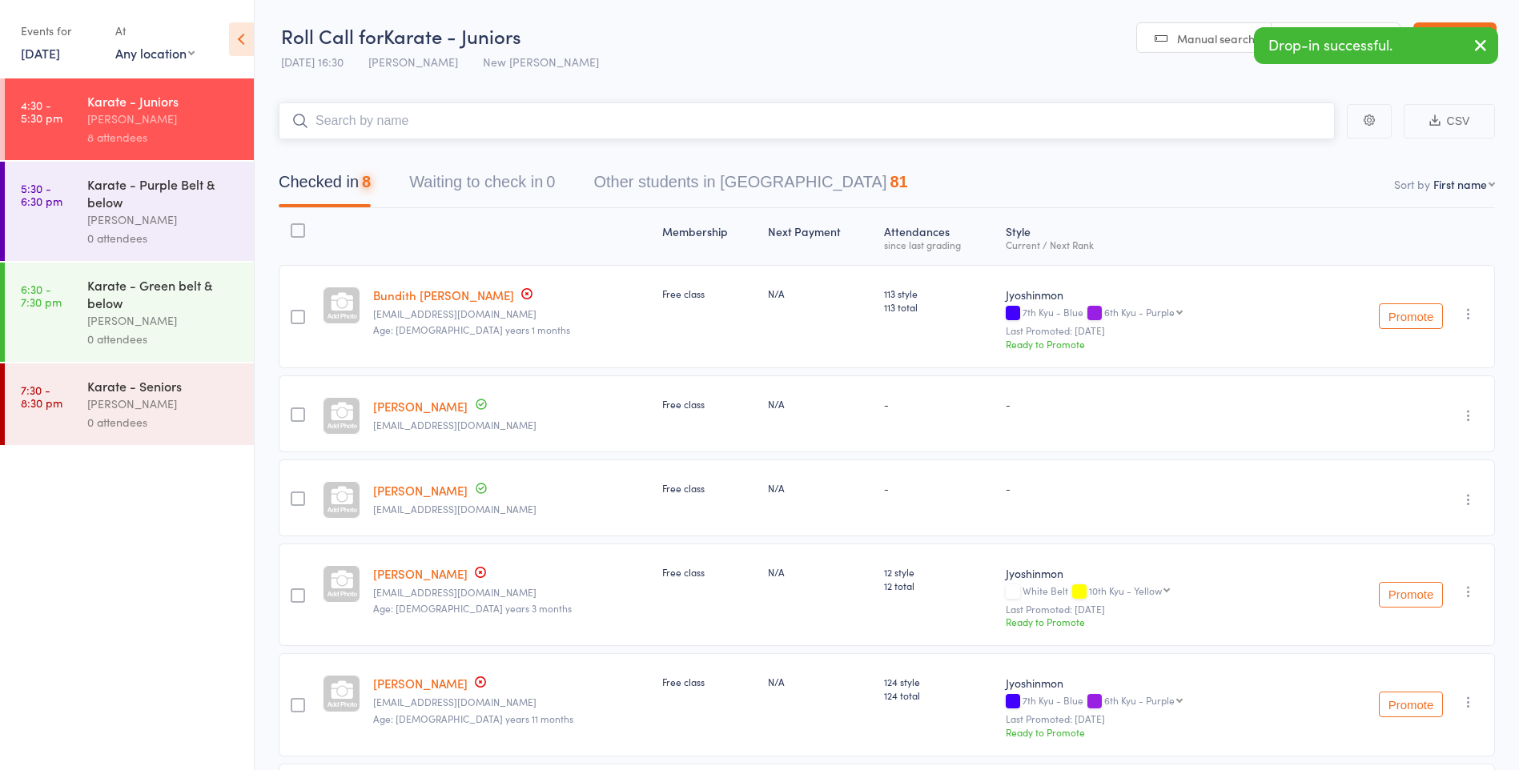
type input "d"
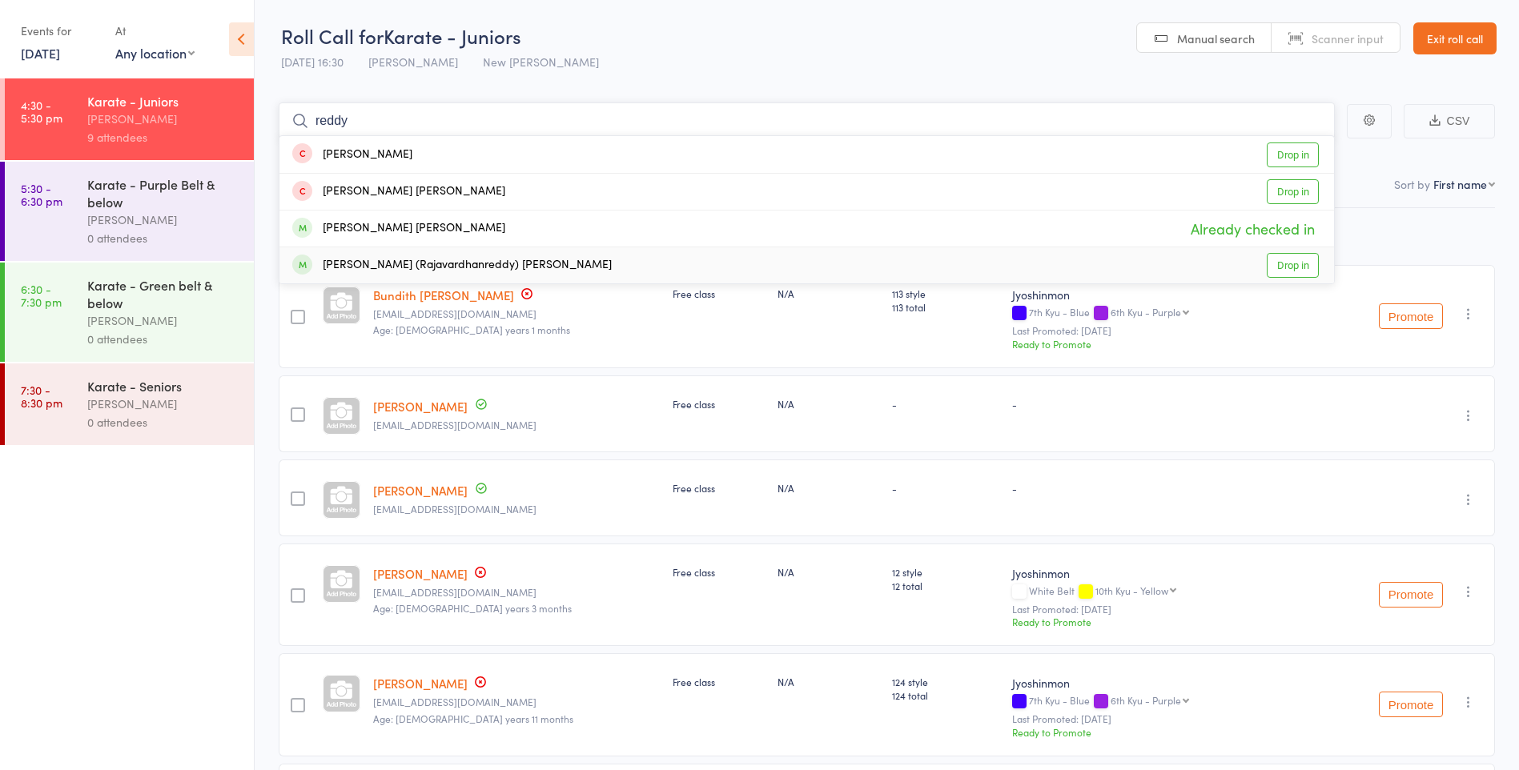
type input "reddy"
click at [412, 270] on div "[PERSON_NAME] (Rajavardhanreddy) [PERSON_NAME]" at bounding box center [452, 265] width 320 height 18
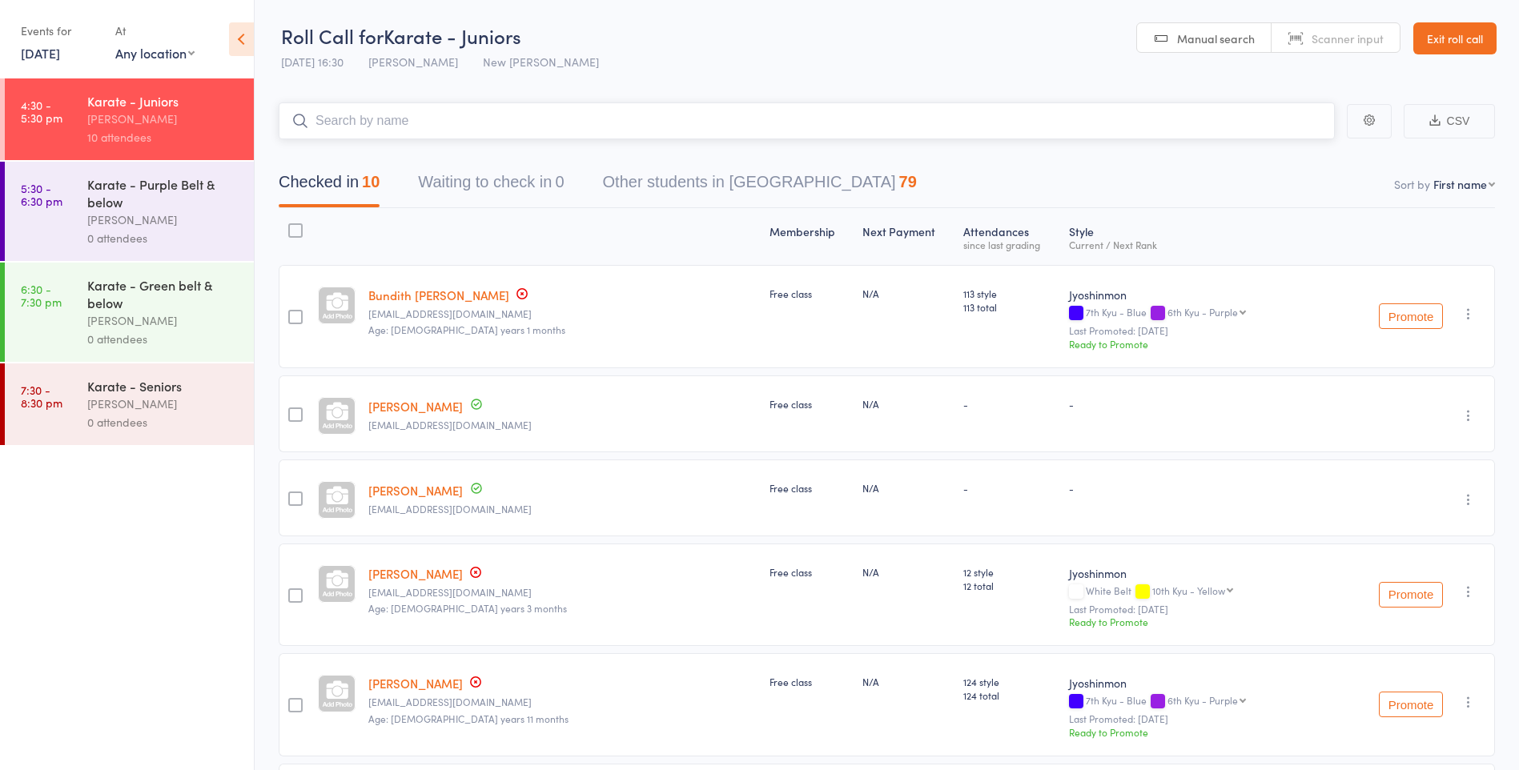
click at [482, 115] on input "search" at bounding box center [807, 121] width 1056 height 37
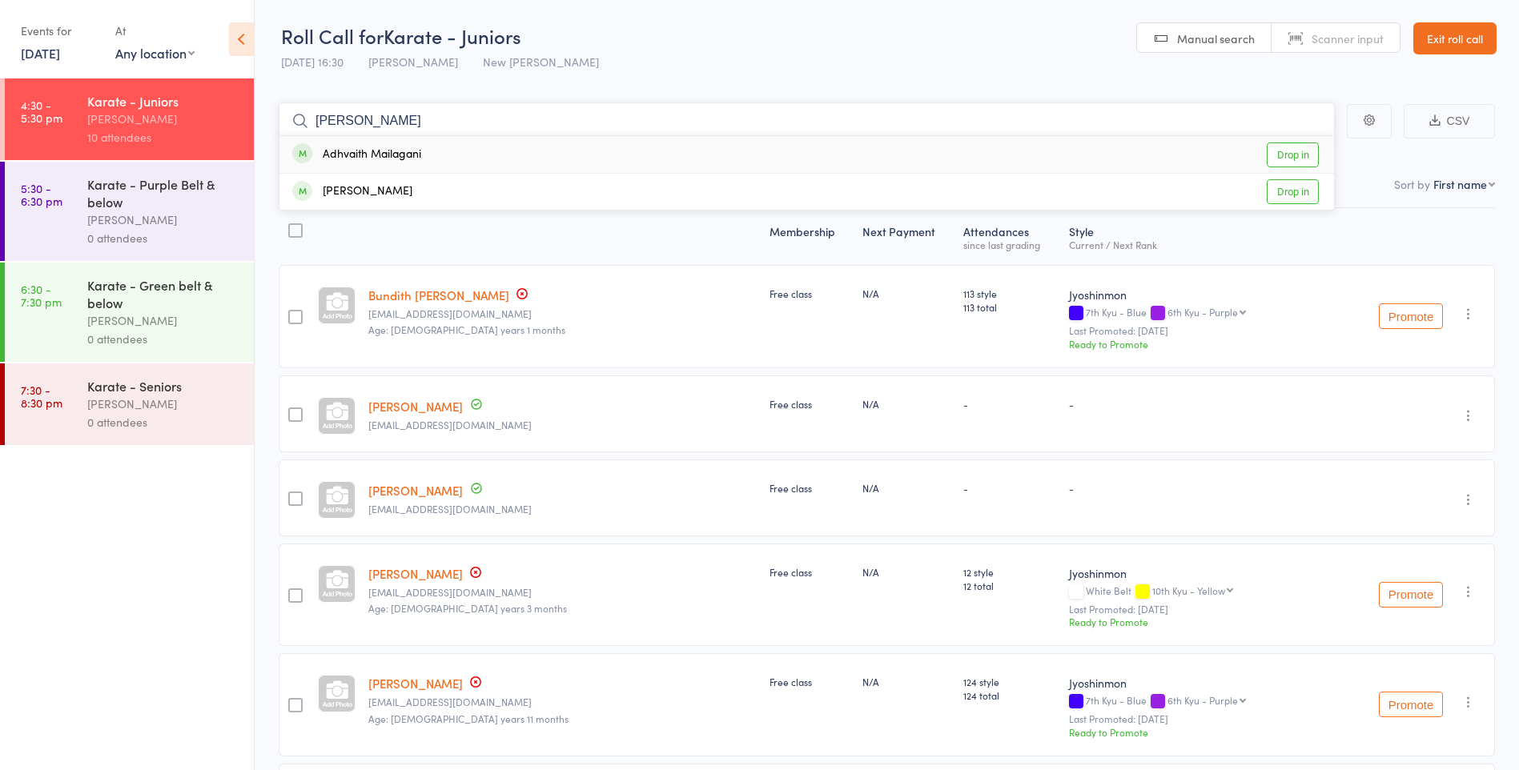
type input "[PERSON_NAME]"
click at [474, 159] on div "Adhvaith Mailagani Drop in" at bounding box center [807, 154] width 1055 height 37
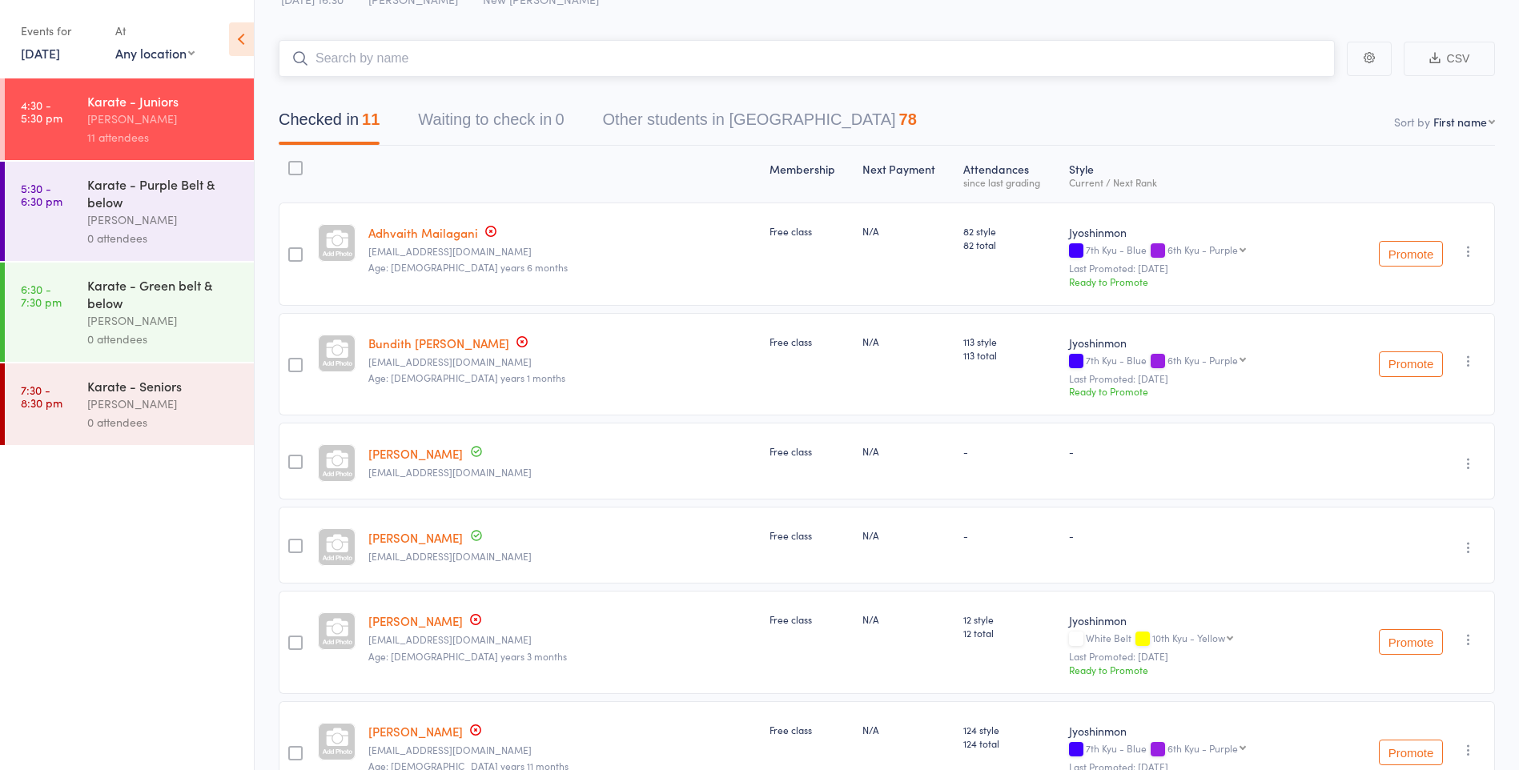
scroll to position [80, 0]
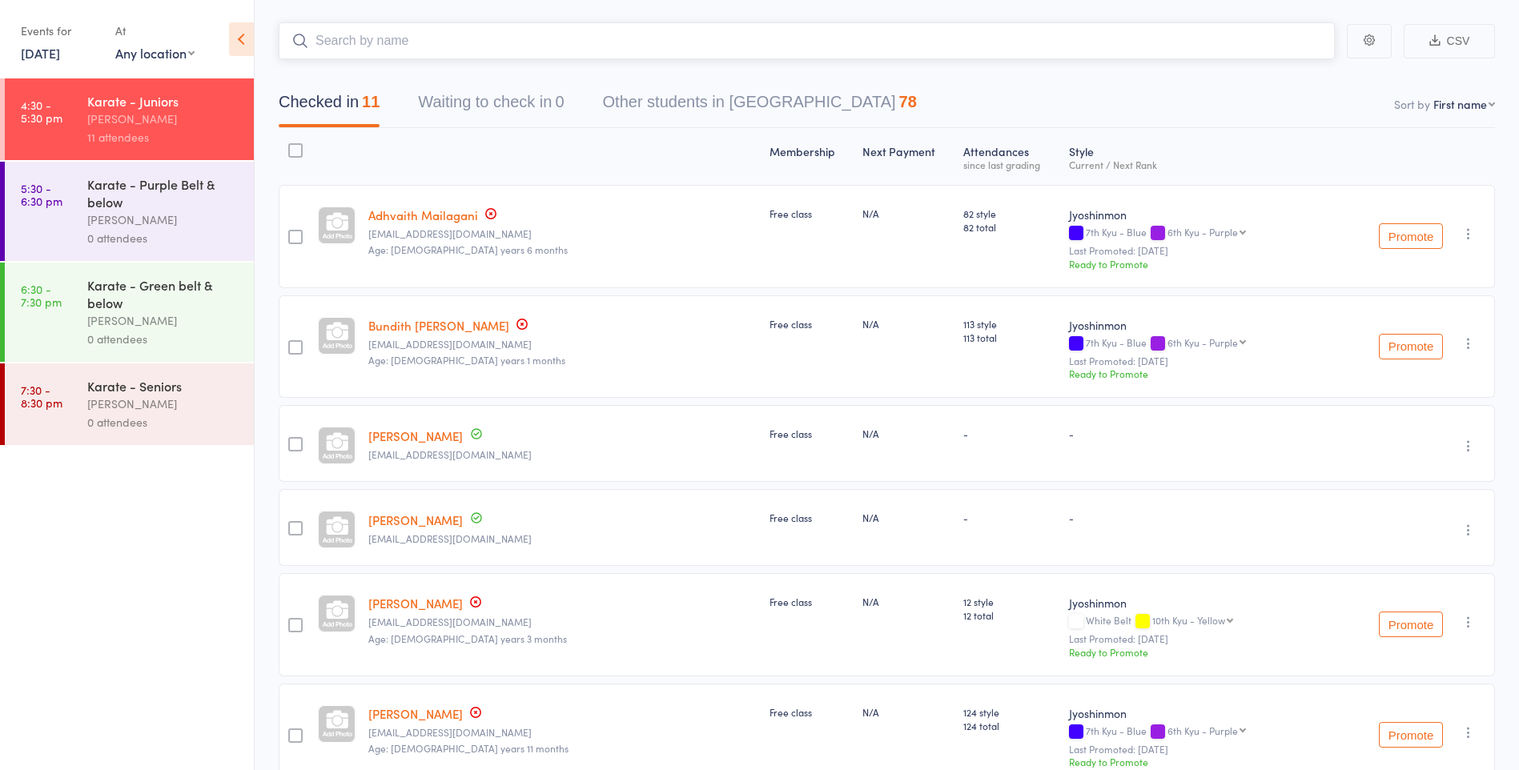
click at [597, 35] on input "search" at bounding box center [807, 40] width 1056 height 37
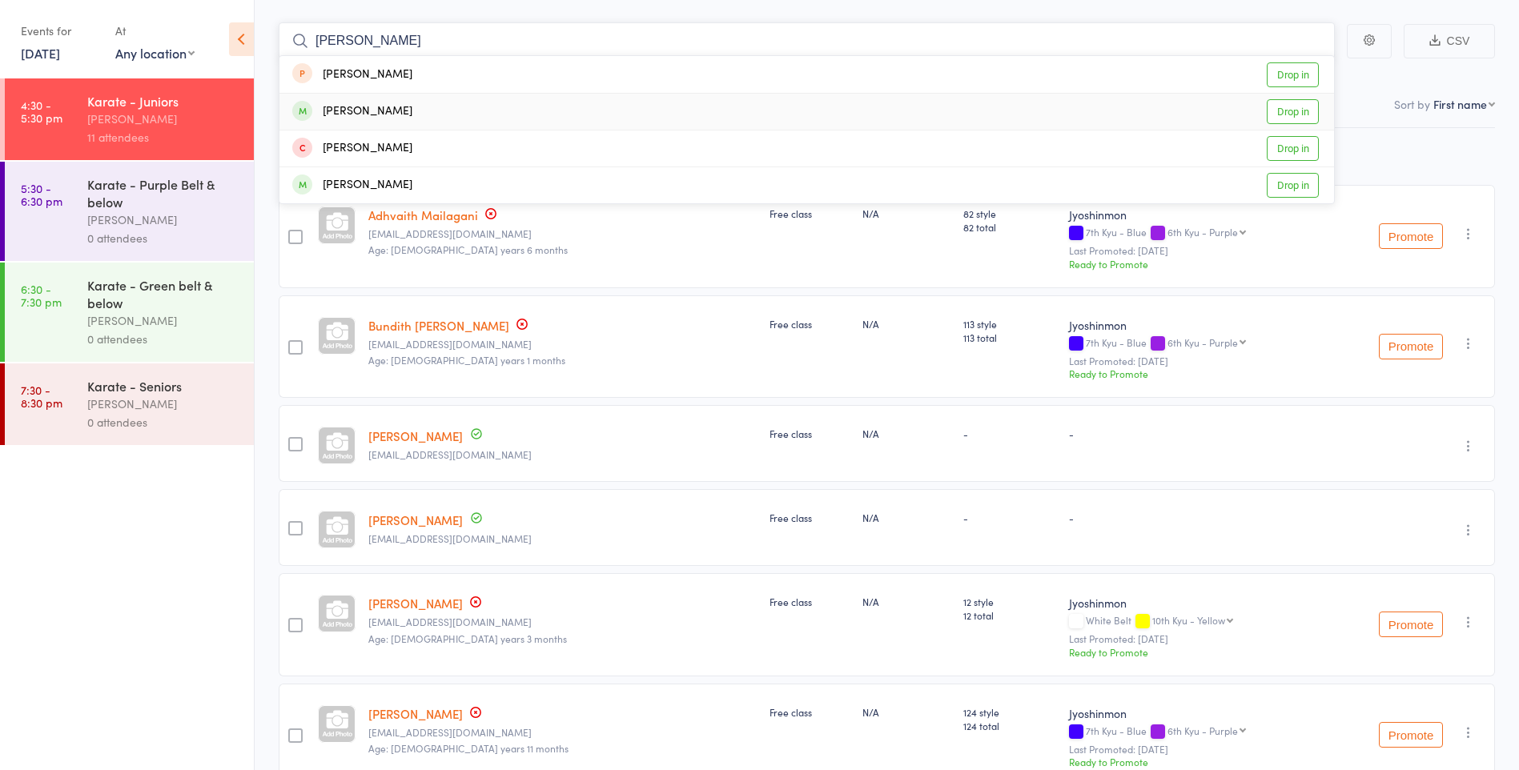
type input "[PERSON_NAME]"
click at [587, 107] on div "[PERSON_NAME] Drop in" at bounding box center [807, 112] width 1055 height 36
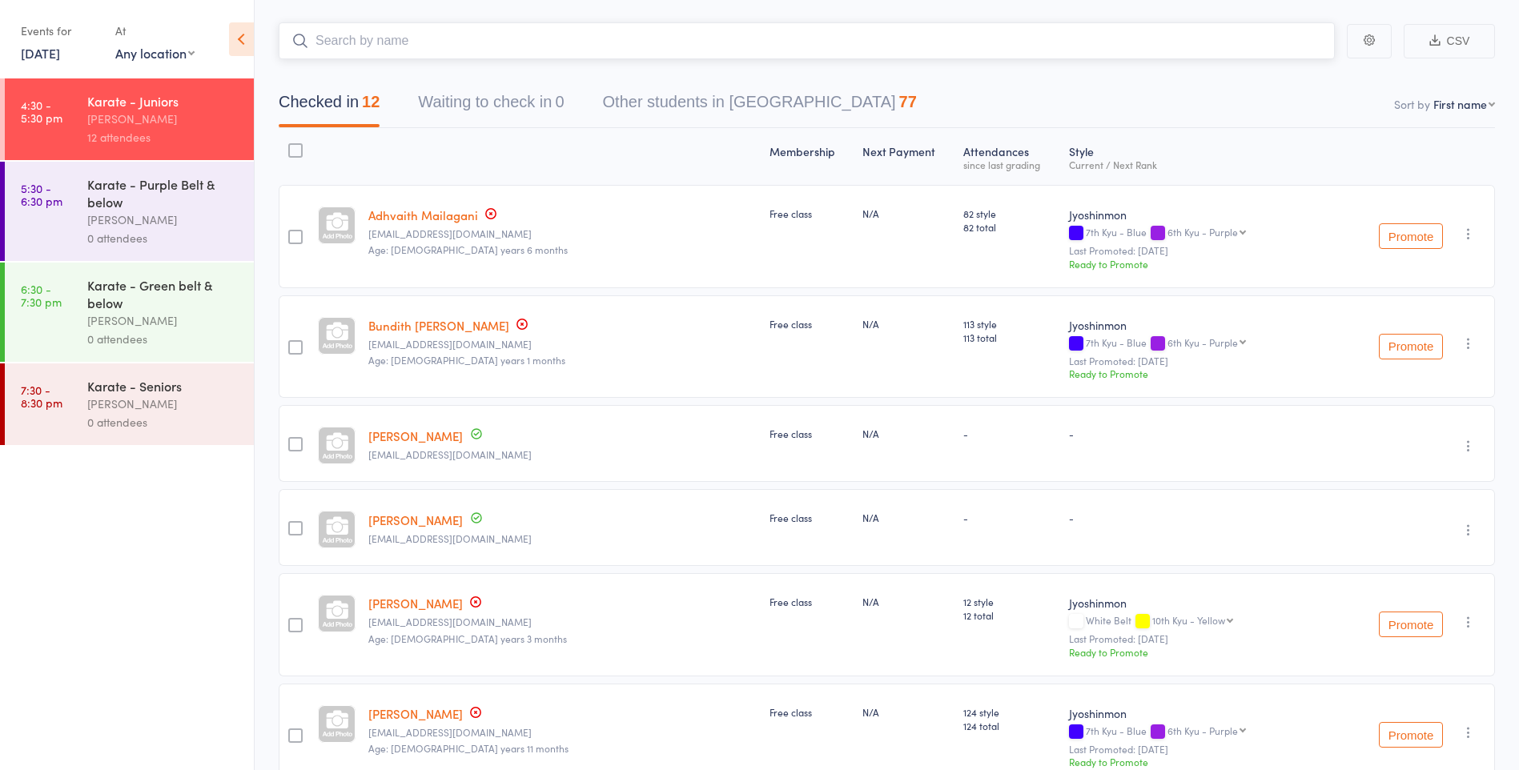
scroll to position [160, 0]
